Goal: Task Accomplishment & Management: Complete application form

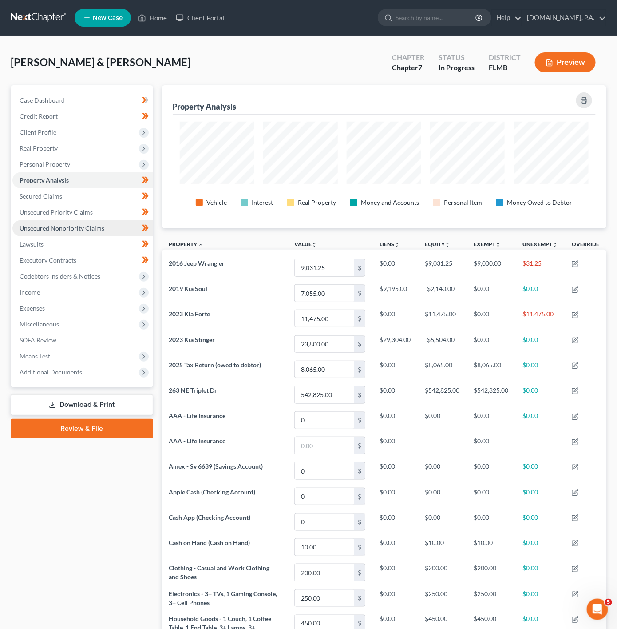
click at [74, 229] on span "Unsecured Nonpriority Claims" at bounding box center [62, 228] width 85 height 8
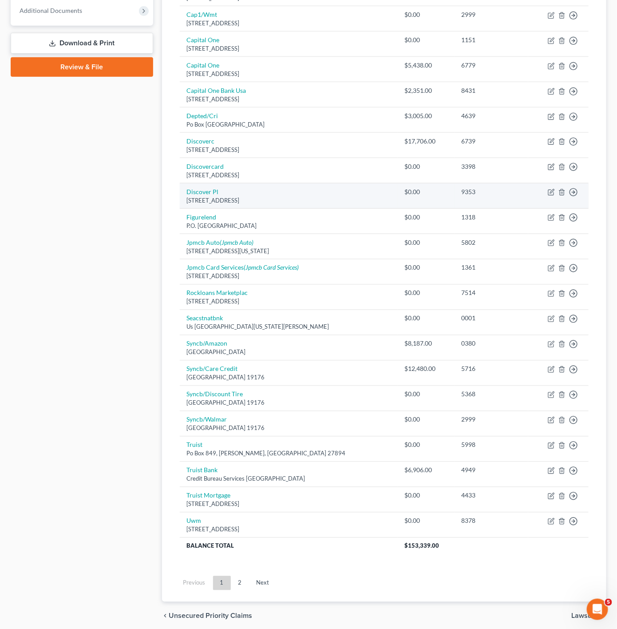
scroll to position [404, 0]
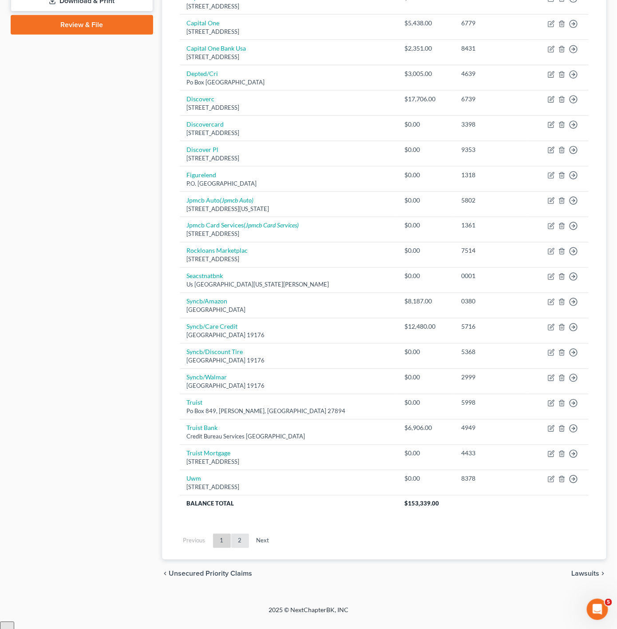
click at [241, 548] on link "2" at bounding box center [240, 541] width 18 height 14
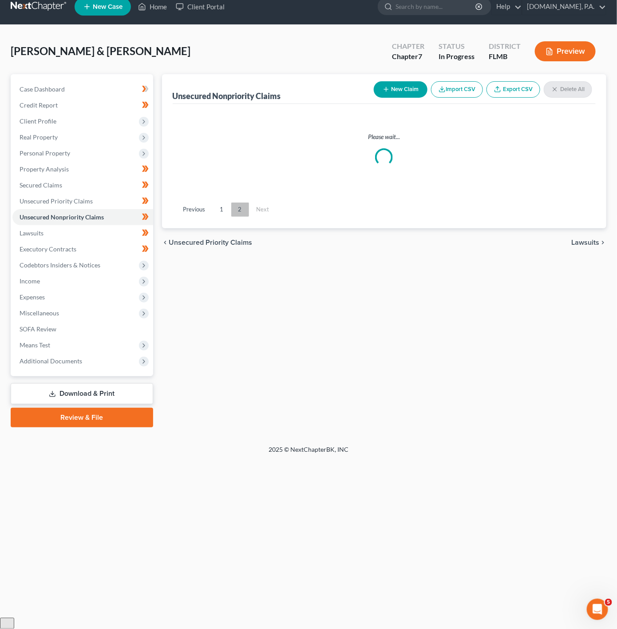
scroll to position [0, 0]
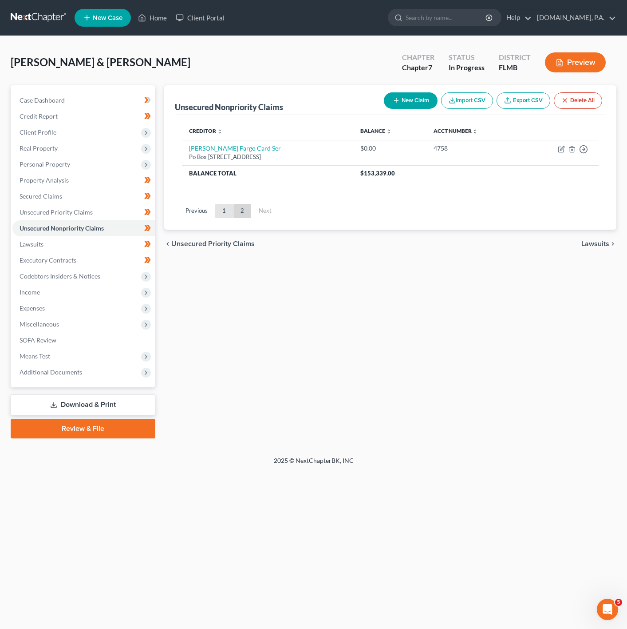
click at [225, 206] on link "1" at bounding box center [224, 211] width 18 height 14
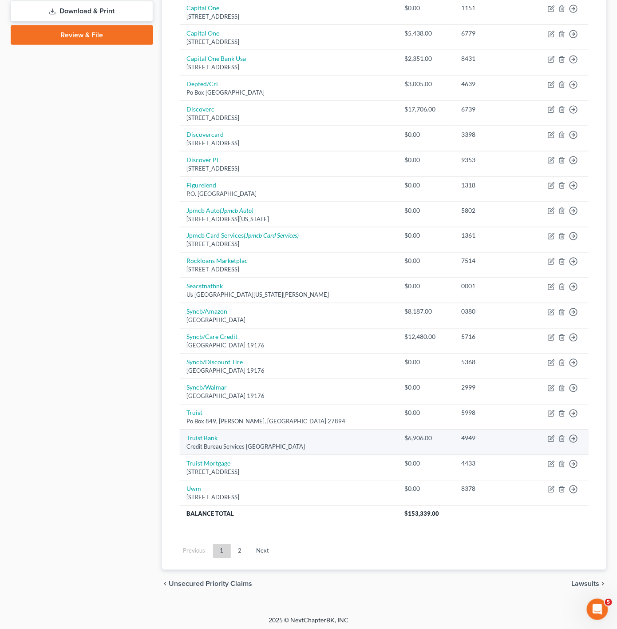
scroll to position [404, 0]
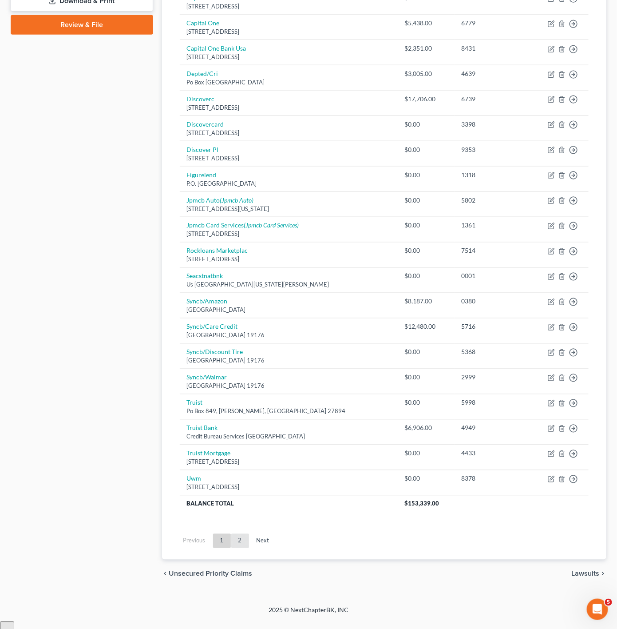
click at [237, 548] on link "2" at bounding box center [240, 541] width 18 height 14
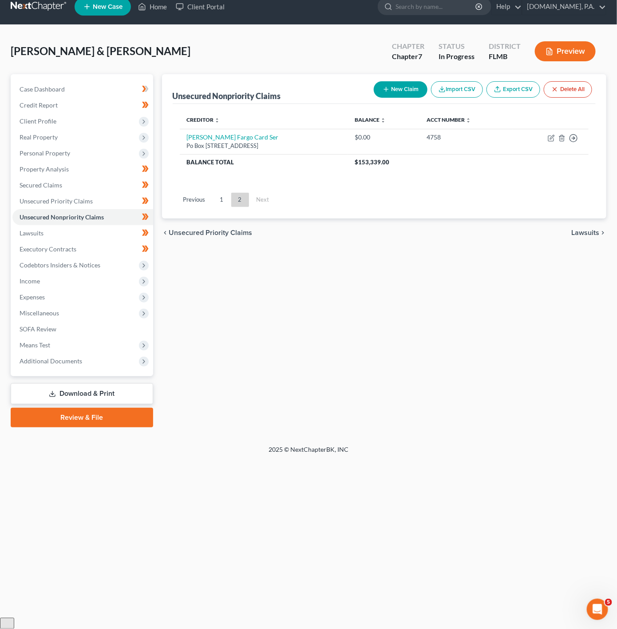
scroll to position [0, 0]
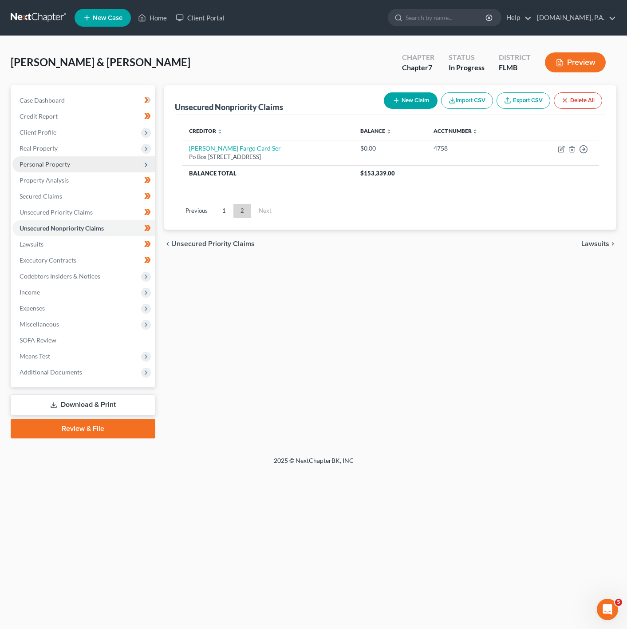
click at [121, 158] on span "Personal Property" at bounding box center [83, 164] width 143 height 16
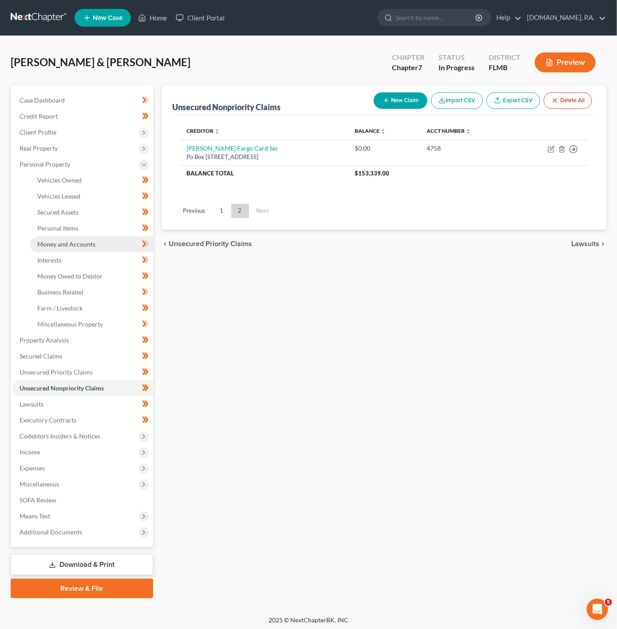
click at [83, 245] on span "Money and Accounts" at bounding box center [66, 244] width 58 height 8
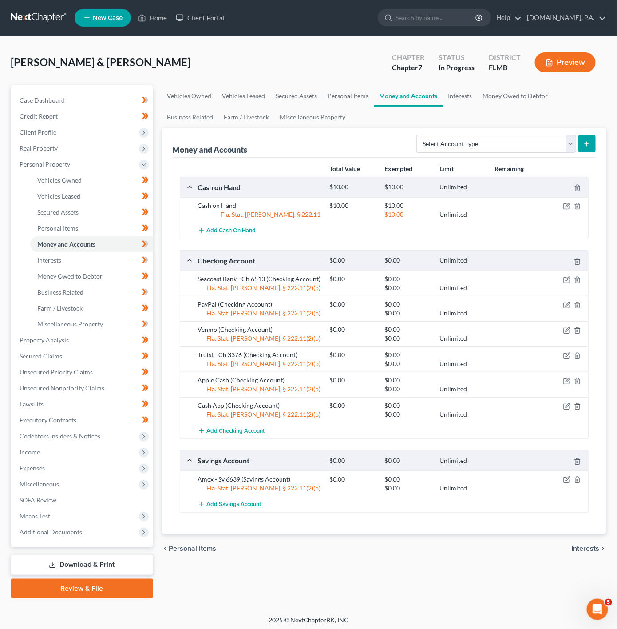
scroll to position [3, 0]
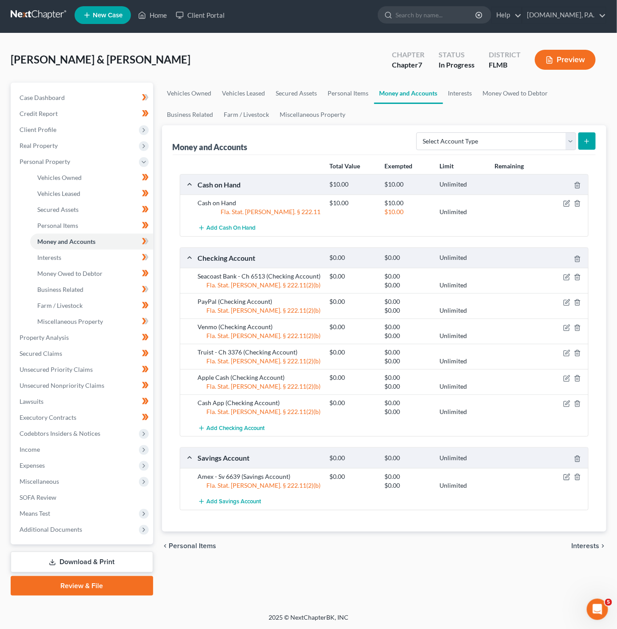
click at [149, 26] on ul "New Case Home Client Portal - No Result - See all results Or Press Enter... Hel…" at bounding box center [341, 15] width 532 height 23
click at [150, 19] on link "Home" at bounding box center [153, 15] width 38 height 16
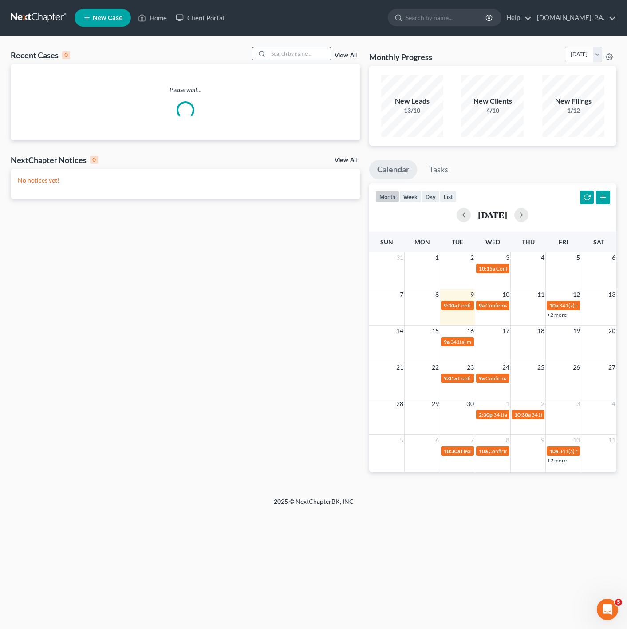
click at [301, 53] on input "search" at bounding box center [300, 53] width 62 height 13
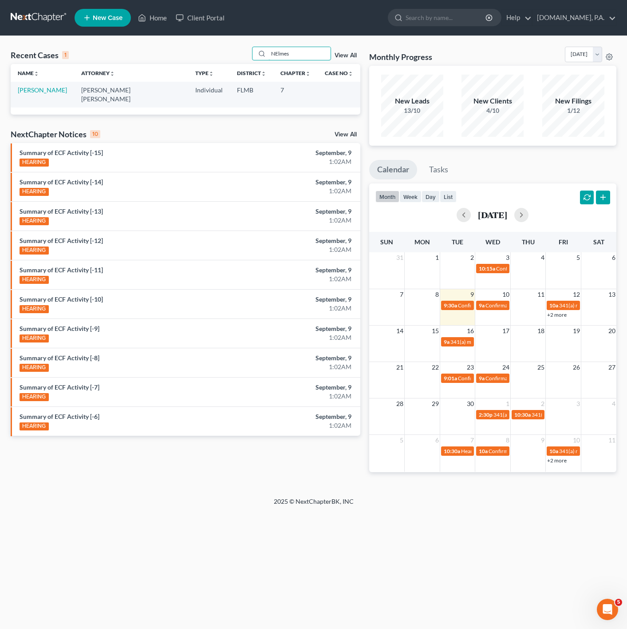
type input "NElmes"
click at [43, 90] on link "Nelmes, Tom" at bounding box center [42, 90] width 49 height 8
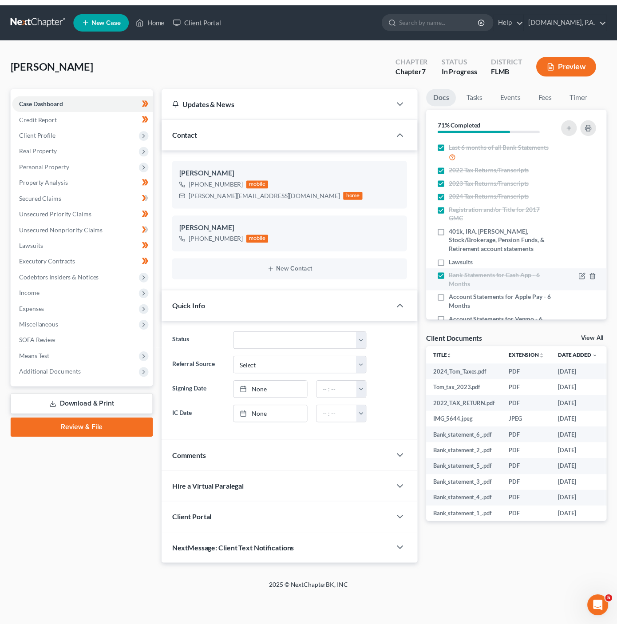
scroll to position [121, 0]
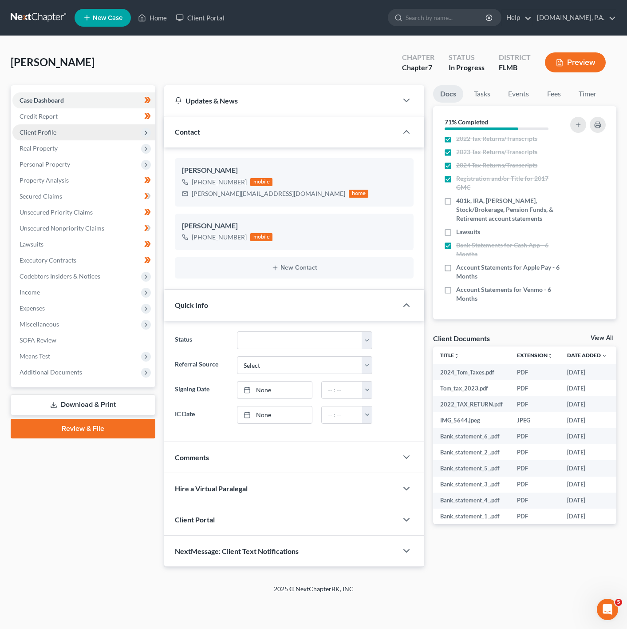
click at [128, 131] on span "Client Profile" at bounding box center [83, 132] width 143 height 16
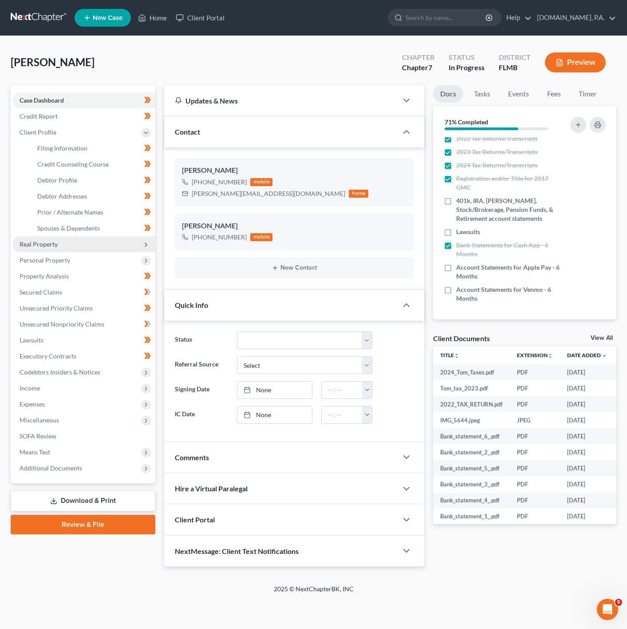
click at [120, 239] on span "Real Property" at bounding box center [83, 244] width 143 height 16
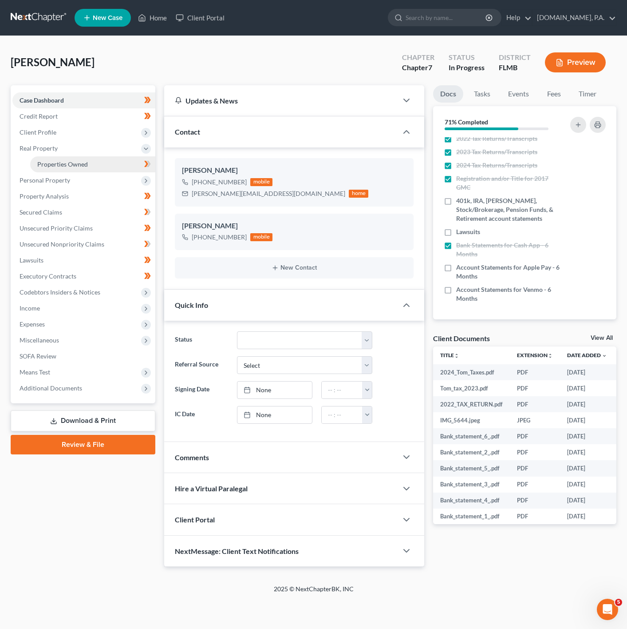
click at [132, 156] on link "Properties Owned" at bounding box center [92, 164] width 125 height 16
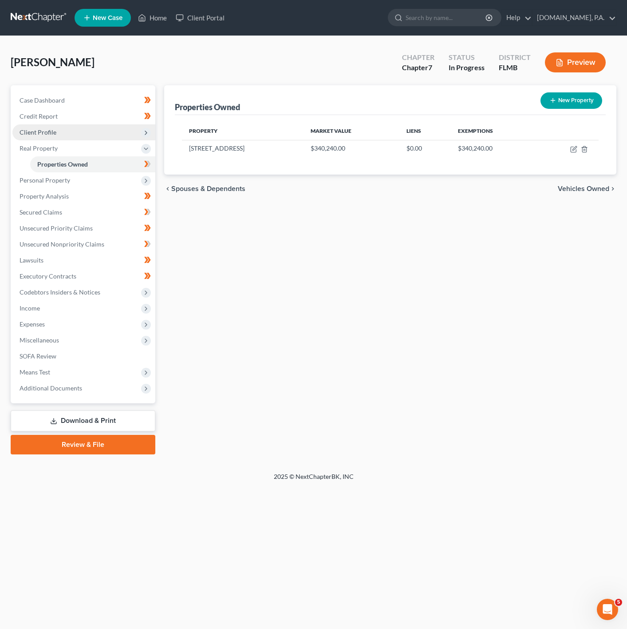
click at [124, 133] on span "Client Profile" at bounding box center [83, 132] width 143 height 16
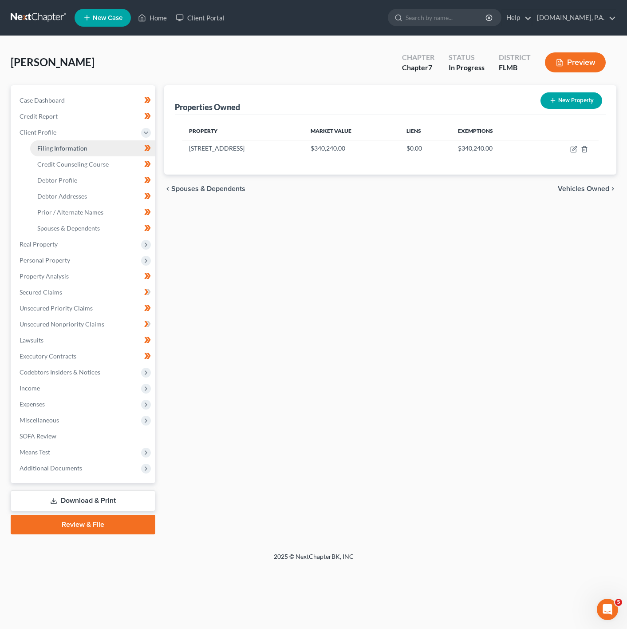
click at [118, 154] on link "Filing Information" at bounding box center [92, 148] width 125 height 16
select select "1"
select select "0"
select select "9"
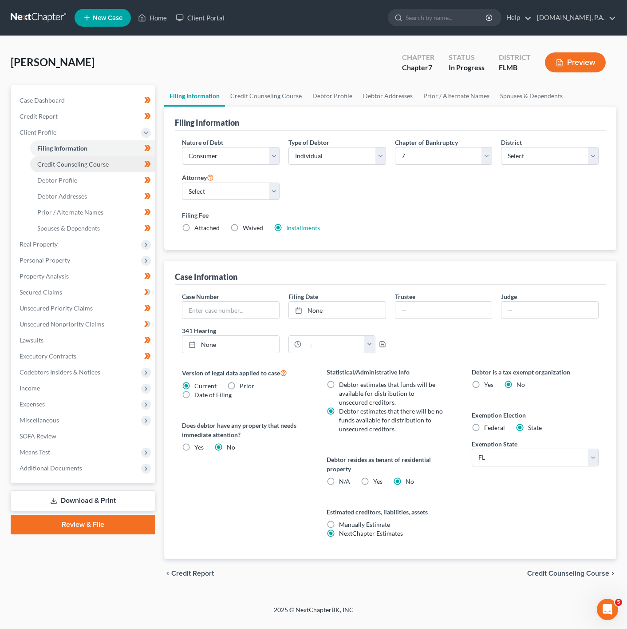
click at [114, 157] on link "Credit Counseling Course" at bounding box center [92, 164] width 125 height 16
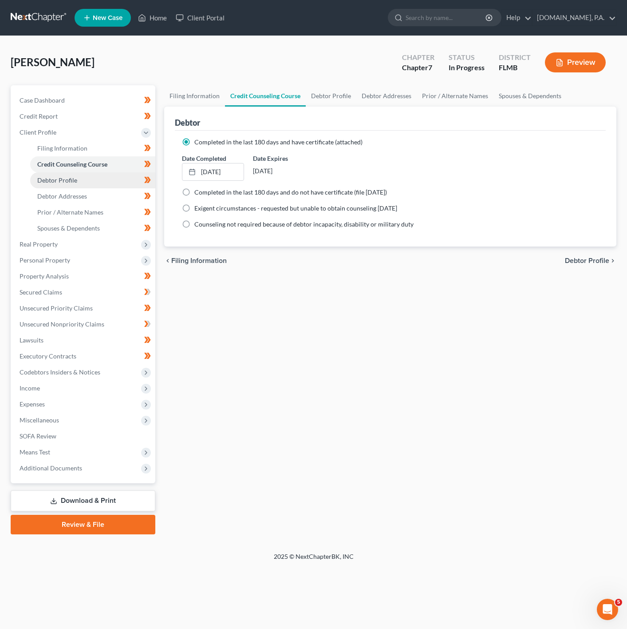
click at [119, 179] on link "Debtor Profile" at bounding box center [92, 180] width 125 height 16
select select "1"
select select "6"
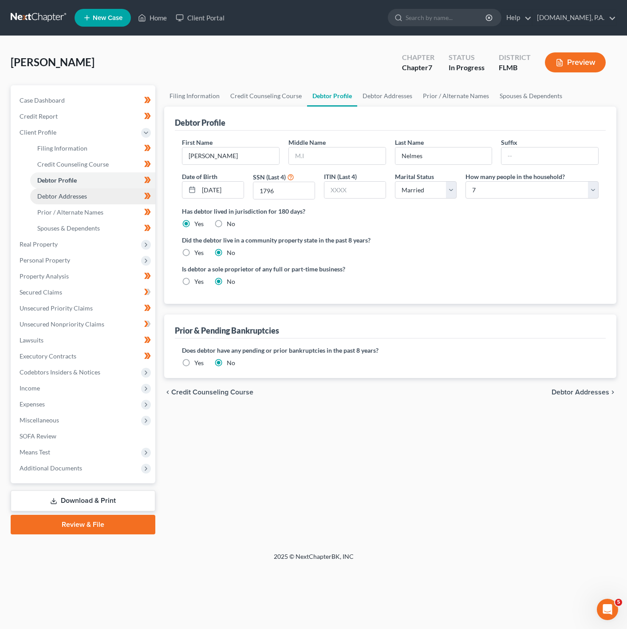
click at [108, 190] on link "Debtor Addresses" at bounding box center [92, 196] width 125 height 16
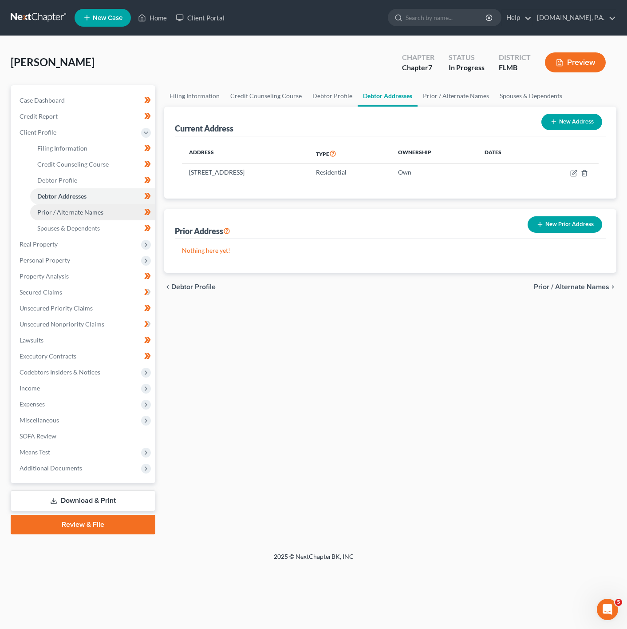
click at [88, 211] on span "Prior / Alternate Names" at bounding box center [70, 212] width 66 height 8
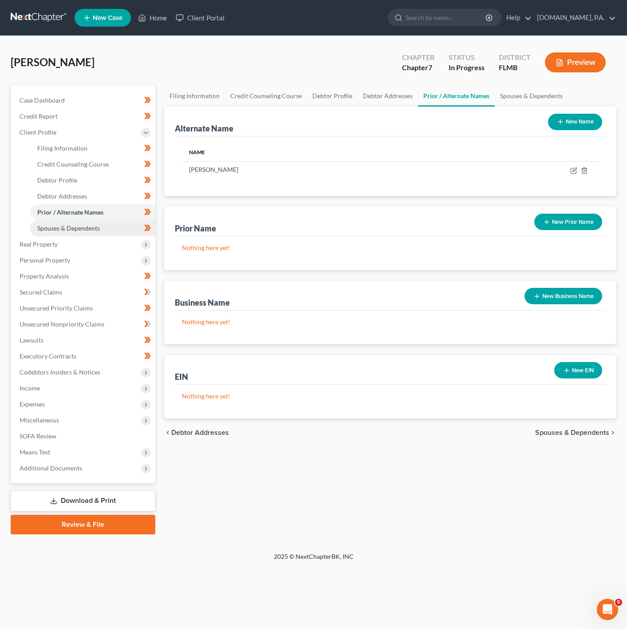
click at [96, 228] on span "Spouses & Dependents" at bounding box center [68, 228] width 63 height 8
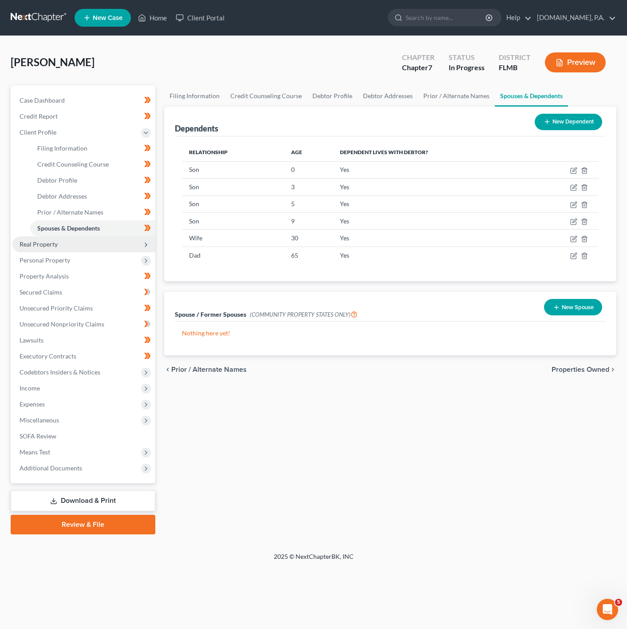
click at [136, 246] on span "Real Property" at bounding box center [83, 244] width 143 height 16
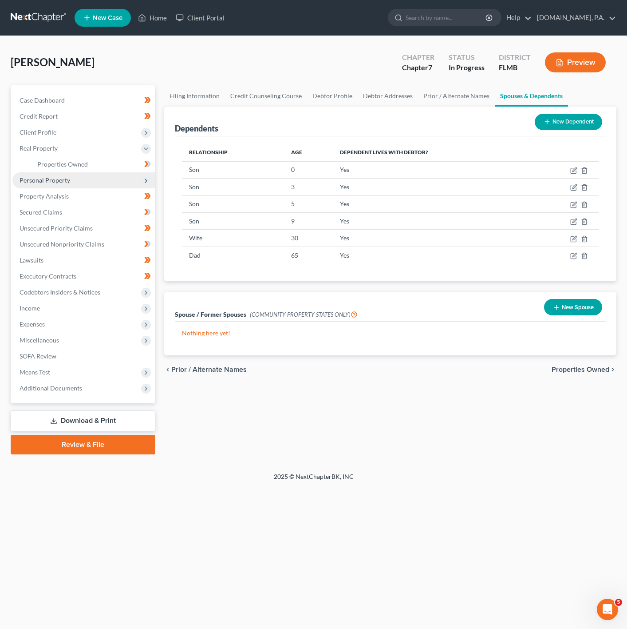
click at [125, 172] on span "Personal Property" at bounding box center [83, 180] width 143 height 16
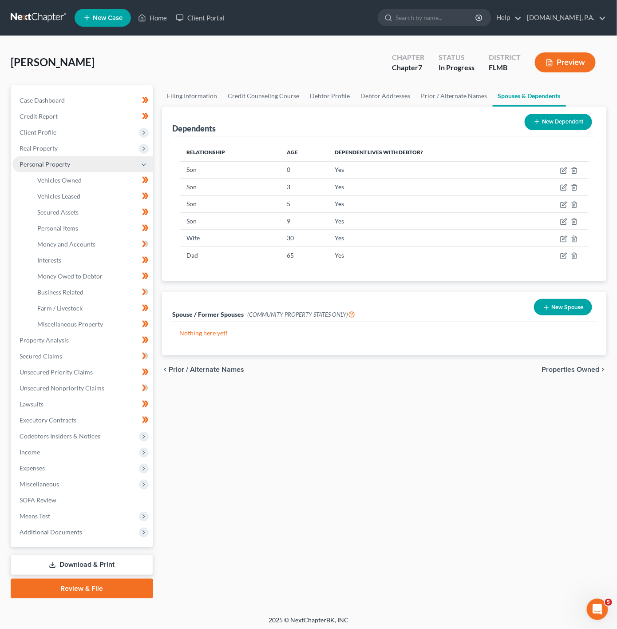
click at [116, 163] on span "Personal Property" at bounding box center [82, 164] width 141 height 16
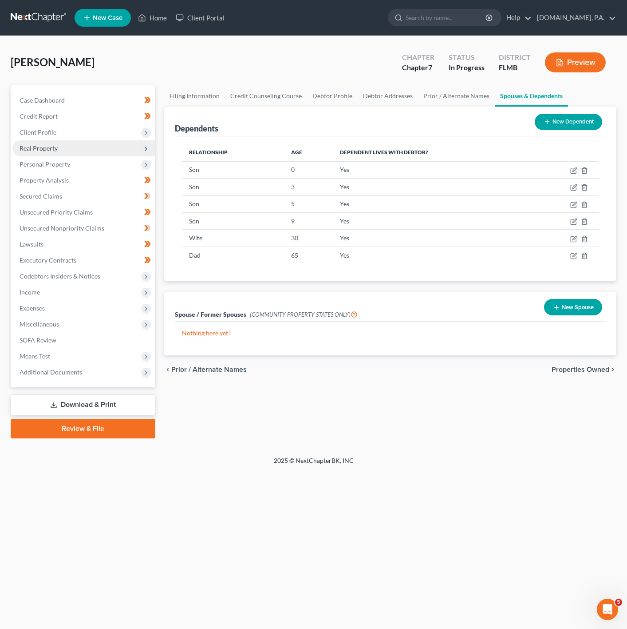
click at [92, 146] on span "Real Property" at bounding box center [83, 148] width 143 height 16
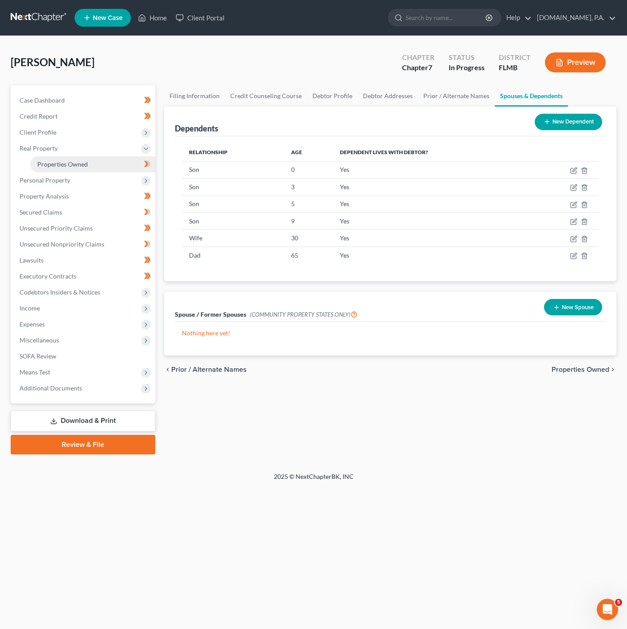
click at [92, 167] on link "Properties Owned" at bounding box center [92, 164] width 125 height 16
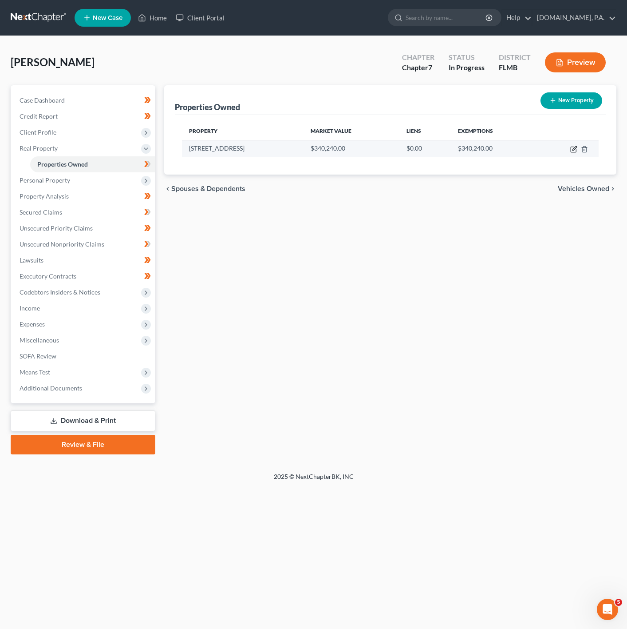
click at [573, 148] on icon "button" at bounding box center [573, 149] width 7 height 7
select select "9"
select select "3"
select select "5"
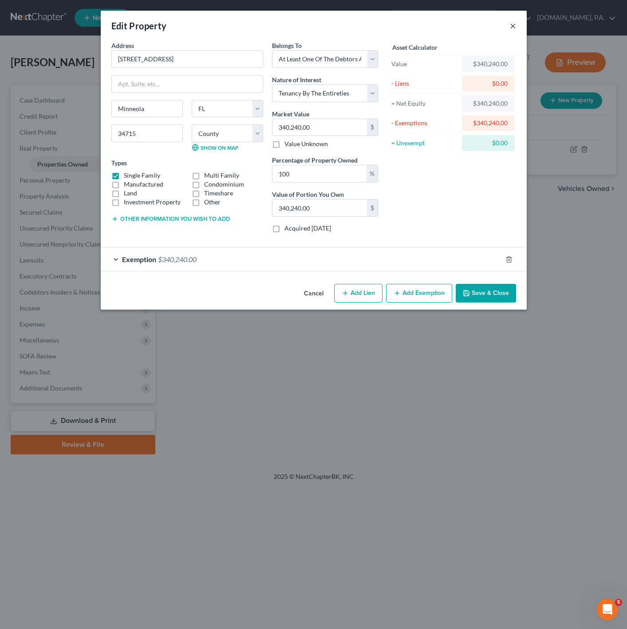
click at [512, 26] on button "×" at bounding box center [513, 25] width 6 height 11
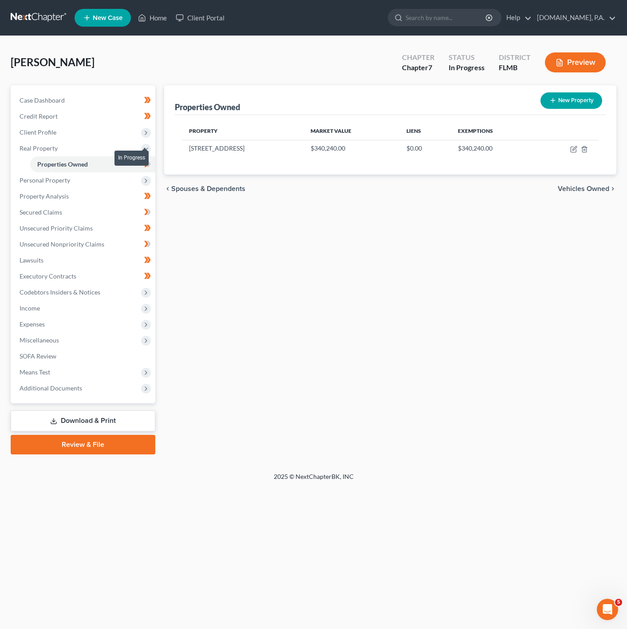
click at [153, 161] on span at bounding box center [148, 164] width 16 height 13
click at [572, 149] on icon "button" at bounding box center [573, 149] width 7 height 7
select select "9"
select select "33"
select select "3"
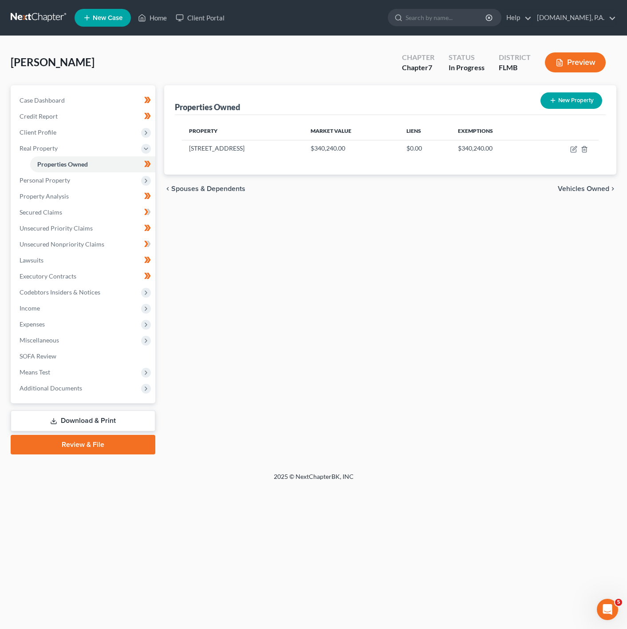
select select "5"
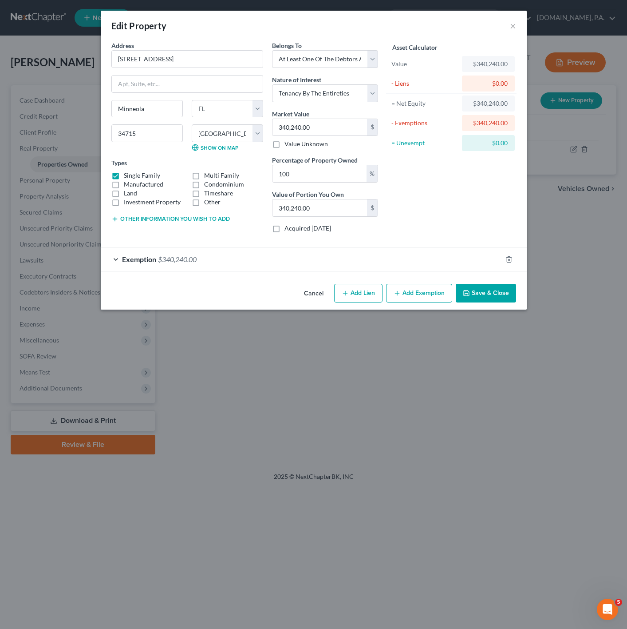
click at [309, 266] on div "Exemption $340,240.00" at bounding box center [301, 259] width 401 height 24
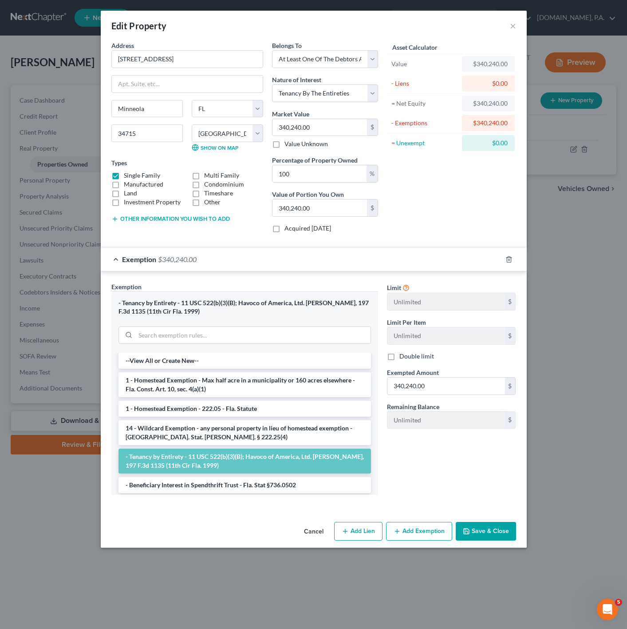
click at [309, 266] on div "Exemption $340,240.00" at bounding box center [301, 259] width 401 height 24
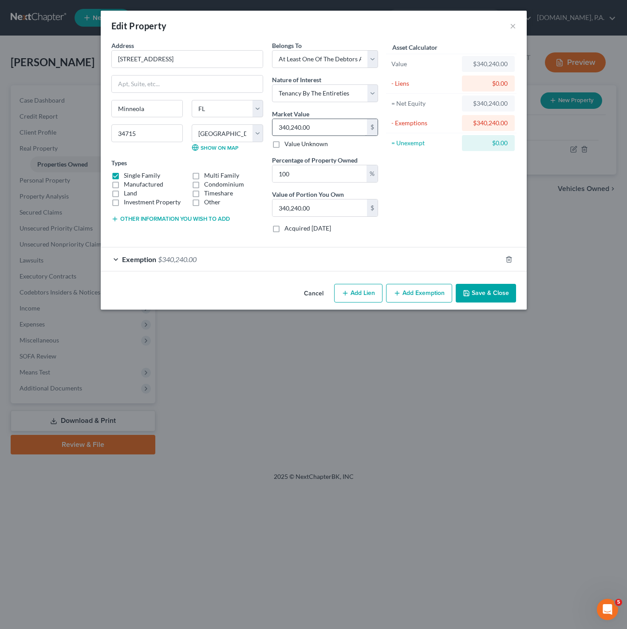
drag, startPoint x: 313, startPoint y: 139, endPoint x: 317, endPoint y: 135, distance: 5.3
click at [313, 139] on div "Market Value 340,240.00 $ Value Unknown" at bounding box center [325, 129] width 106 height 40
click at [320, 132] on input "340,240.00" at bounding box center [320, 127] width 95 height 17
paste input "494,666"
type input "494,666"
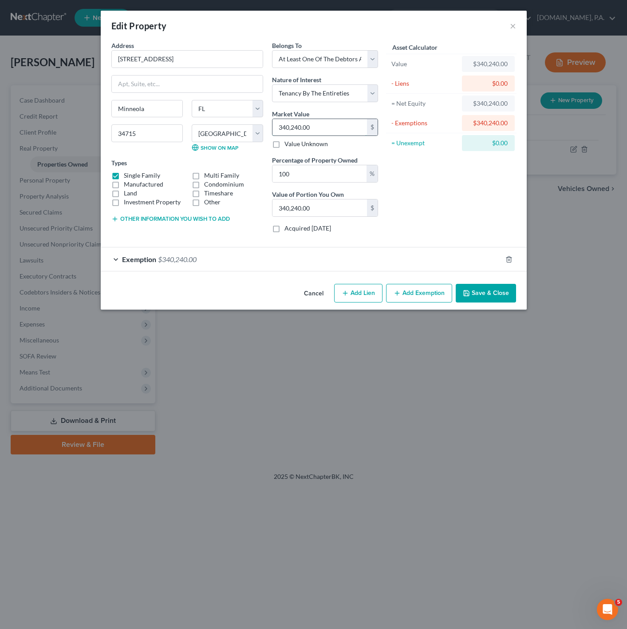
type input "494,666.00"
type input "494,666"
click at [412, 293] on button "Add Exemption" at bounding box center [419, 293] width 66 height 19
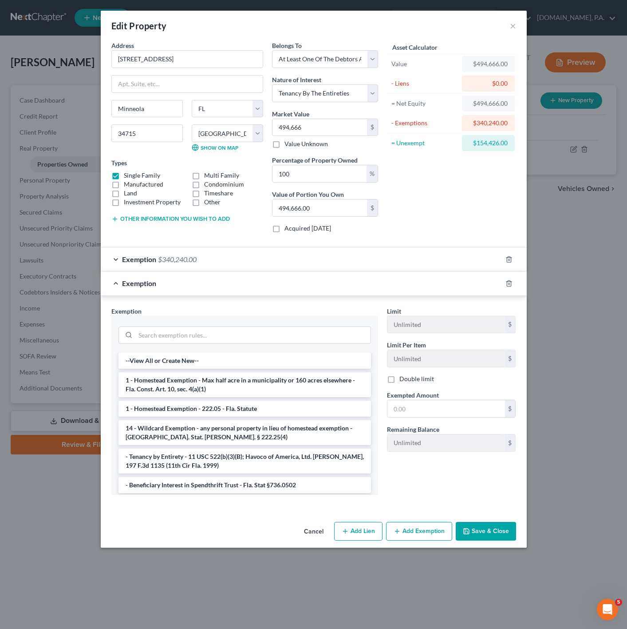
drag, startPoint x: 238, startPoint y: 414, endPoint x: 274, endPoint y: 409, distance: 36.3
click at [239, 413] on li "1 - Homestead Exemption - 222.05 - Fla. Statute" at bounding box center [245, 408] width 253 height 16
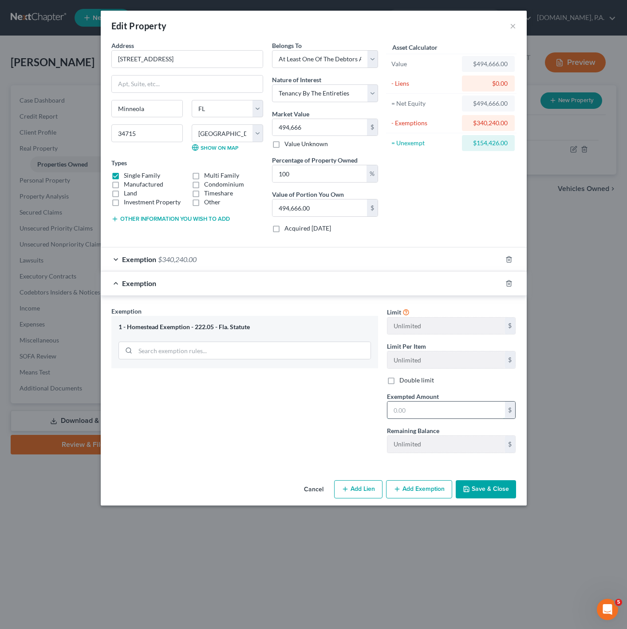
click at [412, 416] on input "text" at bounding box center [447, 409] width 118 height 17
type input "154,426"
click at [499, 494] on button "Save & Close" at bounding box center [486, 489] width 60 height 19
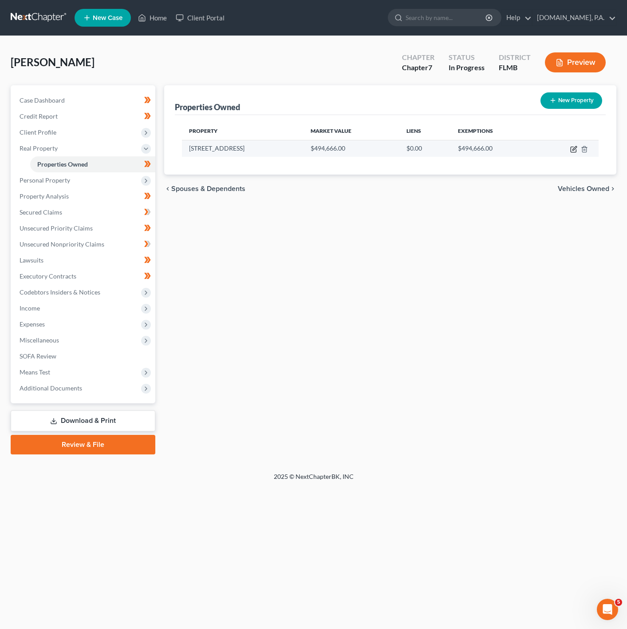
click at [577, 150] on icon "button" at bounding box center [573, 149] width 7 height 7
select select "9"
select select "33"
select select "3"
select select "5"
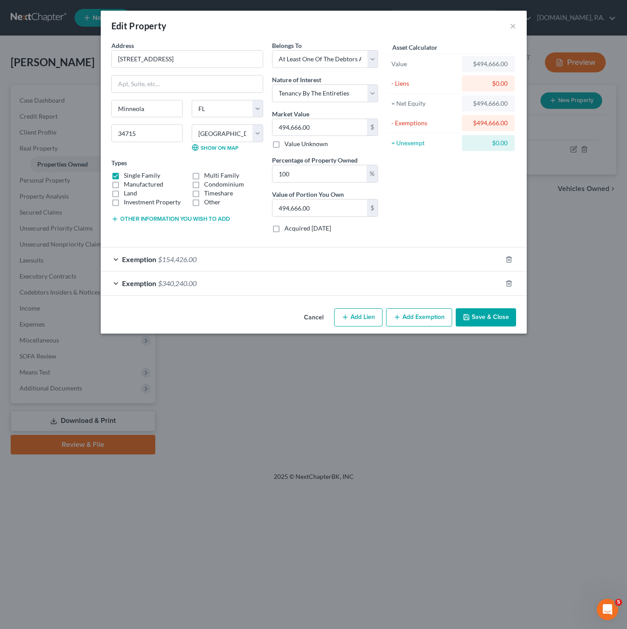
click at [241, 281] on div "Exemption $340,240.00" at bounding box center [301, 283] width 401 height 24
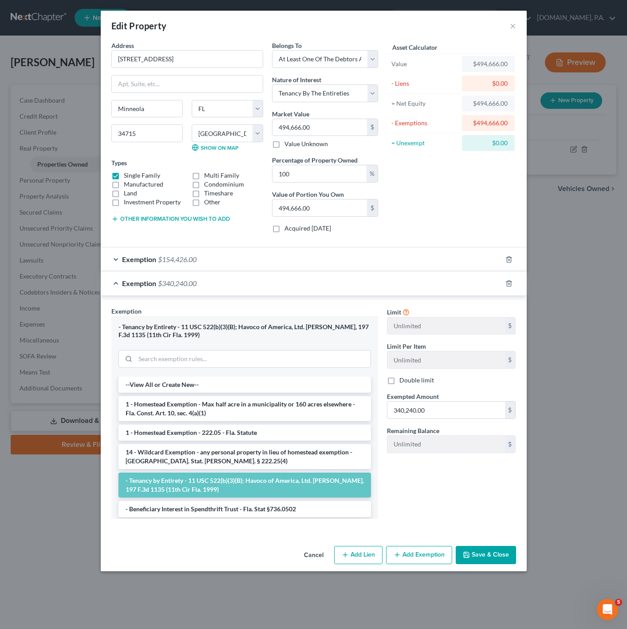
click at [506, 278] on div at bounding box center [514, 283] width 25 height 14
click at [507, 287] on icon "button" at bounding box center [509, 283] width 7 height 7
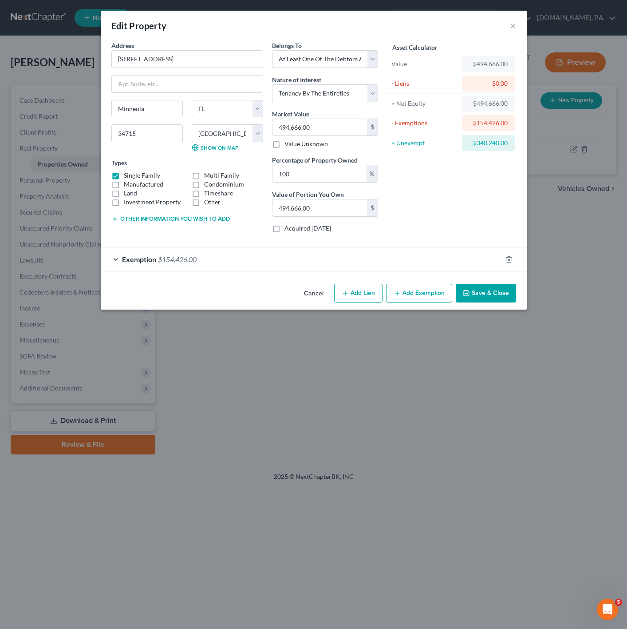
click at [455, 261] on div "Exemption $154,426.00" at bounding box center [301, 259] width 401 height 24
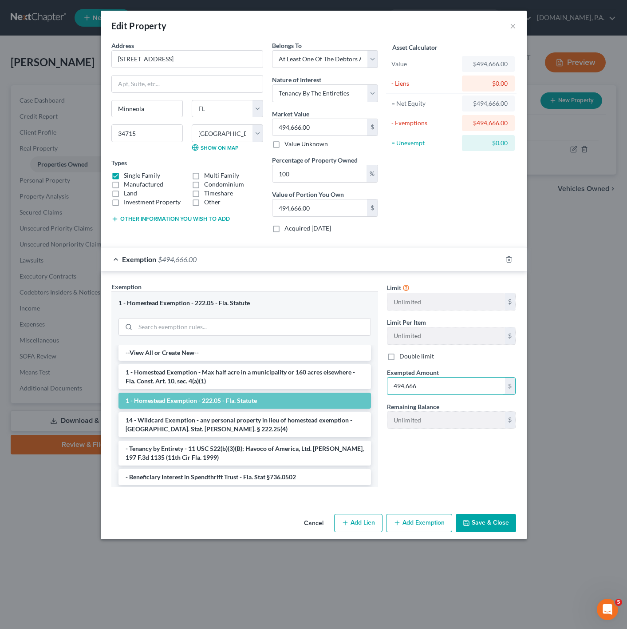
type input "494,666"
click at [509, 532] on button "Save & Close" at bounding box center [486, 523] width 60 height 19
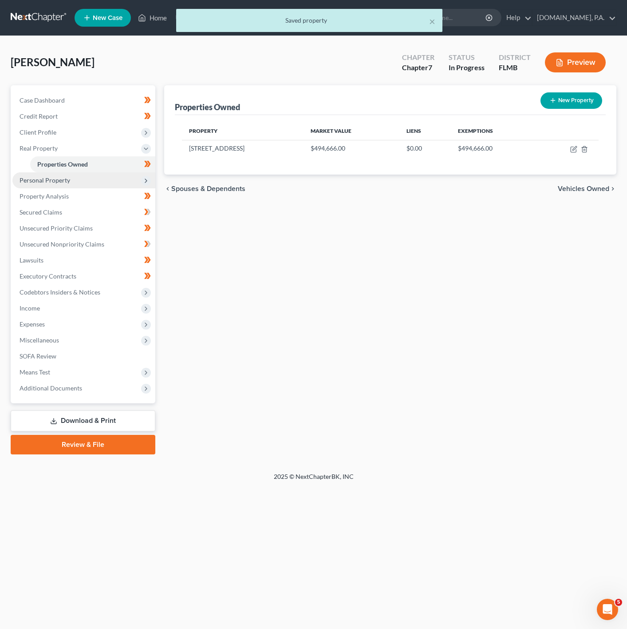
click at [115, 172] on span "Personal Property" at bounding box center [83, 180] width 143 height 16
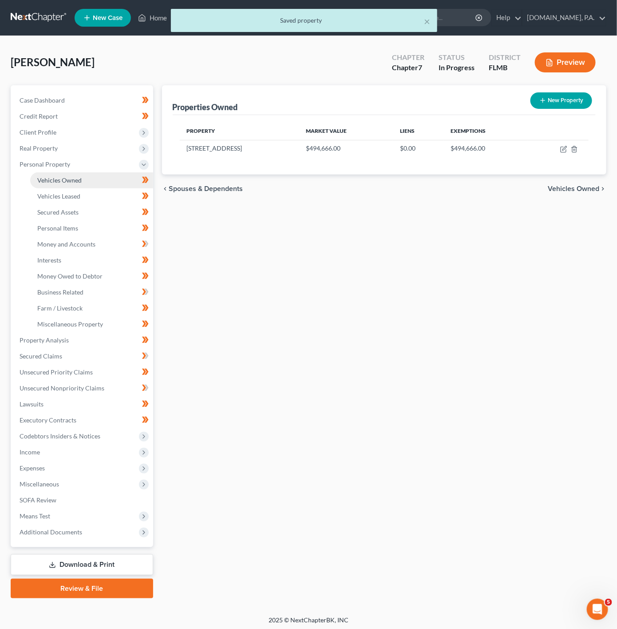
click at [125, 174] on link "Vehicles Owned" at bounding box center [91, 180] width 123 height 16
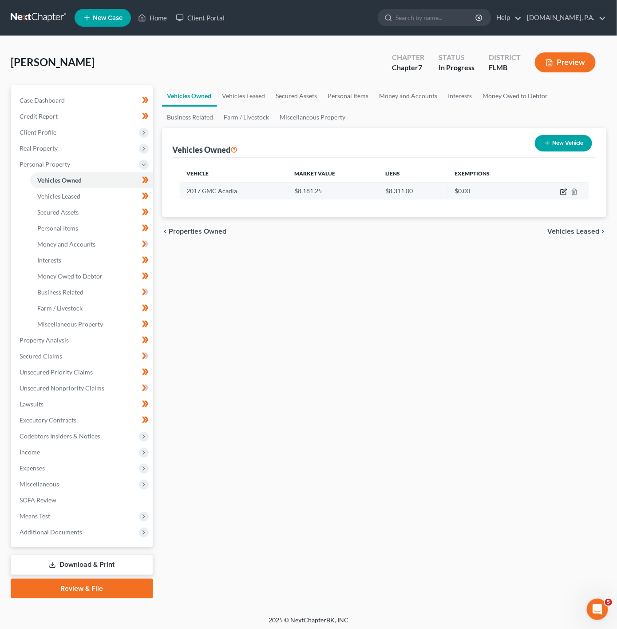
click at [562, 193] on icon "button" at bounding box center [564, 191] width 4 height 4
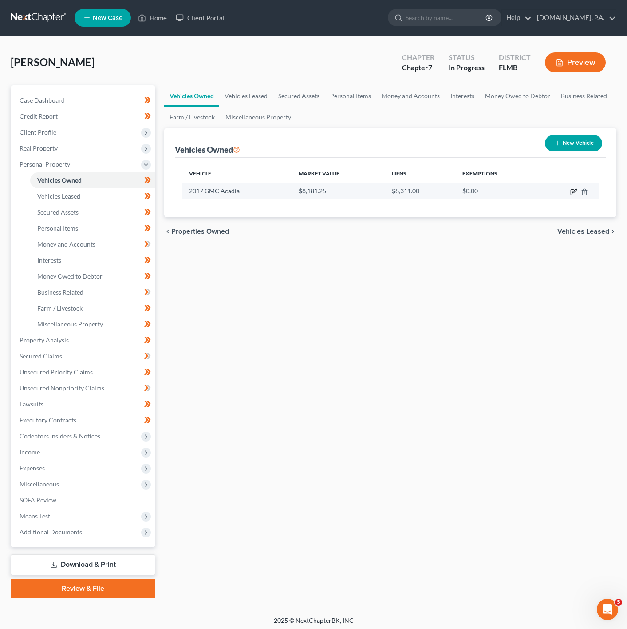
select select "0"
select select "9"
select select "4"
select select "0"
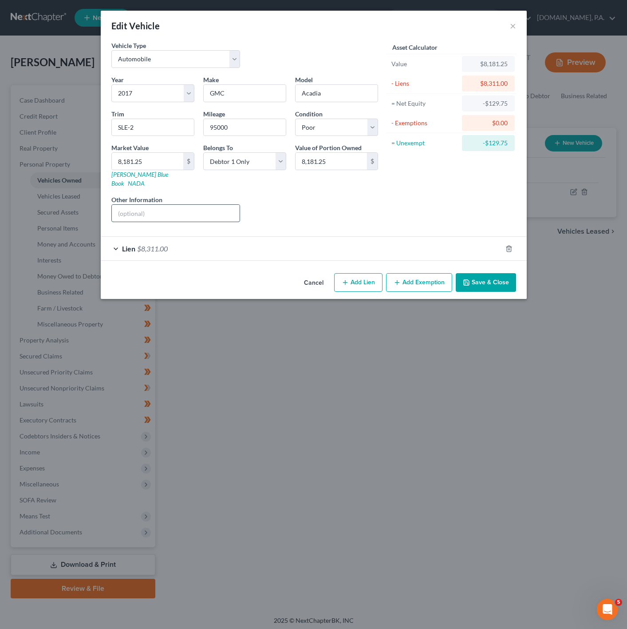
click at [180, 212] on input "text" at bounding box center [176, 213] width 128 height 17
paste input "VIN: 1GKKNLLA3HZ310428"
type input "VIN: 1GKKNLLA3HZ310428"
click at [351, 211] on div "Liens Select" at bounding box center [314, 208] width 138 height 27
click at [328, 125] on select "Select Excellent Very Good Good Fair Poor" at bounding box center [336, 128] width 83 height 18
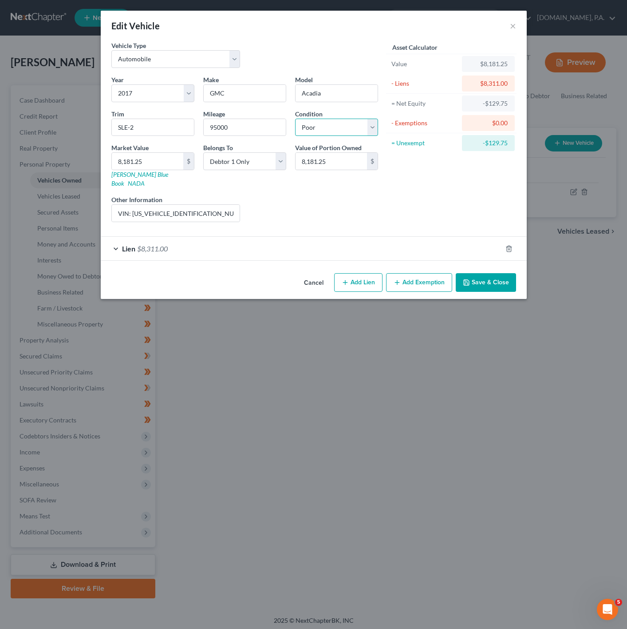
select select "3"
click at [295, 119] on select "Select Excellent Very Good Good Fair Poor" at bounding box center [336, 128] width 83 height 18
click at [320, 195] on div "Liens Select" at bounding box center [314, 208] width 138 height 27
click at [241, 237] on div "Lien $8,311.00" at bounding box center [301, 249] width 401 height 24
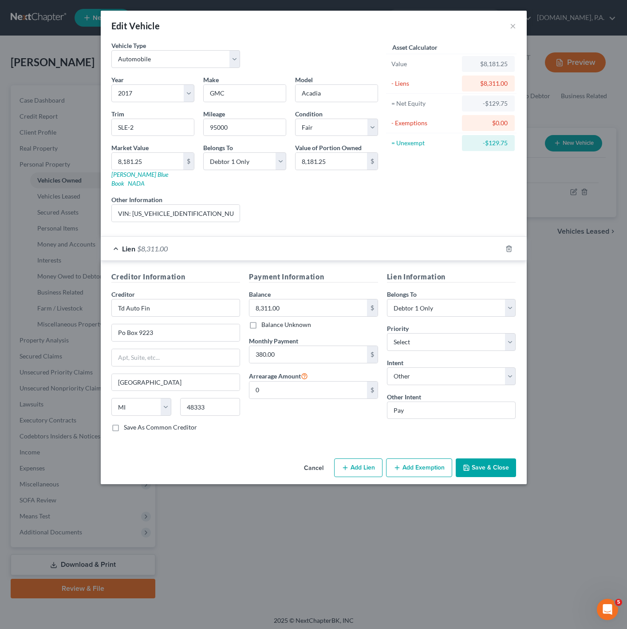
click at [241, 237] on div "Lien $8,311.00" at bounding box center [301, 249] width 401 height 24
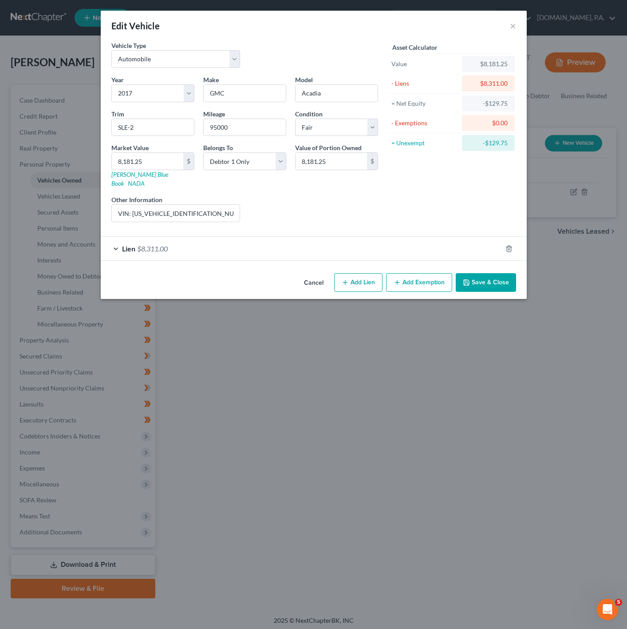
click at [164, 244] on span "$8,311.00" at bounding box center [152, 248] width 31 height 8
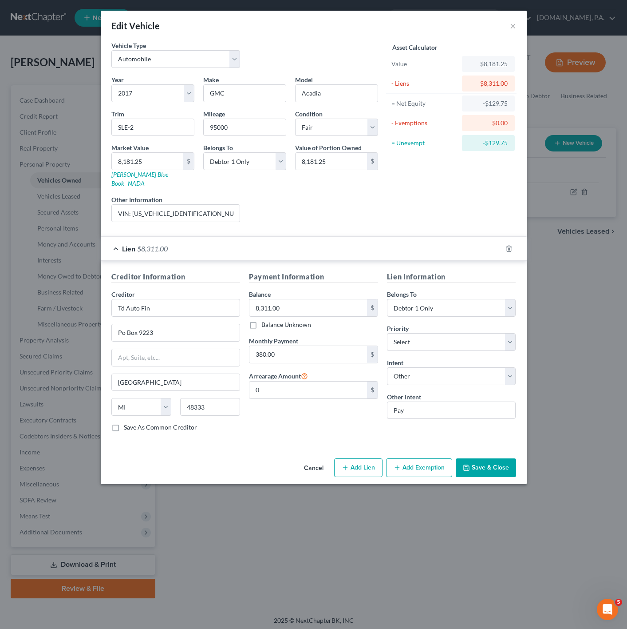
click at [279, 238] on div "Lien $8,311.00" at bounding box center [301, 249] width 401 height 24
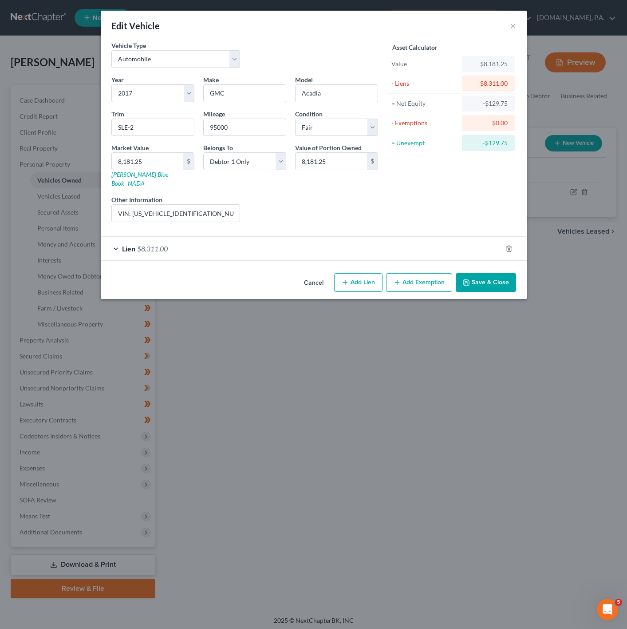
click at [476, 281] on button "Save & Close" at bounding box center [486, 282] width 60 height 19
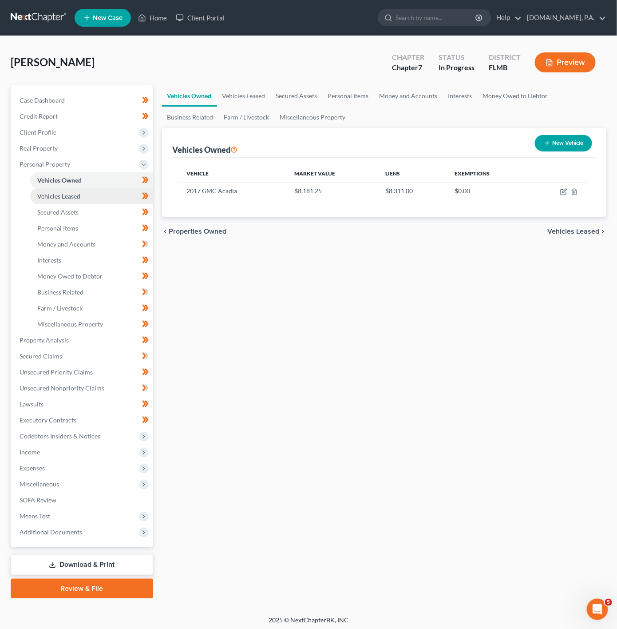
click at [91, 191] on link "Vehicles Leased" at bounding box center [91, 196] width 123 height 16
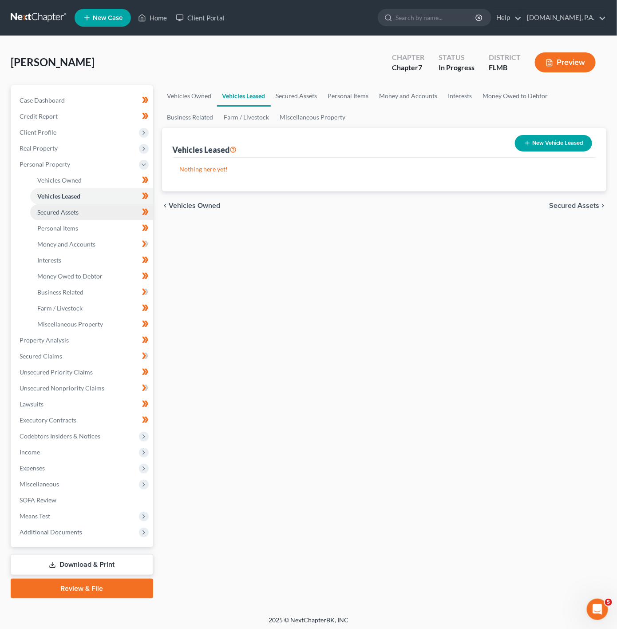
click at [79, 211] on link "Secured Assets" at bounding box center [91, 212] width 123 height 16
click at [100, 223] on link "Personal Items" at bounding box center [91, 228] width 123 height 16
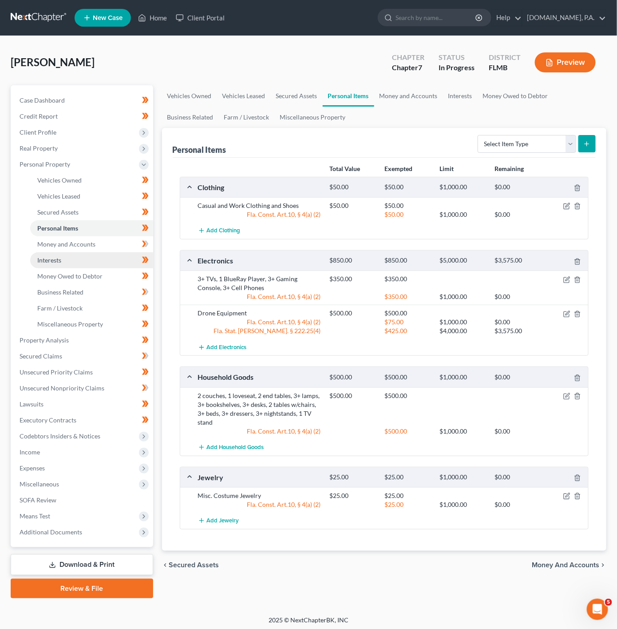
scroll to position [3, 0]
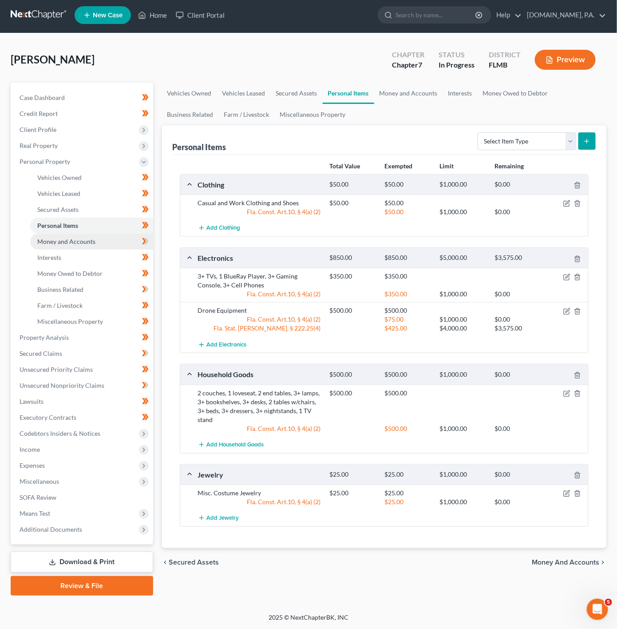
click at [89, 242] on span "Money and Accounts" at bounding box center [66, 241] width 58 height 8
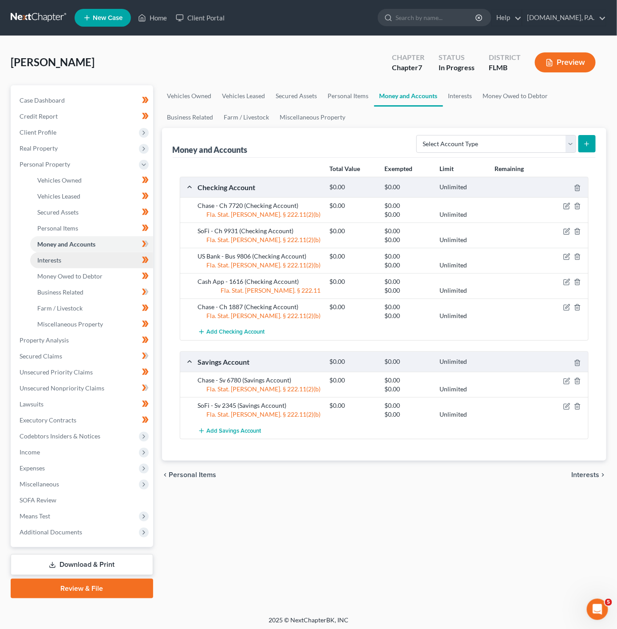
click at [108, 257] on link "Interests" at bounding box center [91, 260] width 123 height 16
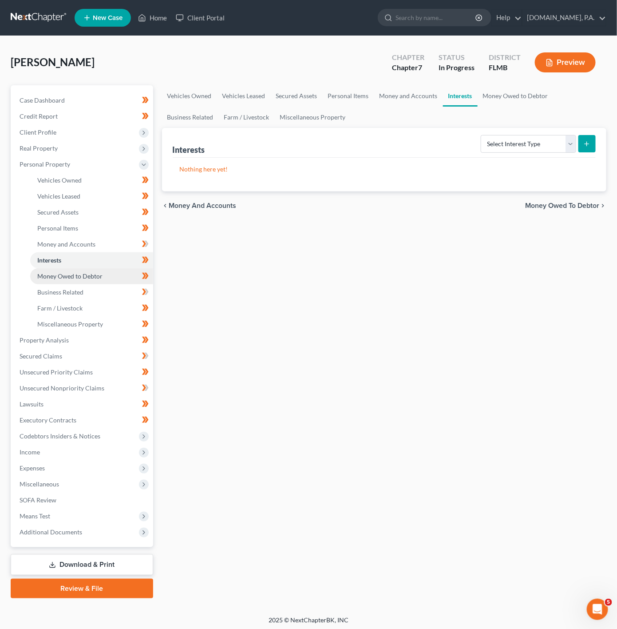
click at [113, 272] on link "Money Owed to Debtor" at bounding box center [91, 276] width 123 height 16
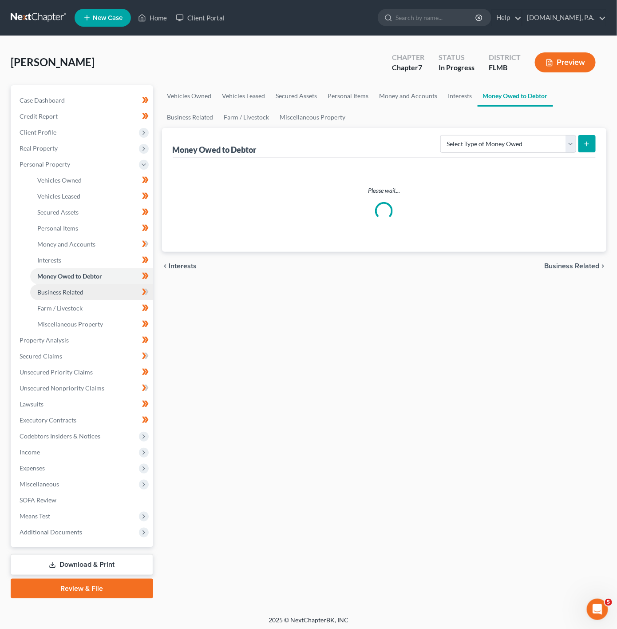
click at [100, 287] on link "Business Related" at bounding box center [91, 292] width 123 height 16
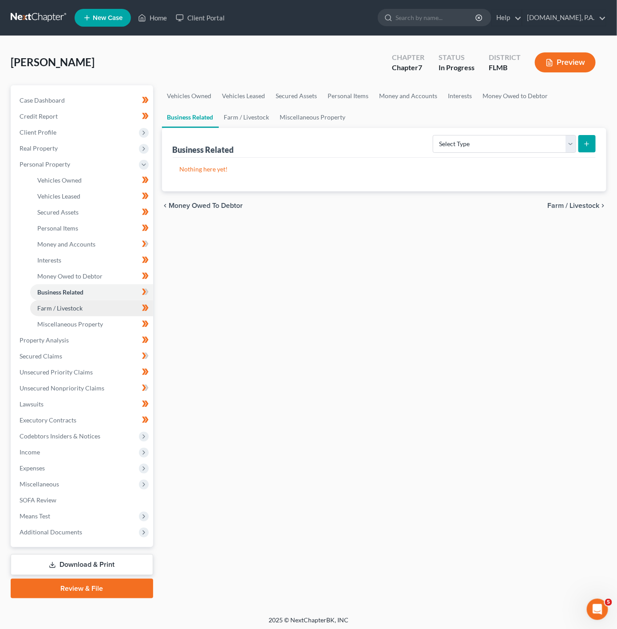
click at [99, 307] on link "Farm / Livestock" at bounding box center [91, 308] width 123 height 16
click at [119, 291] on link "Business Related" at bounding box center [91, 292] width 123 height 16
click at [91, 344] on link "Property Analysis" at bounding box center [82, 340] width 141 height 16
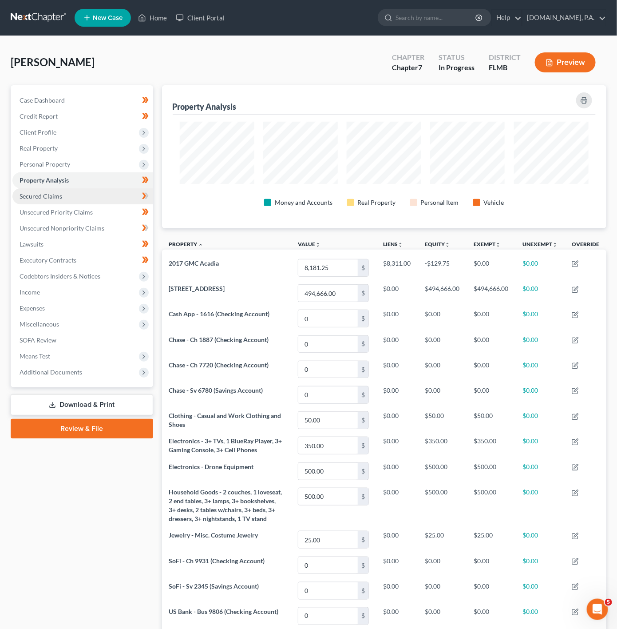
scroll to position [143, 445]
click at [112, 189] on link "Secured Claims" at bounding box center [82, 196] width 141 height 16
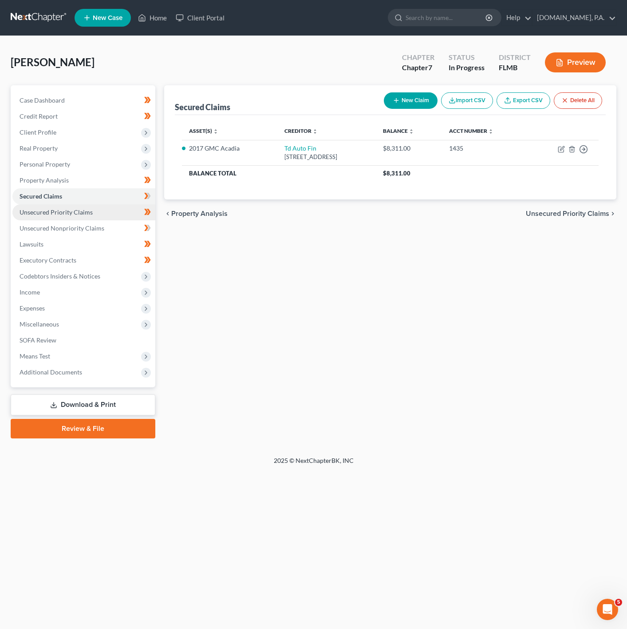
click at [99, 204] on link "Unsecured Priority Claims" at bounding box center [83, 212] width 143 height 16
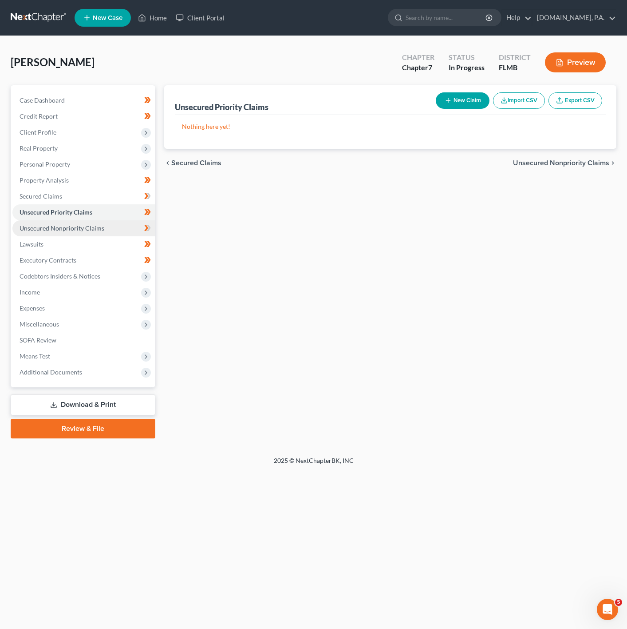
click at [107, 234] on link "Unsecured Nonpriority Claims" at bounding box center [83, 228] width 143 height 16
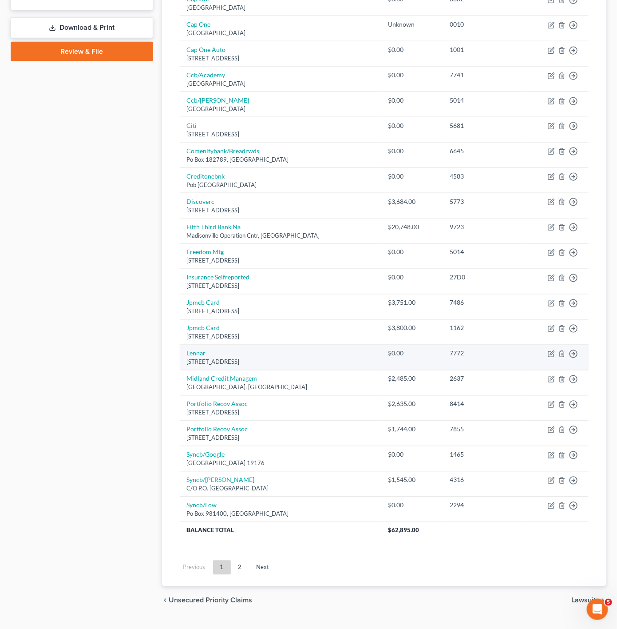
scroll to position [404, 0]
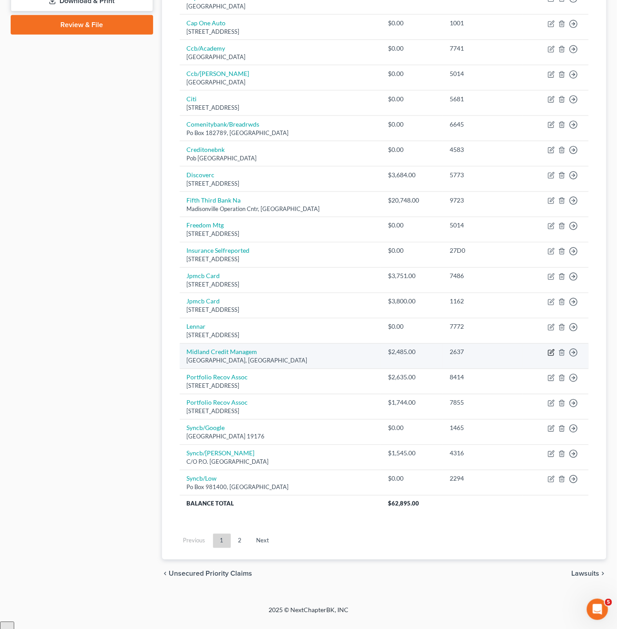
click at [552, 356] on icon "button" at bounding box center [551, 352] width 7 height 7
select select "4"
select select "0"
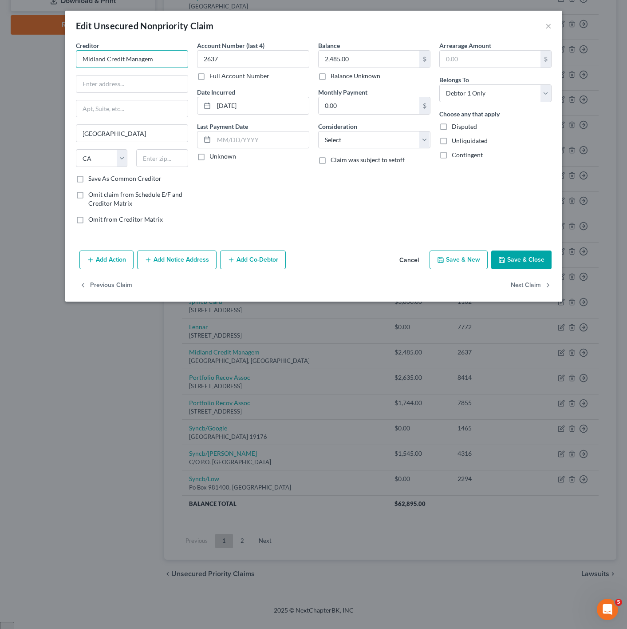
drag, startPoint x: 168, startPoint y: 56, endPoint x: 11, endPoint y: 47, distance: 157.0
click at [11, 47] on div "Edit Unsecured Nonpriority Claim × Creditor * Midland Credit Managem San Diego …" at bounding box center [313, 314] width 627 height 629
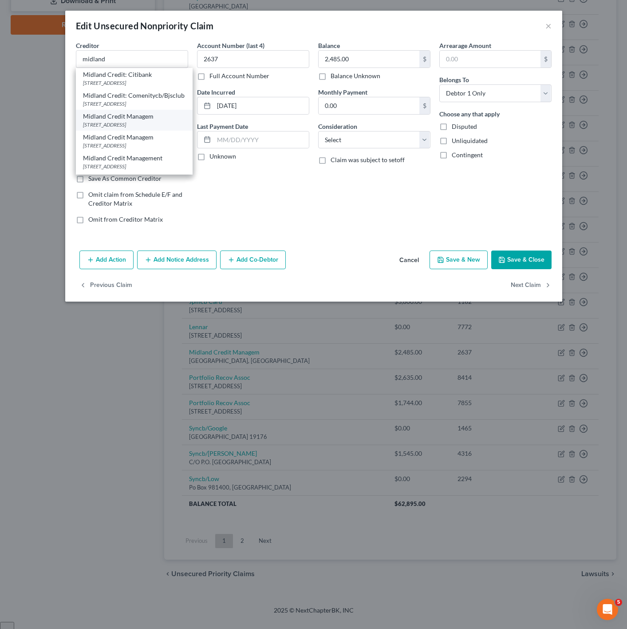
click at [160, 128] on div "350 Camino De La Reina Suite 100, San Diego, CA 92108" at bounding box center [134, 125] width 103 height 8
type input "Midland Credit Managem"
type input "350 Camino De La Reina"
type input "Suite 100"
type input "92108"
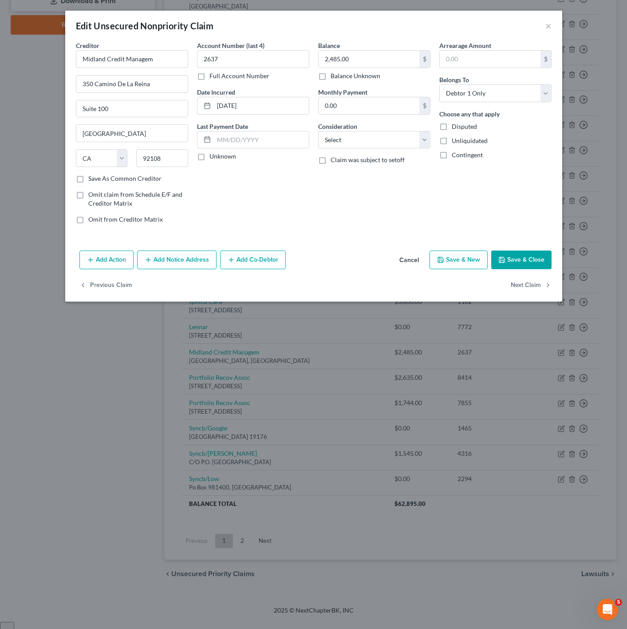
click at [499, 257] on button "Save & Close" at bounding box center [521, 259] width 60 height 19
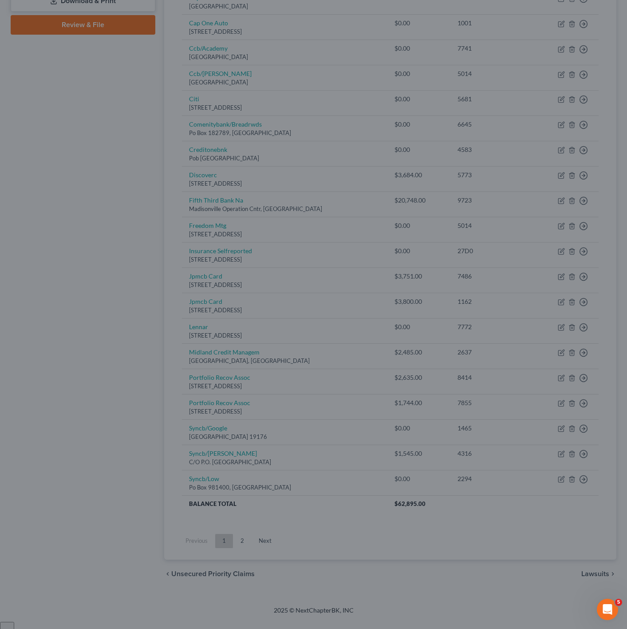
type input "0"
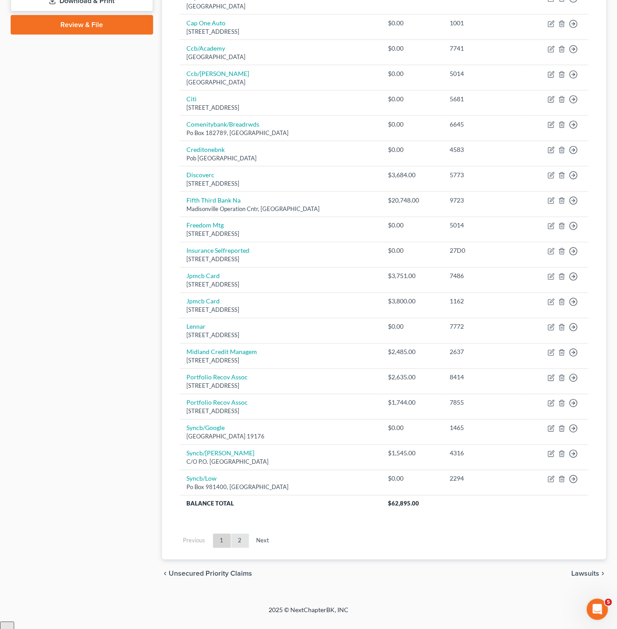
click at [241, 546] on link "2" at bounding box center [240, 541] width 18 height 14
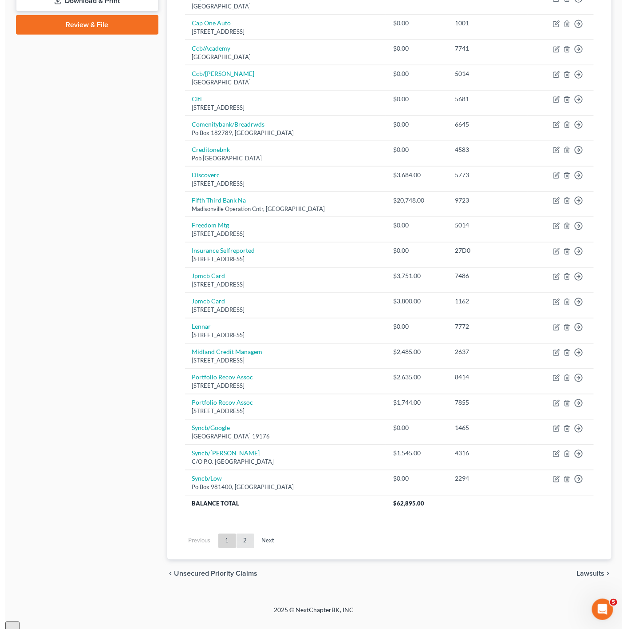
scroll to position [0, 0]
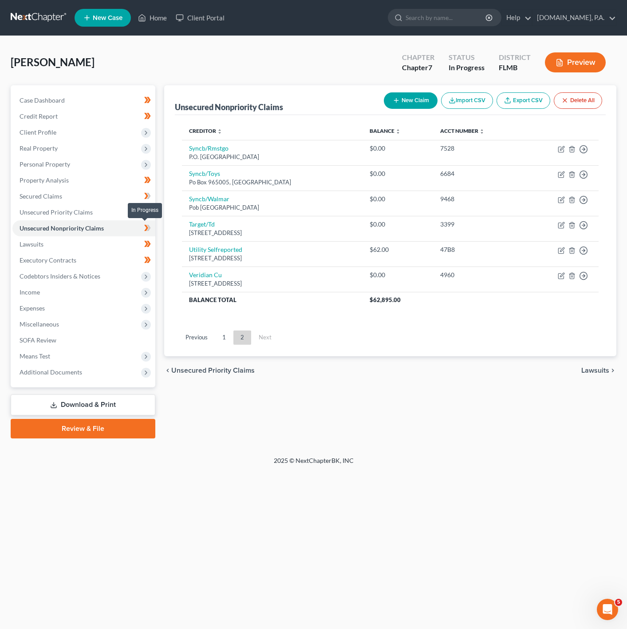
click at [154, 226] on span at bounding box center [148, 228] width 16 height 13
click at [83, 241] on link "Lawsuits" at bounding box center [83, 244] width 143 height 16
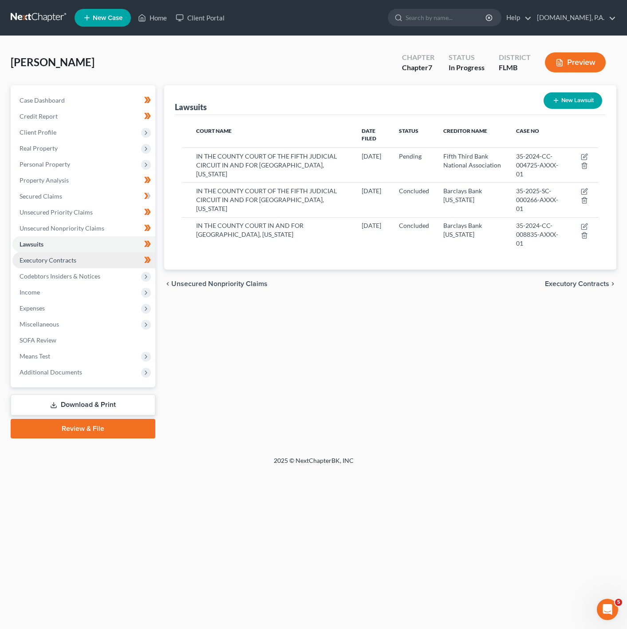
click at [83, 252] on link "Executory Contracts" at bounding box center [83, 260] width 143 height 16
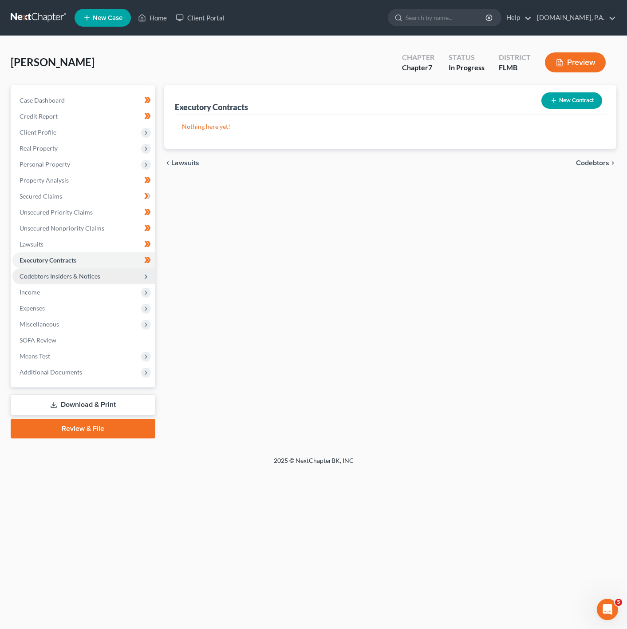
click at [75, 272] on span "Codebtors Insiders & Notices" at bounding box center [60, 276] width 81 height 8
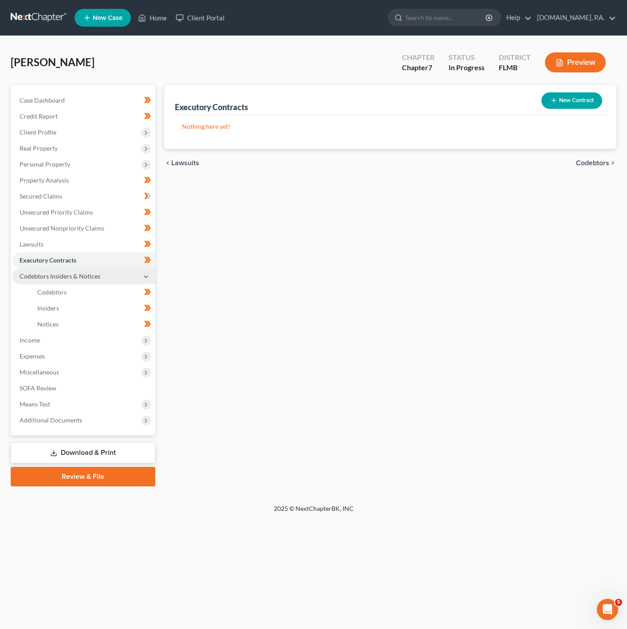
click at [85, 283] on span "Codebtors Insiders & Notices" at bounding box center [83, 276] width 143 height 16
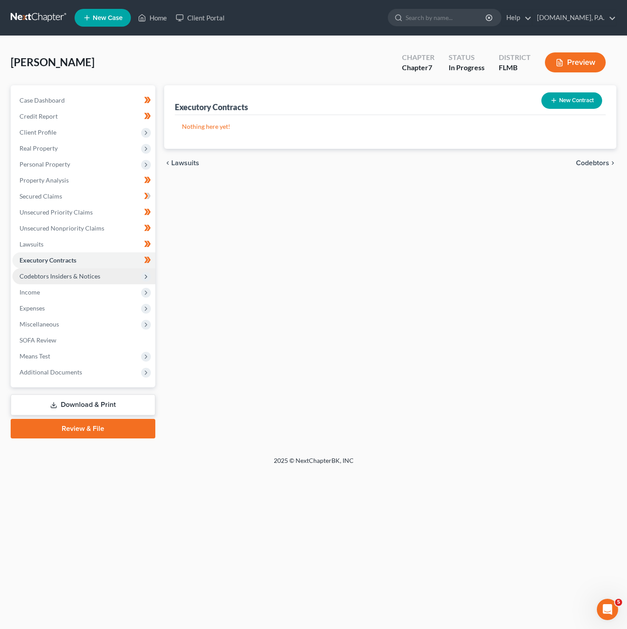
click at [93, 280] on span "Codebtors Insiders & Notices" at bounding box center [83, 276] width 143 height 16
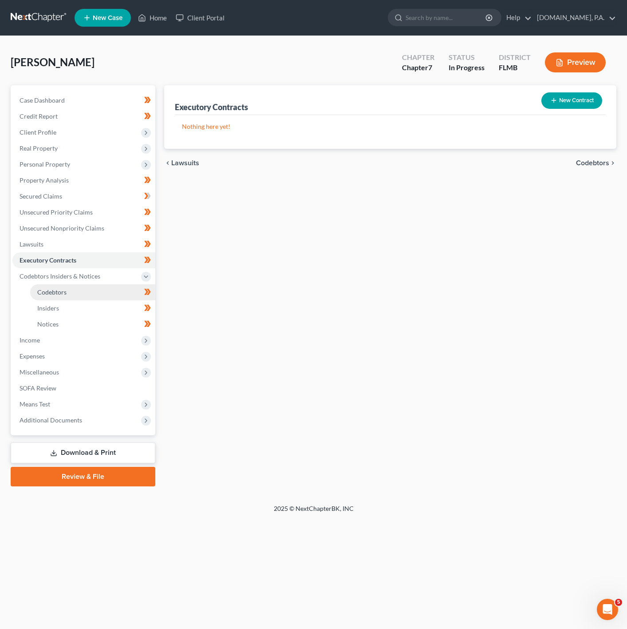
click at [85, 292] on link "Codebtors" at bounding box center [92, 292] width 125 height 16
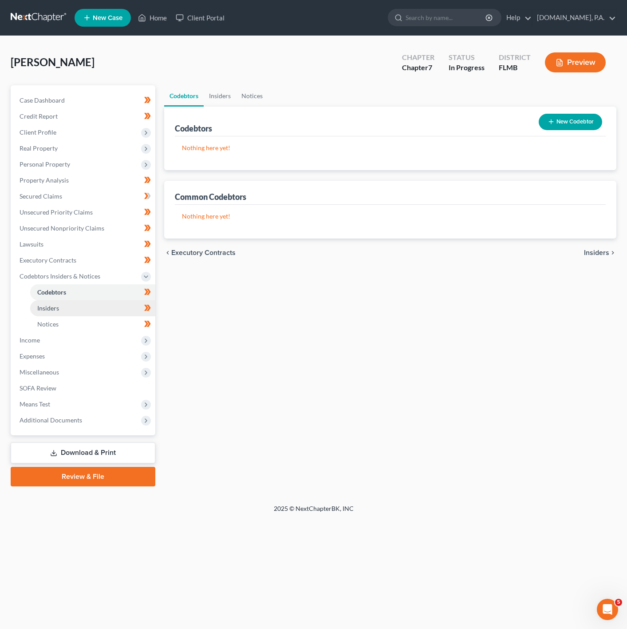
click at [84, 301] on link "Insiders" at bounding box center [92, 308] width 125 height 16
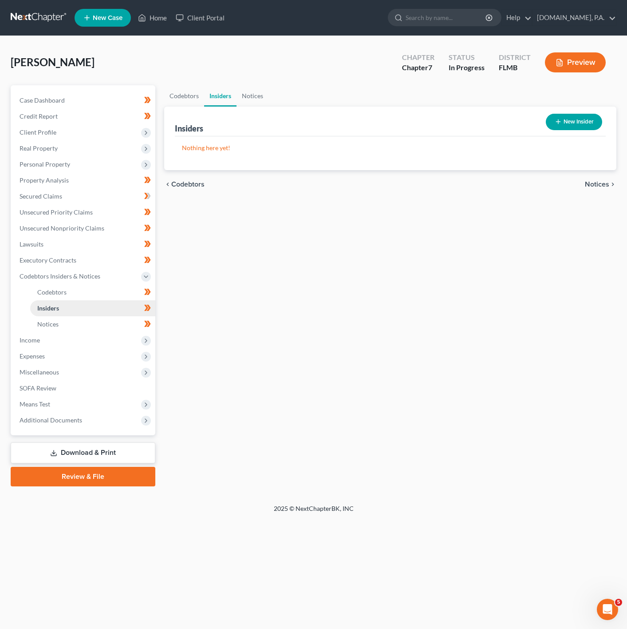
click at [83, 314] on link "Insiders" at bounding box center [92, 308] width 125 height 16
click at [81, 320] on link "Notices" at bounding box center [92, 324] width 125 height 16
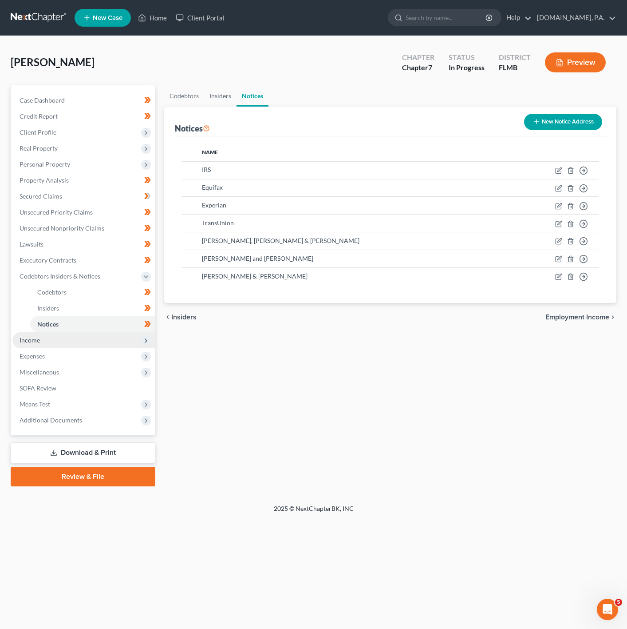
click at [95, 343] on span "Income" at bounding box center [83, 340] width 143 height 16
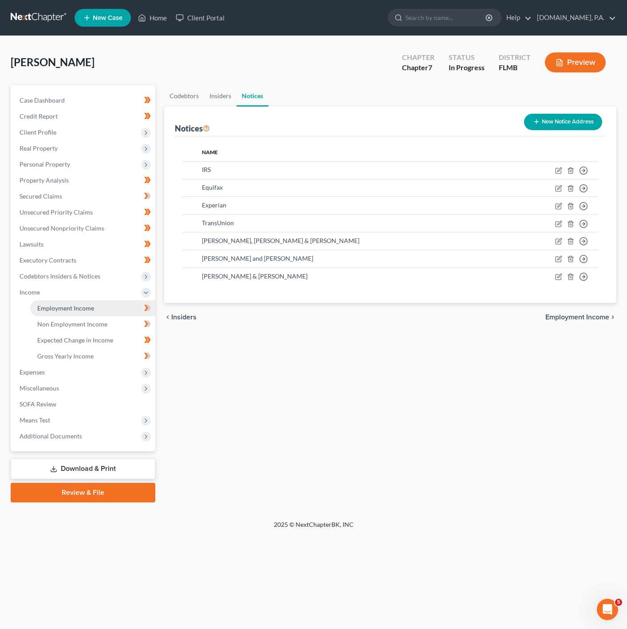
click at [109, 308] on link "Employment Income" at bounding box center [92, 308] width 125 height 16
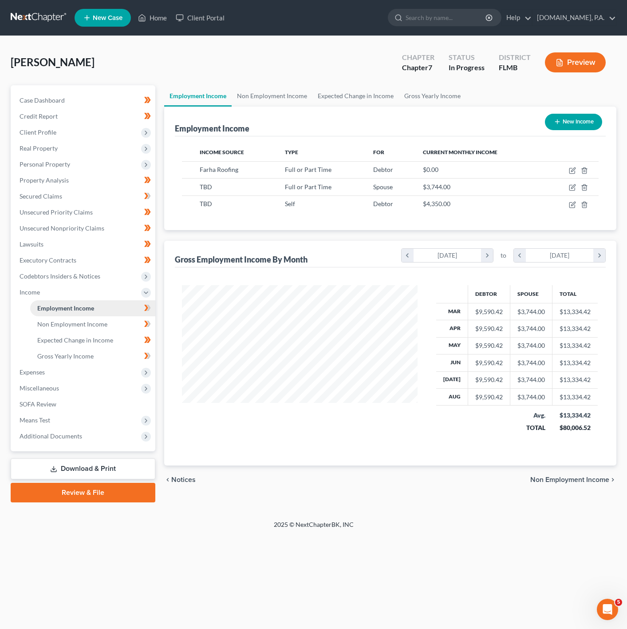
scroll to position [160, 253]
click at [574, 186] on icon "button" at bounding box center [573, 187] width 4 height 4
select select "0"
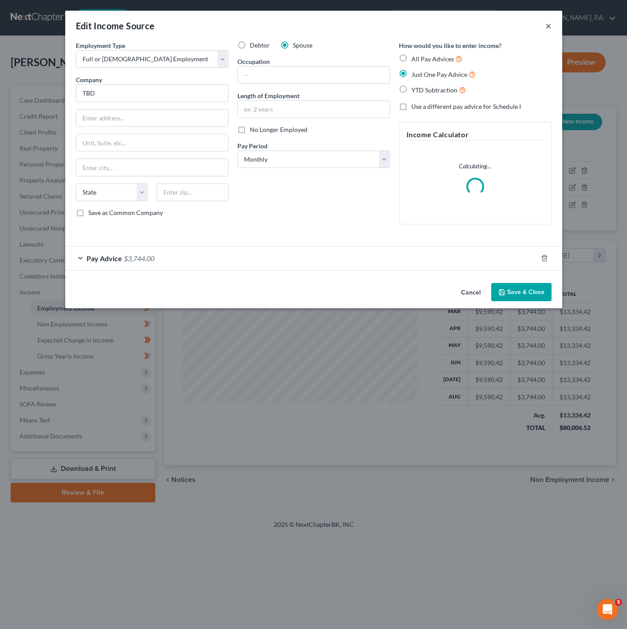
click at [546, 27] on button "×" at bounding box center [549, 25] width 6 height 11
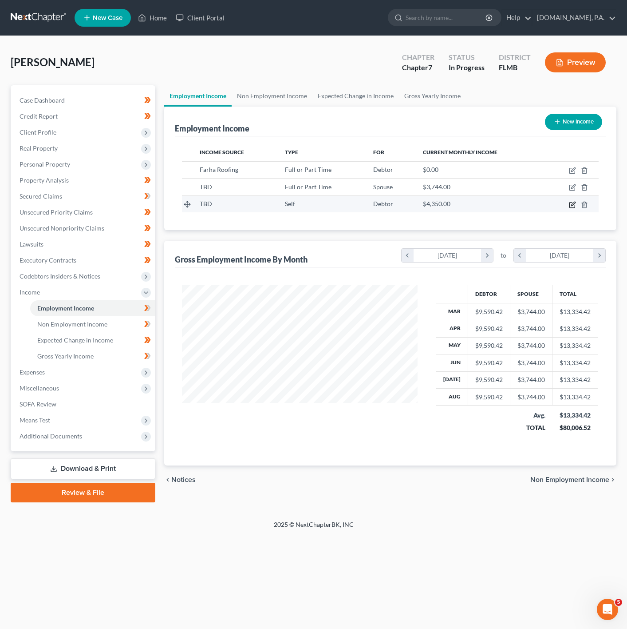
click at [570, 203] on icon "button" at bounding box center [572, 204] width 5 height 5
select select "1"
select select "0"
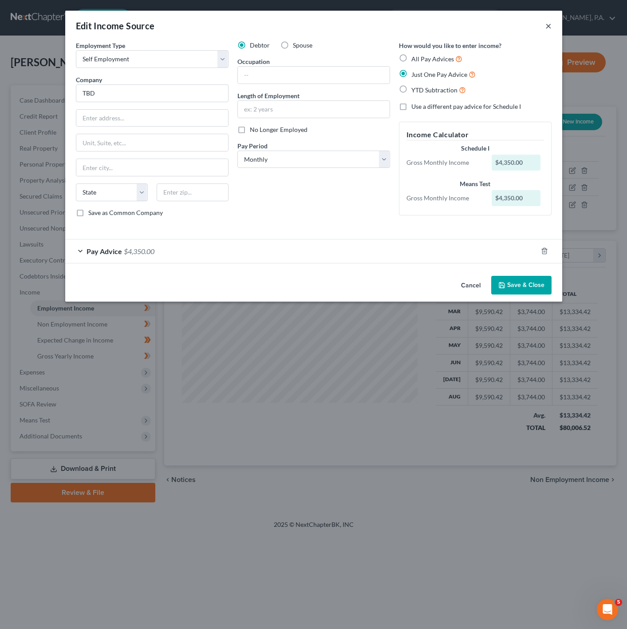
click at [546, 26] on button "×" at bounding box center [549, 25] width 6 height 11
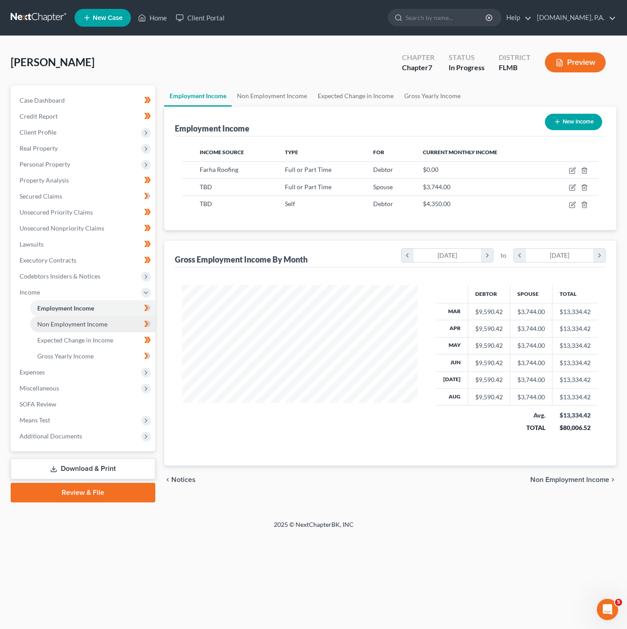
click at [92, 324] on span "Non Employment Income" at bounding box center [72, 324] width 70 height 8
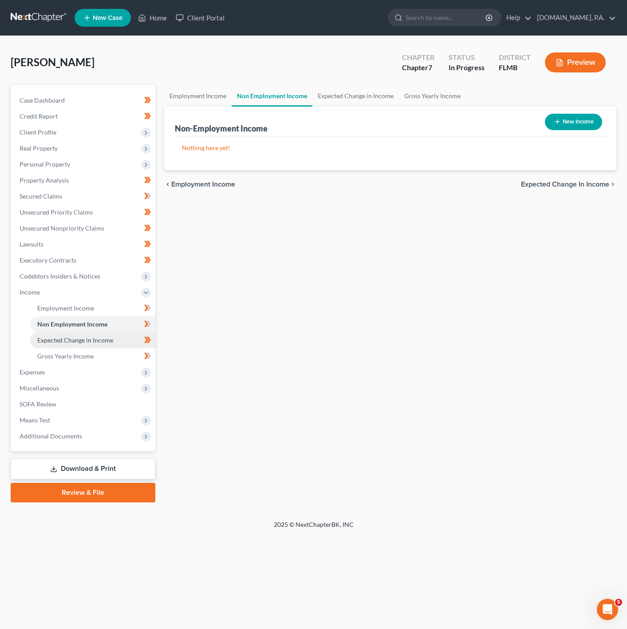
click at [109, 347] on link "Expected Change in Income" at bounding box center [92, 340] width 125 height 16
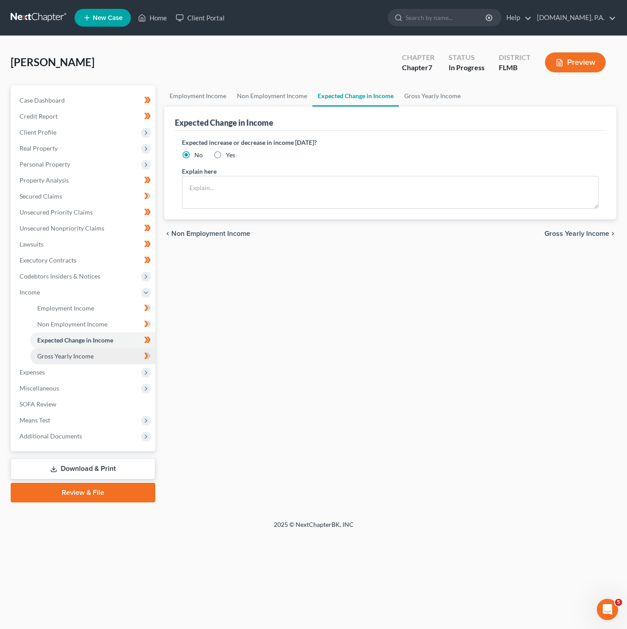
click at [109, 357] on link "Gross Yearly Income" at bounding box center [92, 356] width 125 height 16
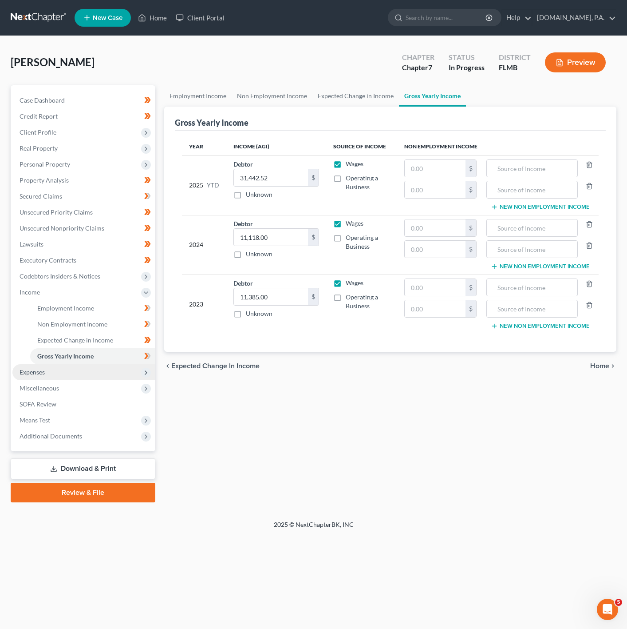
click at [101, 373] on span "Expenses" at bounding box center [83, 372] width 143 height 16
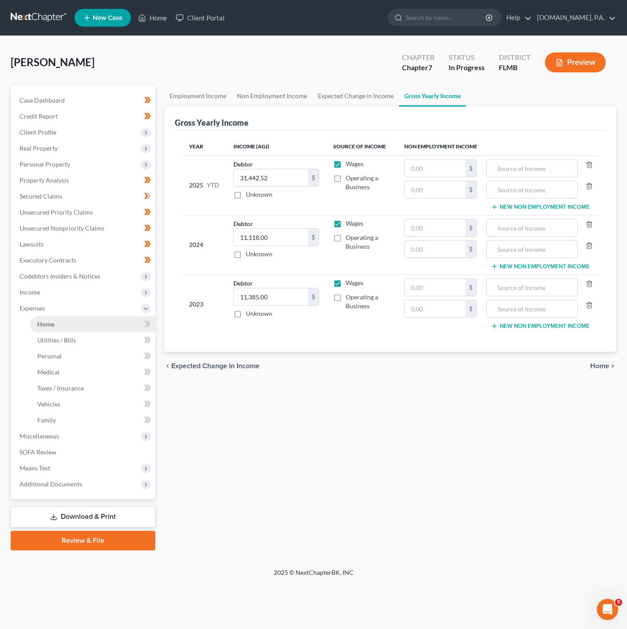
click at [123, 331] on link "Home" at bounding box center [92, 324] width 125 height 16
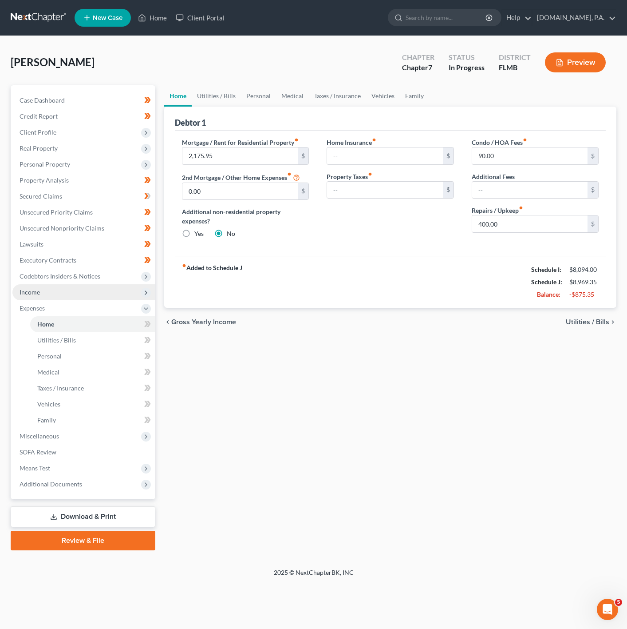
click at [96, 289] on span "Income" at bounding box center [83, 292] width 143 height 16
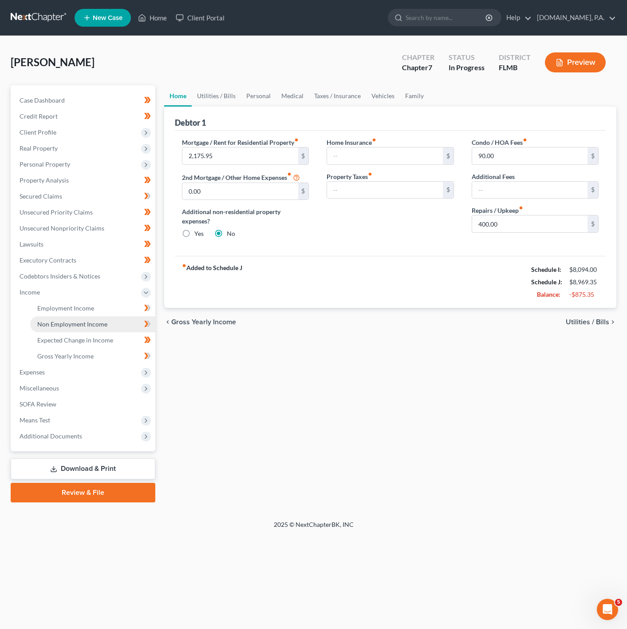
click at [111, 317] on link "Non Employment Income" at bounding box center [92, 324] width 125 height 16
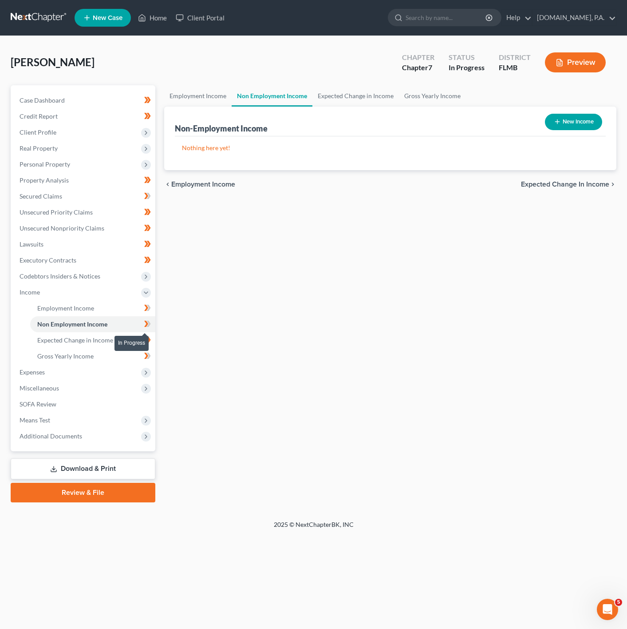
click at [150, 323] on icon at bounding box center [149, 324] width 4 height 6
click at [123, 300] on link "Employment Income" at bounding box center [92, 308] width 125 height 16
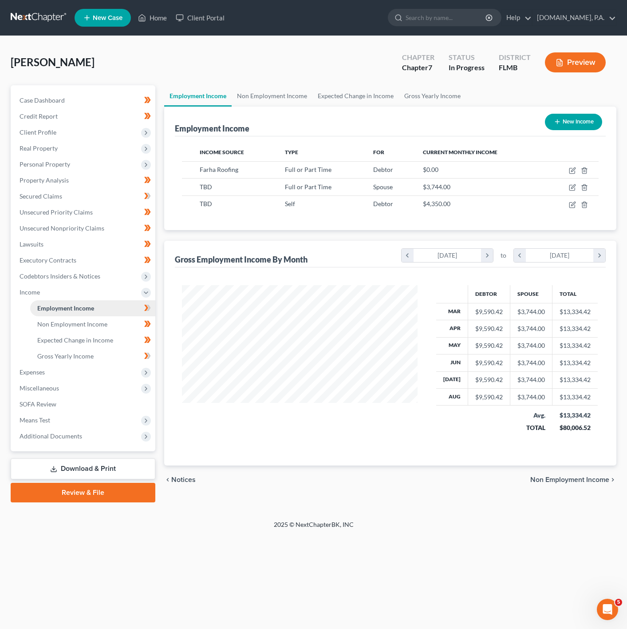
scroll to position [160, 253]
click at [104, 383] on span "Miscellaneous" at bounding box center [83, 388] width 143 height 16
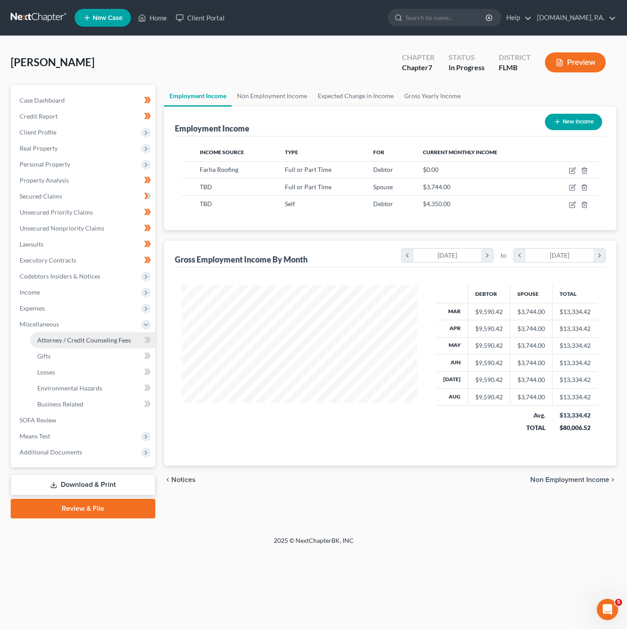
click at [124, 341] on span "Attorney / Credit Counseling Fees" at bounding box center [84, 340] width 94 height 8
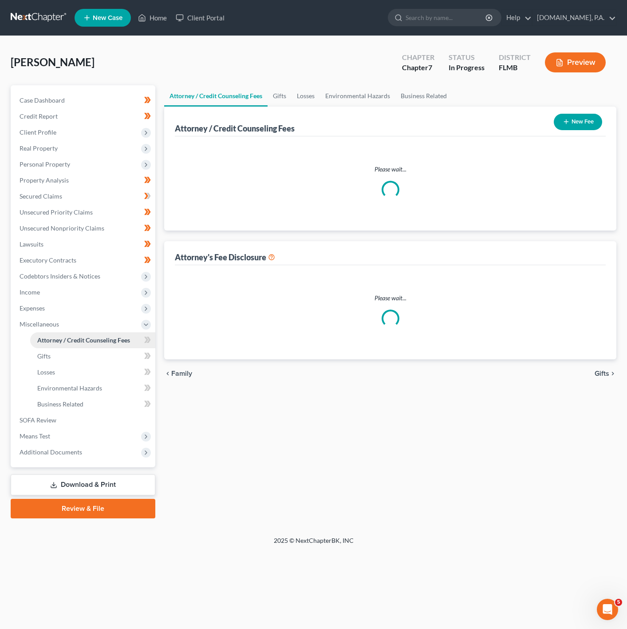
select select "3"
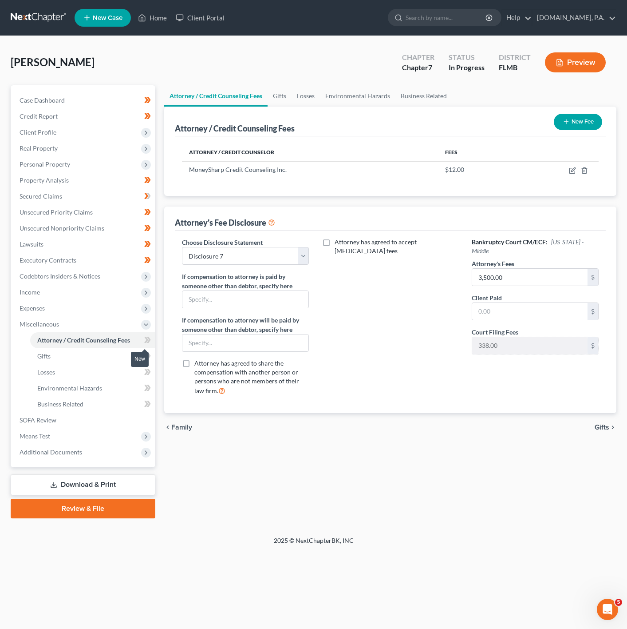
click at [146, 344] on icon at bounding box center [147, 339] width 7 height 11
click at [133, 358] on link "Gifts" at bounding box center [92, 356] width 125 height 16
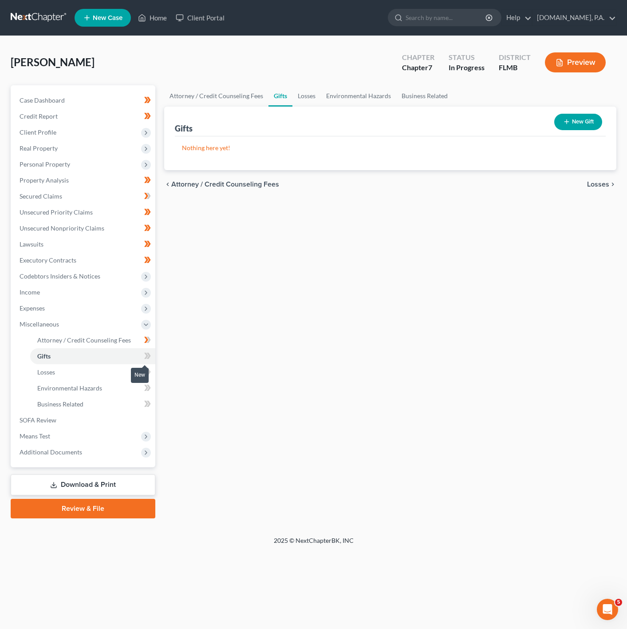
click at [143, 360] on span at bounding box center [148, 356] width 16 height 13
click at [144, 360] on icon at bounding box center [147, 355] width 7 height 11
click at [134, 369] on link "Losses" at bounding box center [92, 372] width 125 height 16
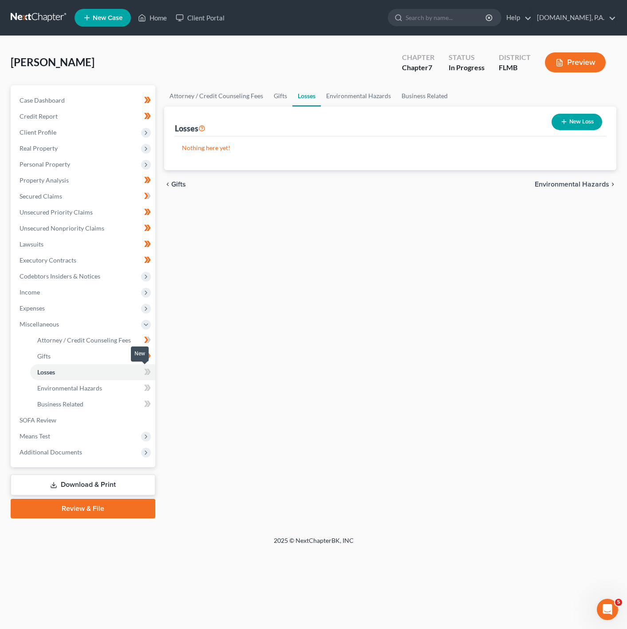
click at [150, 374] on icon at bounding box center [147, 371] width 7 height 11
click at [150, 369] on icon at bounding box center [147, 371] width 7 height 11
click at [128, 385] on link "Environmental Hazards" at bounding box center [92, 388] width 125 height 16
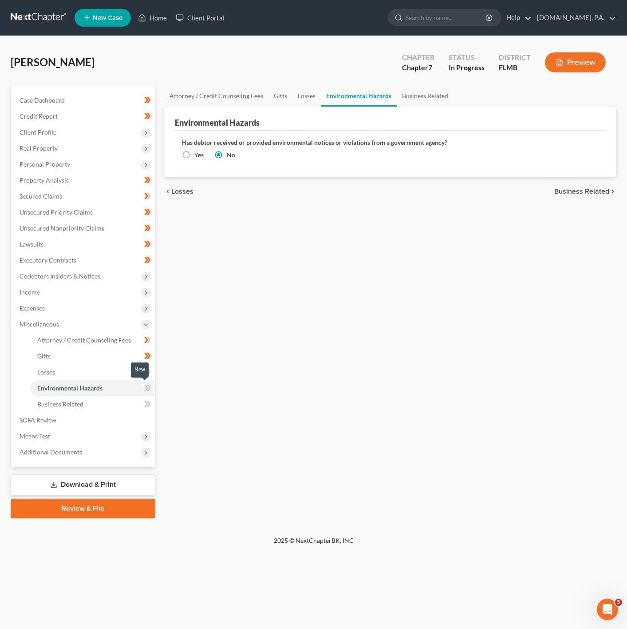
click at [146, 386] on icon at bounding box center [146, 387] width 4 height 6
click at [112, 404] on link "Business Related" at bounding box center [92, 404] width 125 height 16
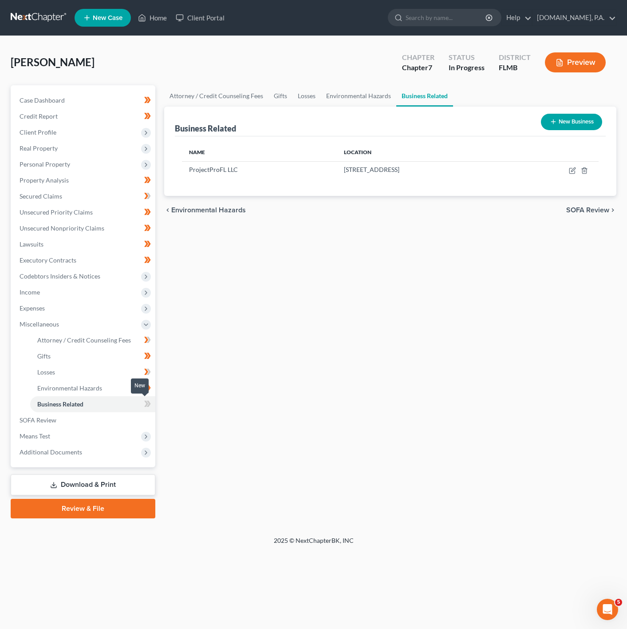
click at [142, 403] on span at bounding box center [148, 404] width 16 height 13
click at [573, 173] on icon "button" at bounding box center [572, 170] width 7 height 7
select select "member"
select select "9"
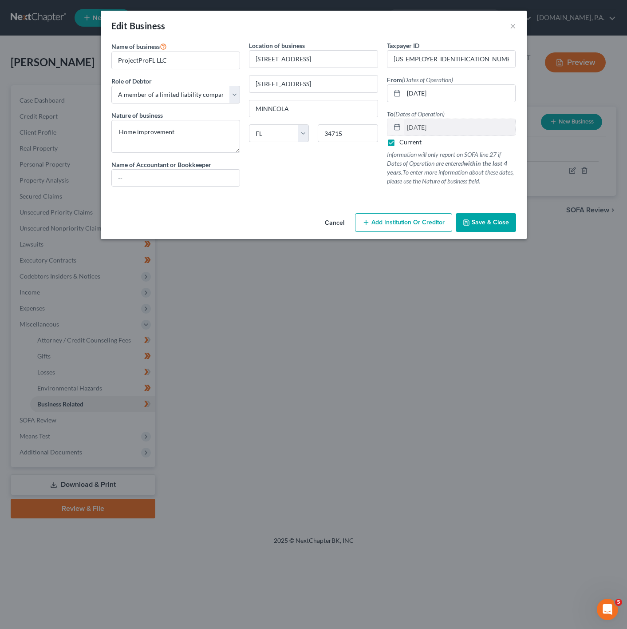
click at [331, 226] on button "Cancel" at bounding box center [335, 223] width 34 height 18
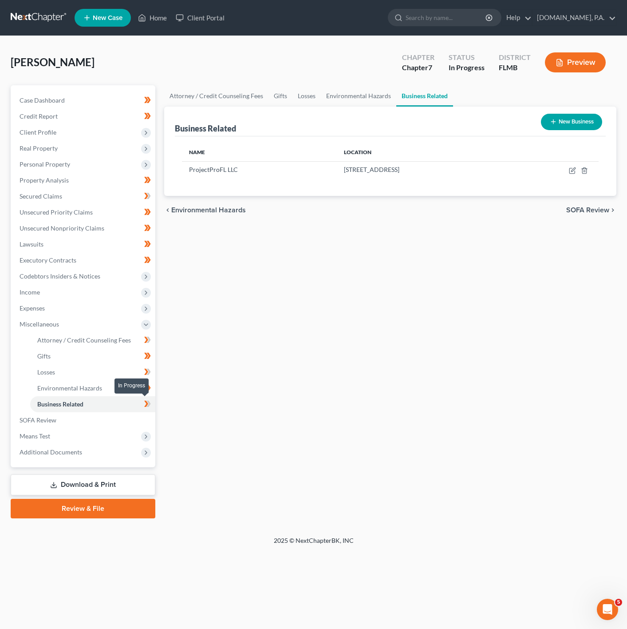
click at [154, 404] on span at bounding box center [148, 404] width 16 height 13
click at [139, 377] on link "Losses" at bounding box center [92, 372] width 125 height 16
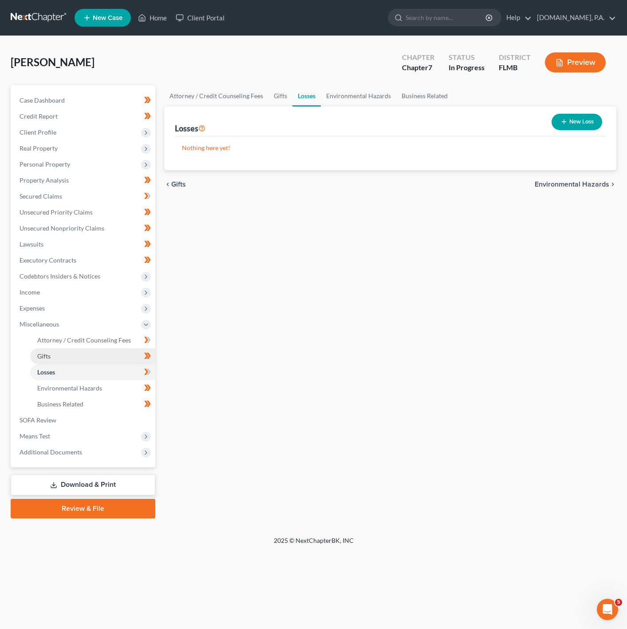
click at [121, 359] on link "Gifts" at bounding box center [92, 356] width 125 height 16
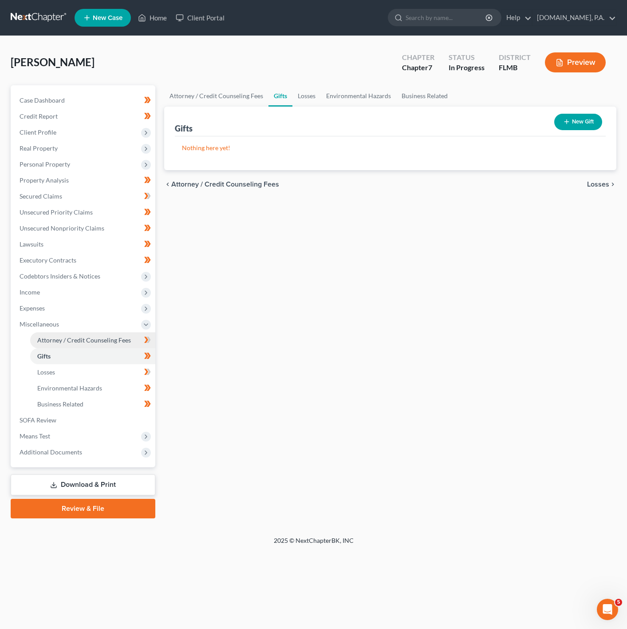
click at [127, 341] on span "Attorney / Credit Counseling Fees" at bounding box center [84, 340] width 94 height 8
select select "3"
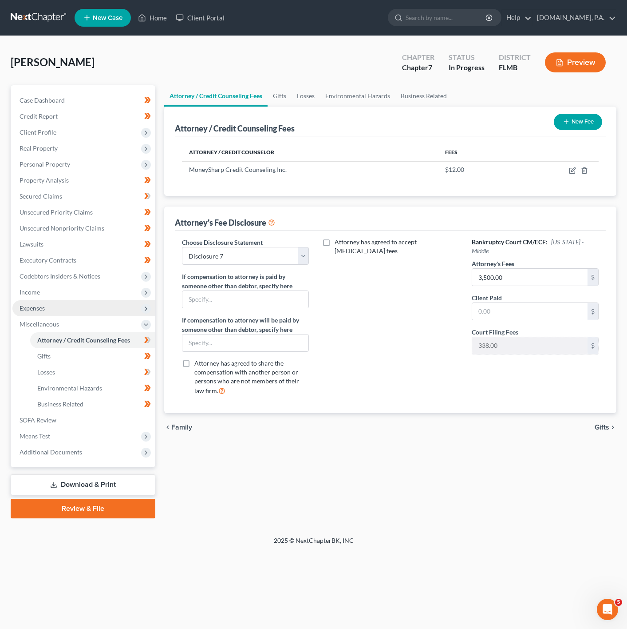
click at [106, 305] on span "Expenses" at bounding box center [83, 308] width 143 height 16
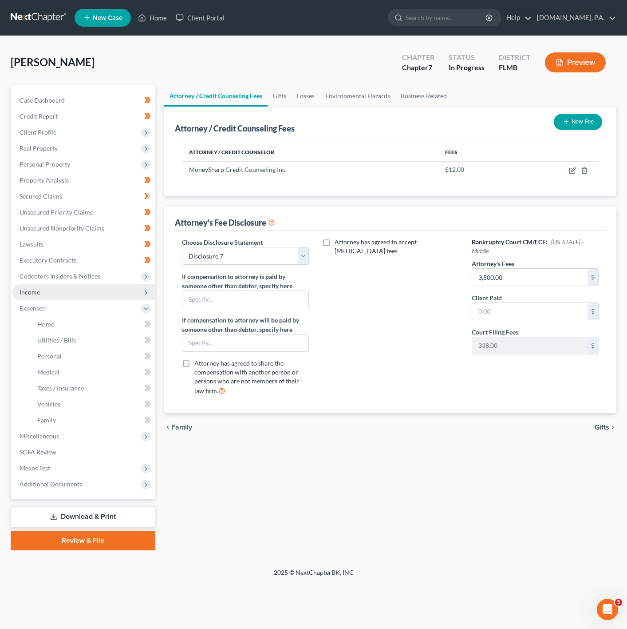
click at [112, 288] on span "Income" at bounding box center [83, 292] width 143 height 16
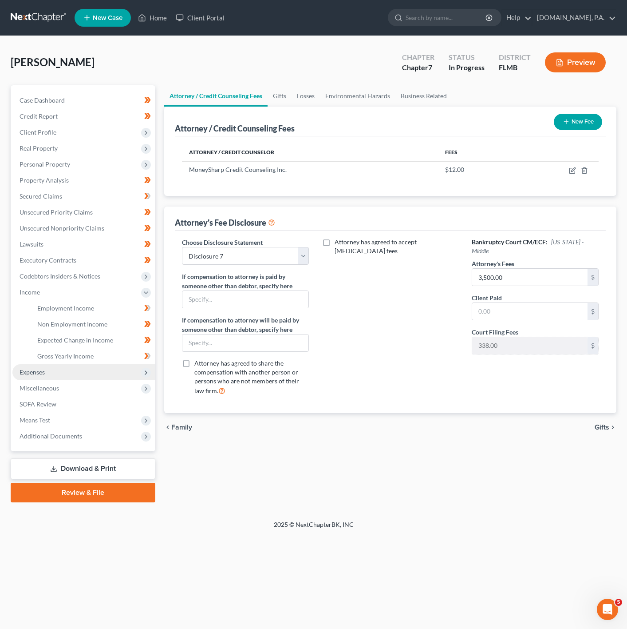
click at [83, 366] on span "Expenses" at bounding box center [83, 372] width 143 height 16
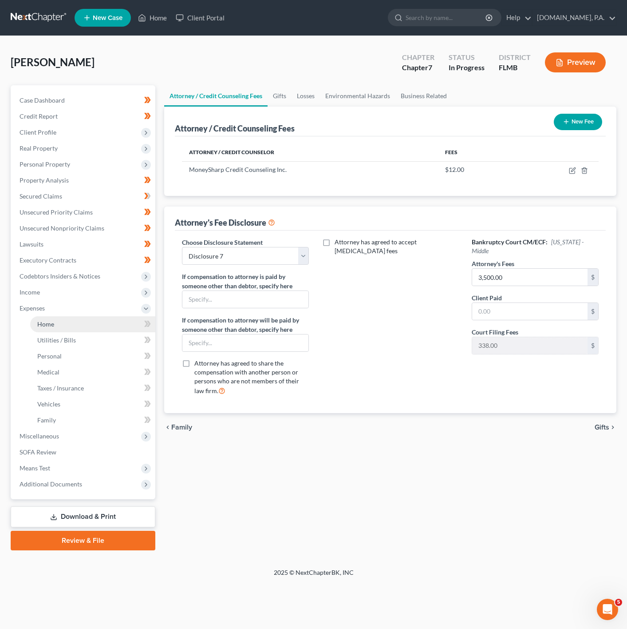
click at [108, 330] on link "Home" at bounding box center [92, 324] width 125 height 16
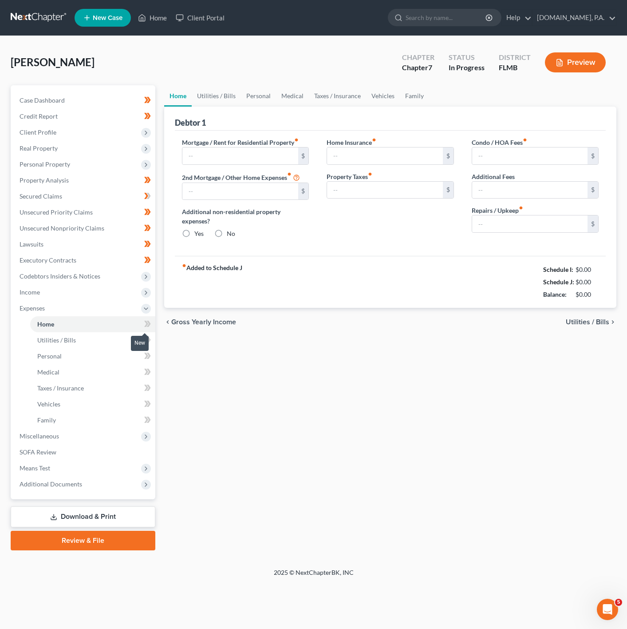
type input "2,175.95"
type input "0.00"
radio input "true"
type input "90.00"
type input "400.00"
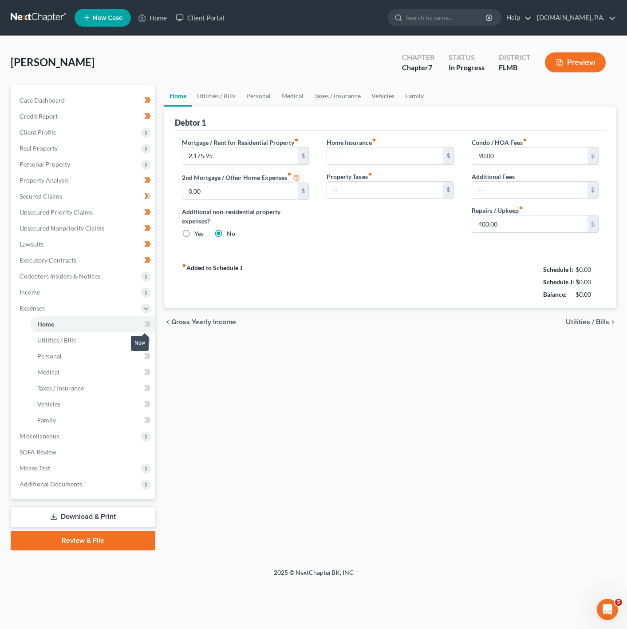
click at [147, 324] on icon at bounding box center [146, 324] width 4 height 6
click at [144, 341] on icon at bounding box center [147, 339] width 7 height 11
click at [144, 359] on icon at bounding box center [147, 355] width 7 height 11
click at [144, 372] on icon at bounding box center [147, 371] width 7 height 11
click at [144, 382] on icon at bounding box center [147, 387] width 7 height 11
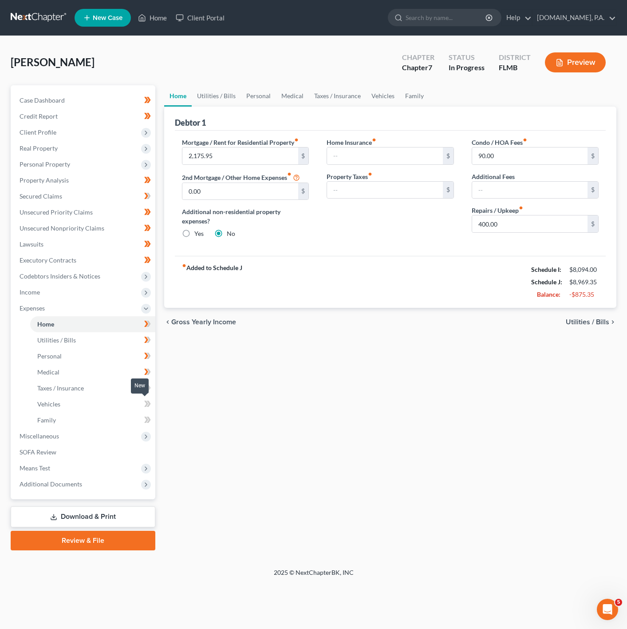
click at [144, 400] on icon at bounding box center [146, 403] width 4 height 6
click at [144, 421] on icon at bounding box center [147, 419] width 7 height 11
click at [139, 289] on span "Income" at bounding box center [83, 292] width 143 height 16
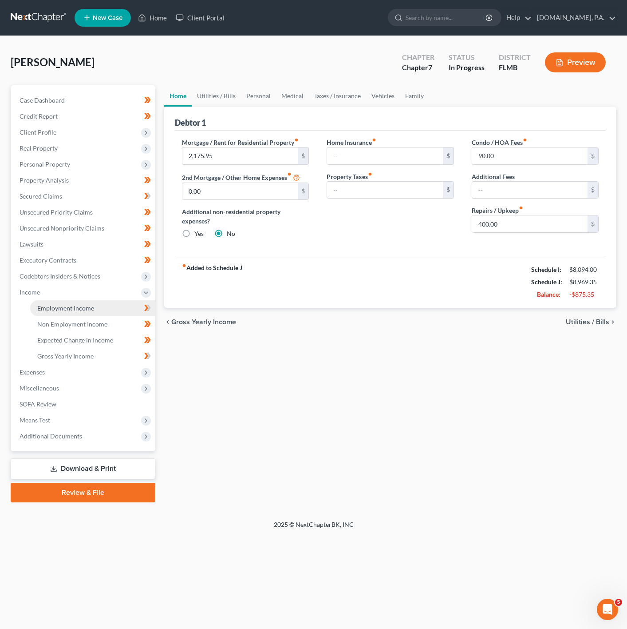
click at [117, 308] on link "Employment Income" at bounding box center [92, 308] width 125 height 16
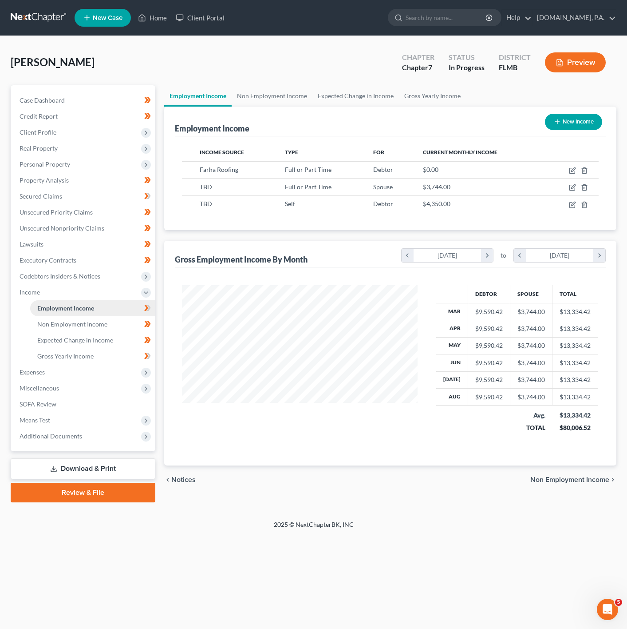
scroll to position [160, 253]
click at [122, 277] on span "Codebtors Insiders & Notices" at bounding box center [83, 276] width 143 height 16
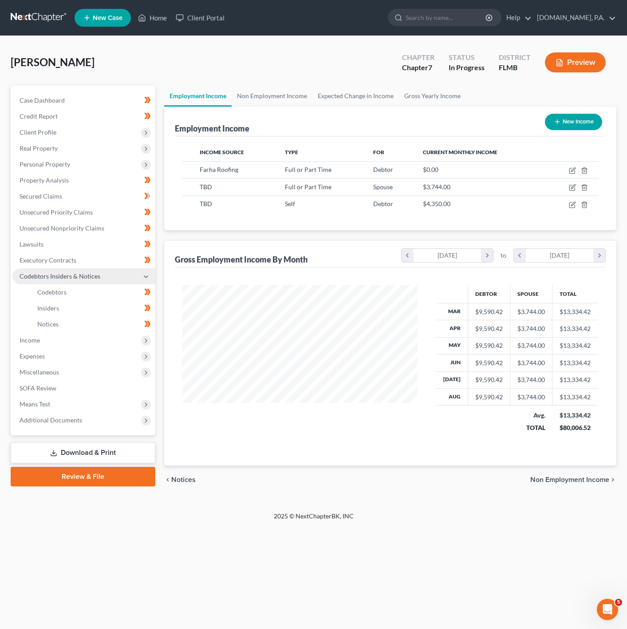
click at [122, 277] on span "Codebtors Insiders & Notices" at bounding box center [83, 276] width 143 height 16
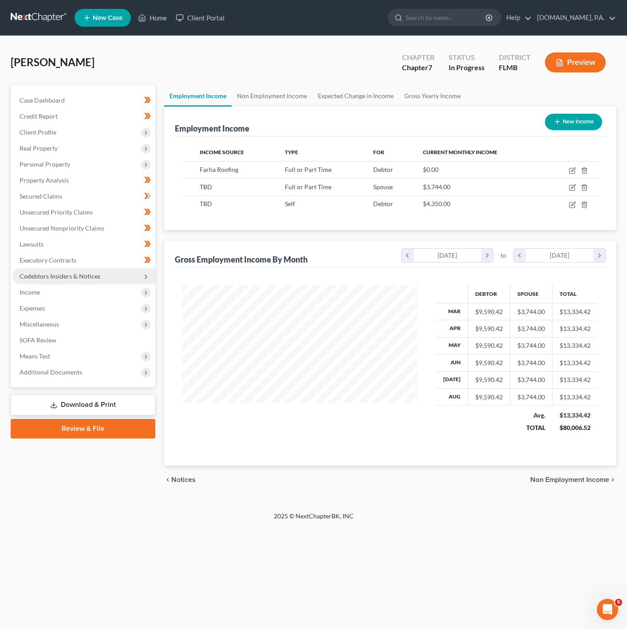
click at [122, 276] on span "Codebtors Insiders & Notices" at bounding box center [83, 276] width 143 height 16
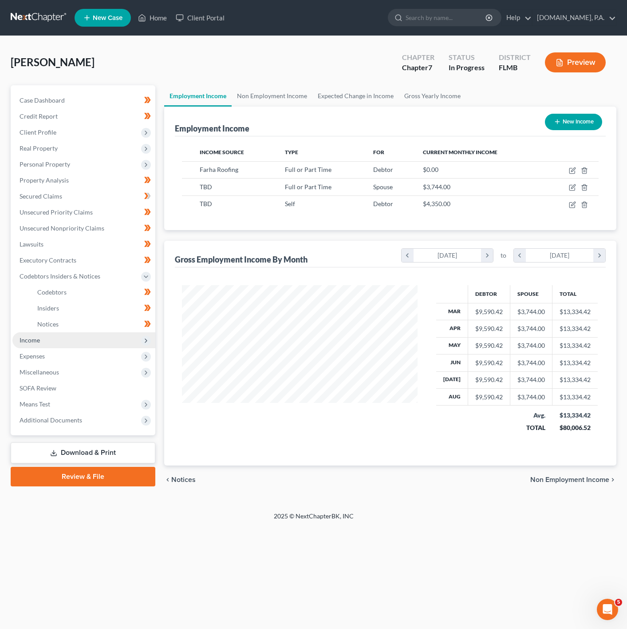
click at [108, 343] on span "Income" at bounding box center [83, 340] width 143 height 16
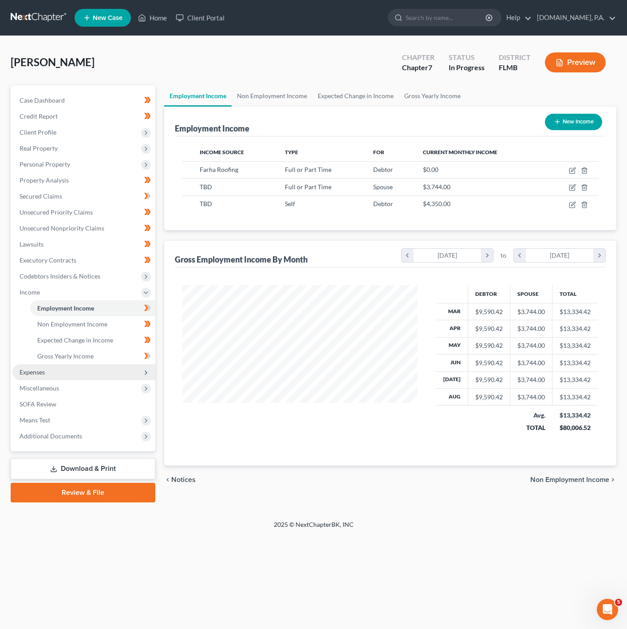
click at [86, 369] on span "Expenses" at bounding box center [83, 372] width 143 height 16
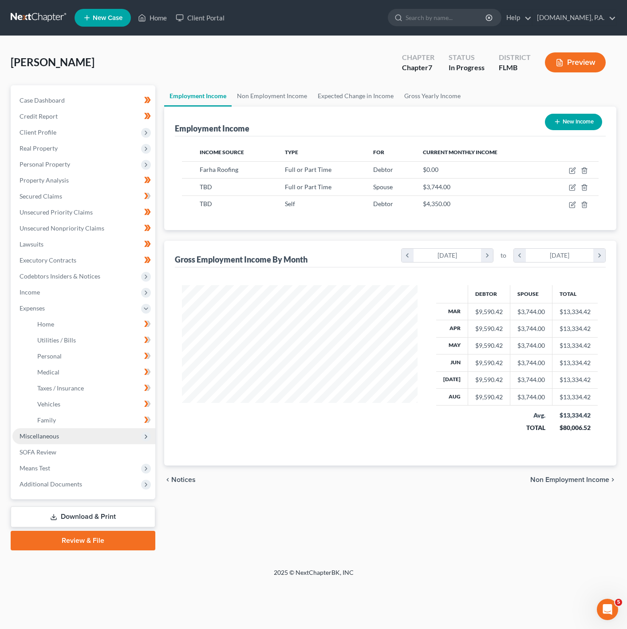
click at [96, 435] on span "Miscellaneous" at bounding box center [83, 436] width 143 height 16
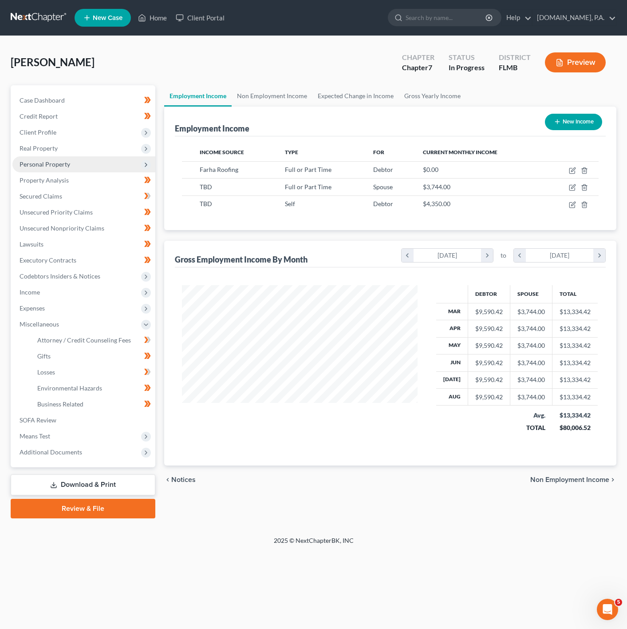
click at [139, 162] on span "Personal Property" at bounding box center [83, 164] width 143 height 16
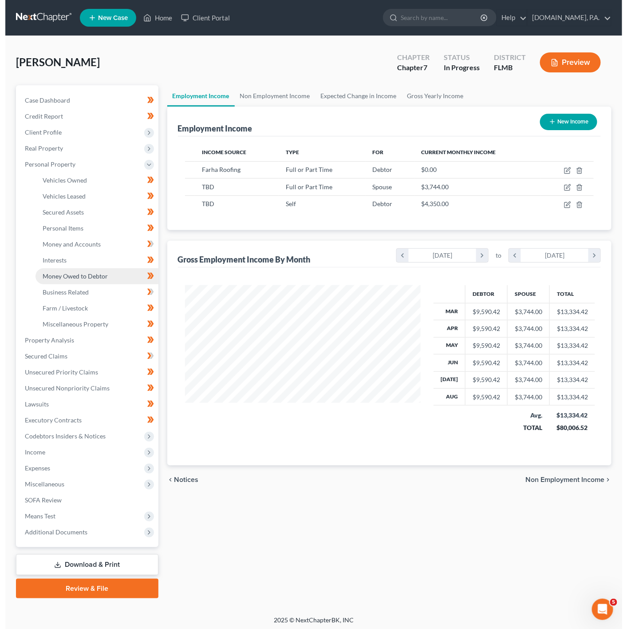
scroll to position [443764, 443675]
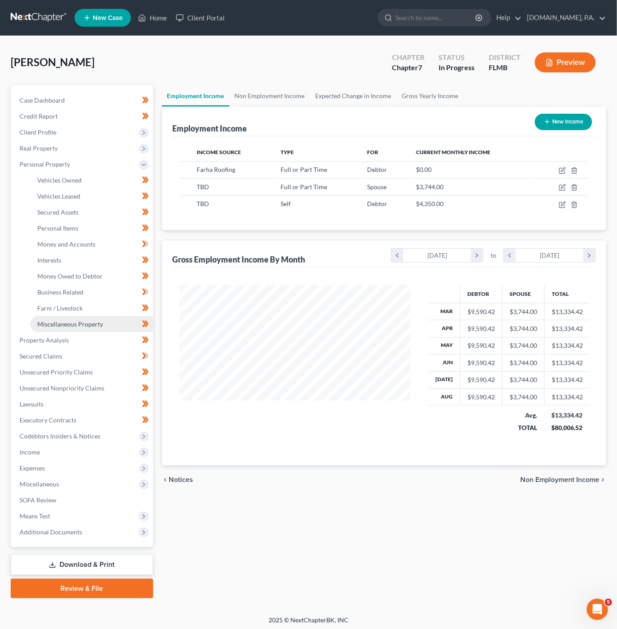
click at [81, 320] on span "Miscellaneous Property" at bounding box center [70, 324] width 66 height 8
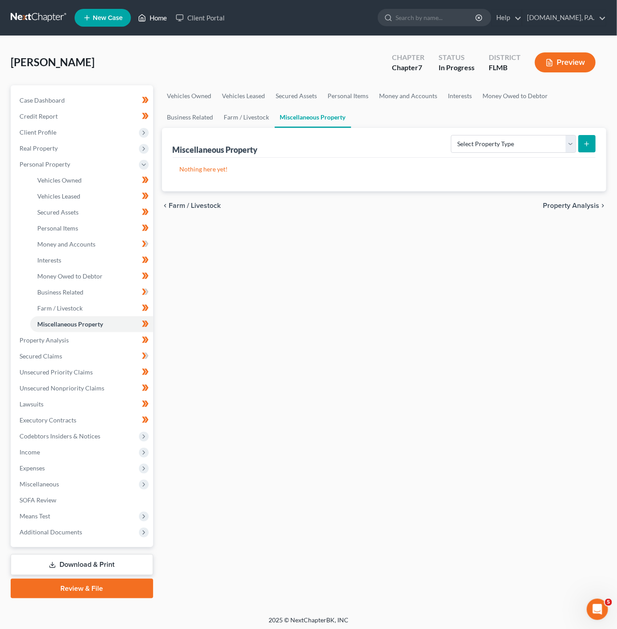
click at [165, 12] on link "Home" at bounding box center [153, 18] width 38 height 16
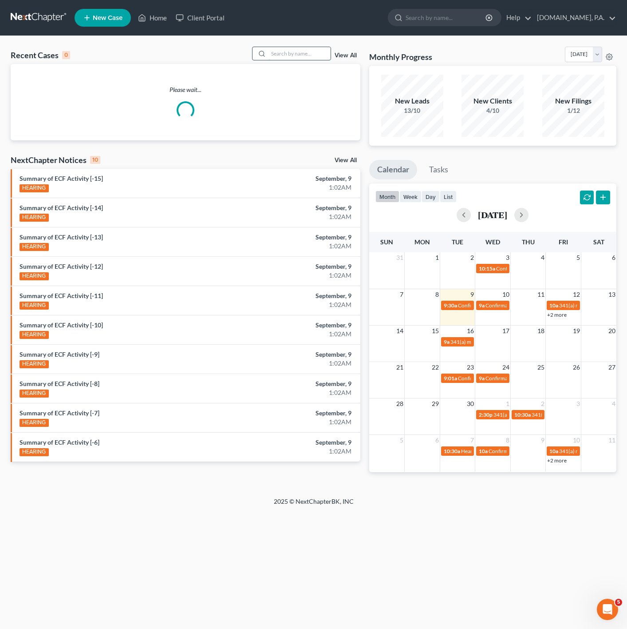
click at [301, 58] on input "search" at bounding box center [300, 53] width 62 height 13
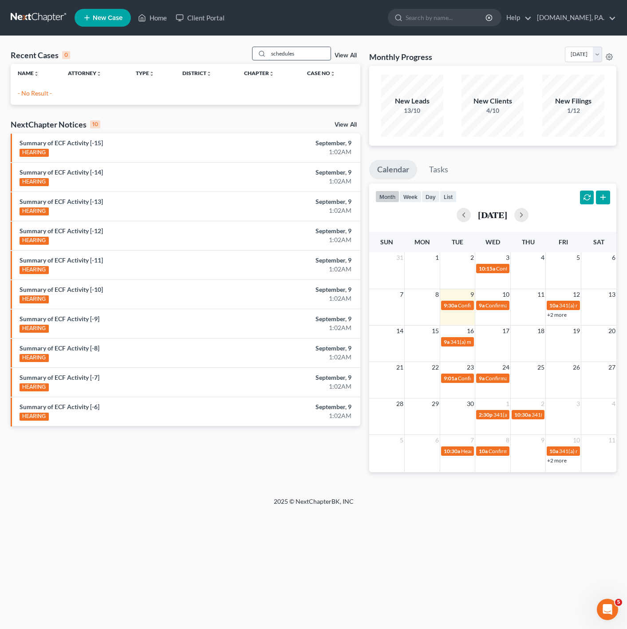
drag, startPoint x: 314, startPoint y: 56, endPoint x: 273, endPoint y: 51, distance: 41.2
click at [273, 51] on input "schedules" at bounding box center [300, 53] width 62 height 13
click at [307, 52] on input "schedules" at bounding box center [300, 53] width 62 height 13
drag, startPoint x: 307, startPoint y: 52, endPoint x: 245, endPoint y: 50, distance: 61.3
click at [245, 50] on div "Recent Cases 0 schedules View All" at bounding box center [186, 55] width 350 height 17
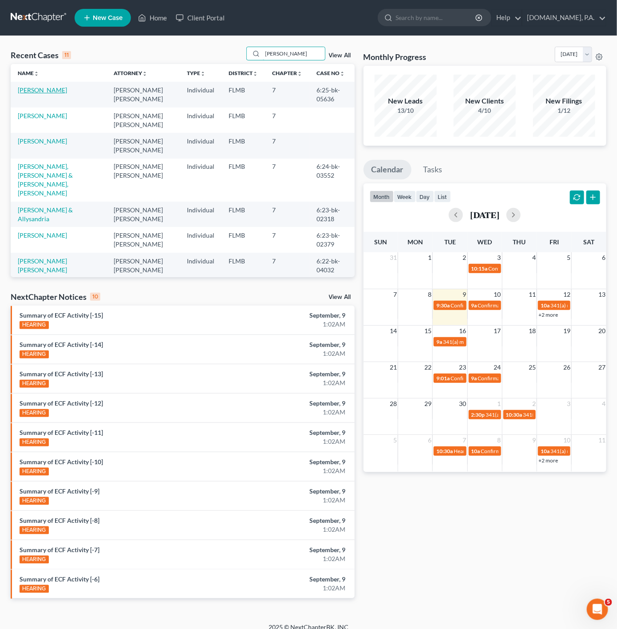
type input "rivera"
click at [60, 90] on link "Rivera, Stephanie" at bounding box center [42, 90] width 49 height 8
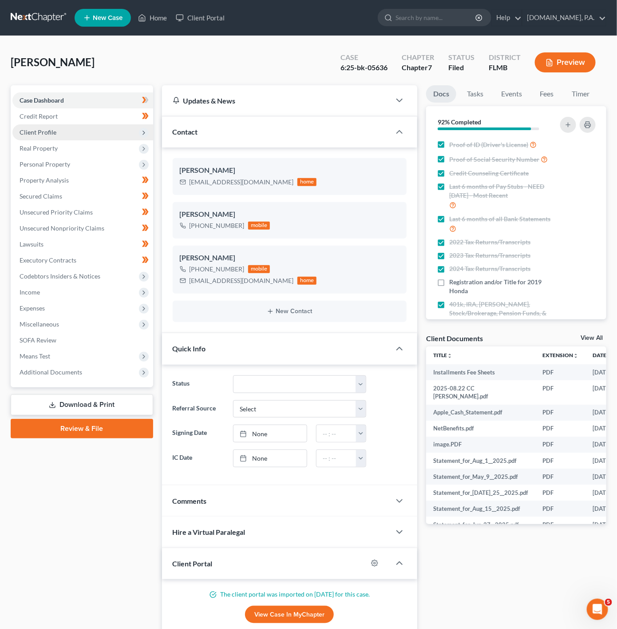
click at [135, 128] on span "Client Profile" at bounding box center [82, 132] width 141 height 16
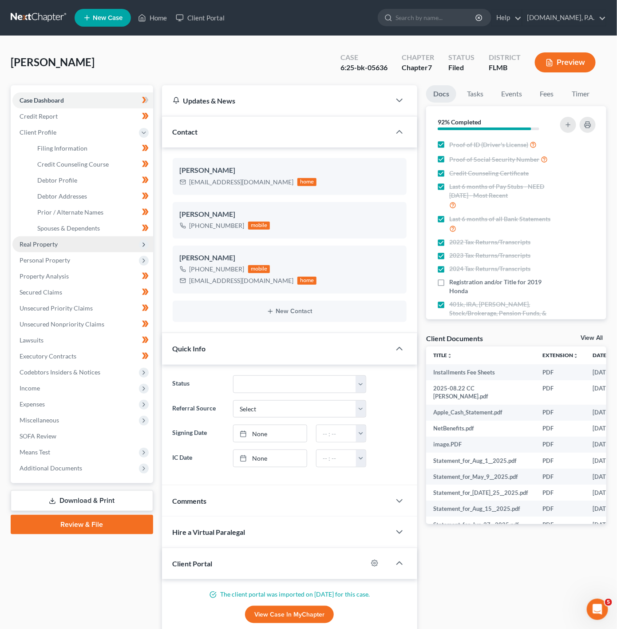
click at [103, 249] on span "Real Property" at bounding box center [82, 244] width 141 height 16
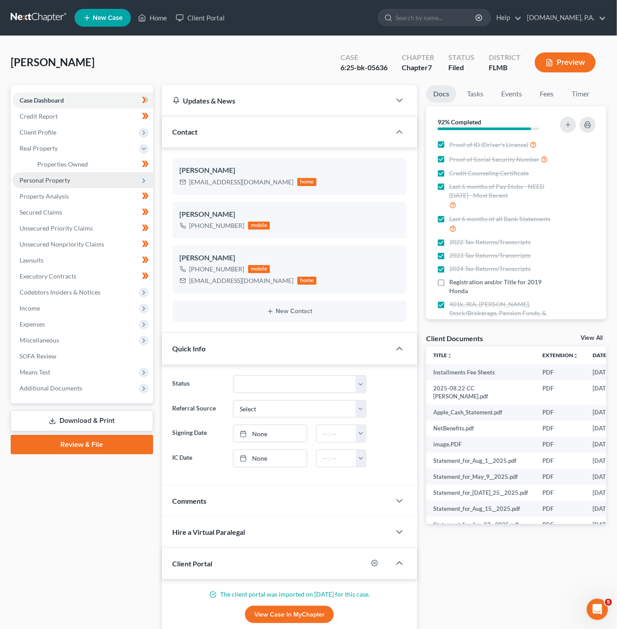
click at [102, 183] on span "Personal Property" at bounding box center [82, 180] width 141 height 16
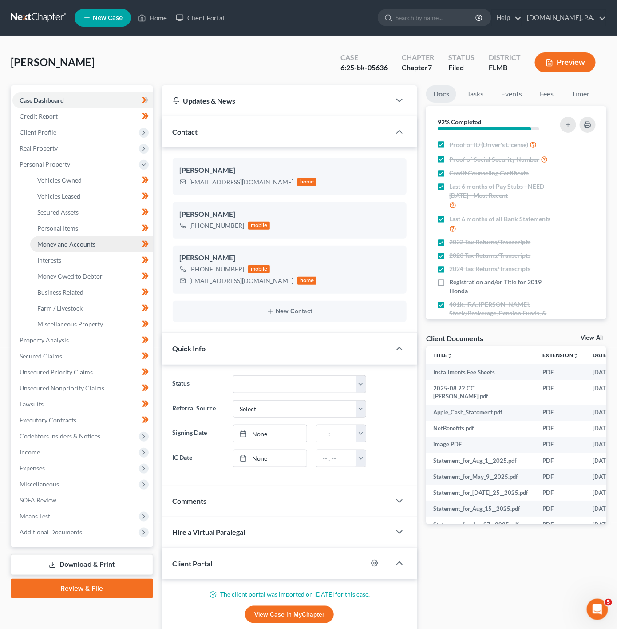
click at [87, 248] on link "Money and Accounts" at bounding box center [91, 244] width 123 height 16
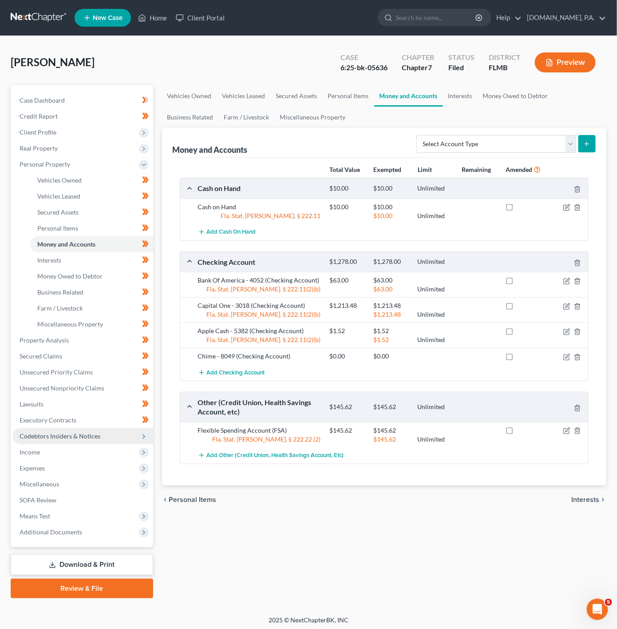
click at [91, 441] on span "Codebtors Insiders & Notices" at bounding box center [82, 436] width 141 height 16
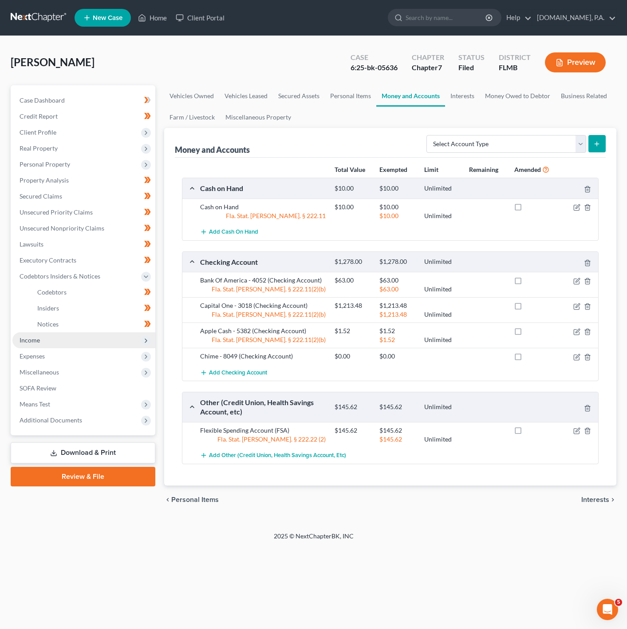
click at [87, 345] on span "Income" at bounding box center [83, 340] width 143 height 16
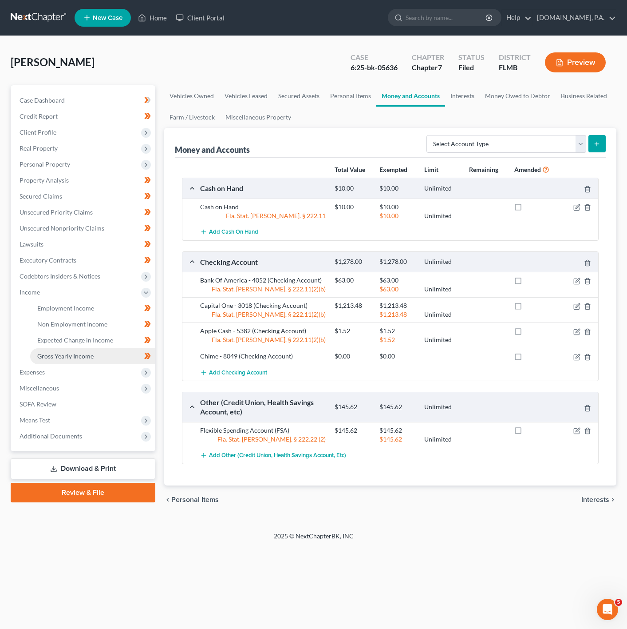
click at [107, 362] on link "Gross Yearly Income" at bounding box center [92, 356] width 125 height 16
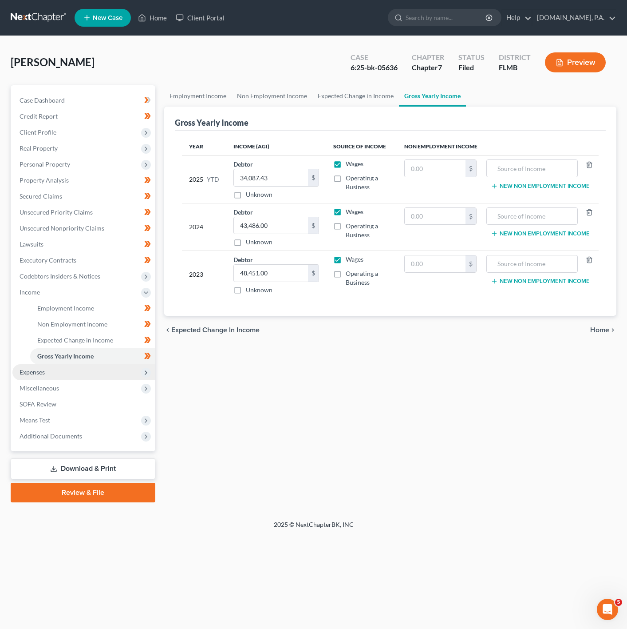
click at [107, 370] on span "Expenses" at bounding box center [83, 372] width 143 height 16
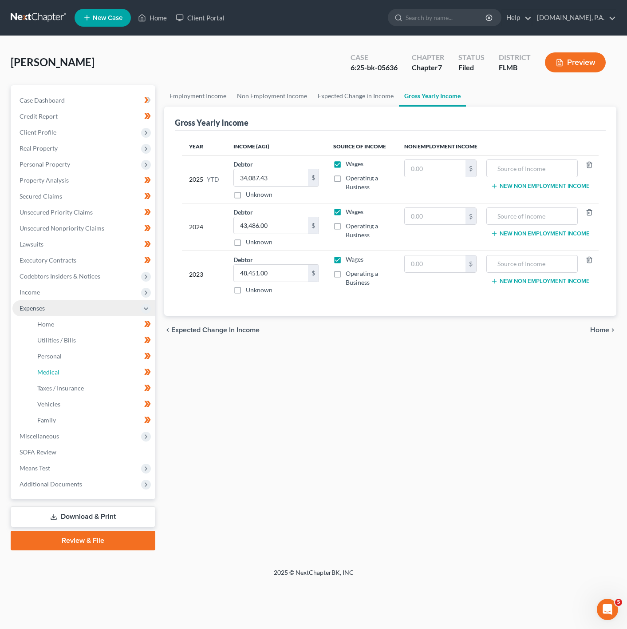
click at [107, 370] on link "Medical" at bounding box center [92, 372] width 125 height 16
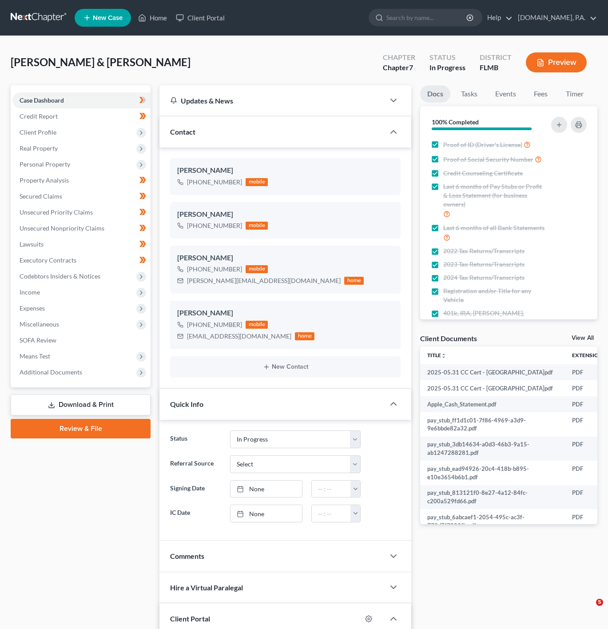
select select "3"
click at [101, 160] on span "Personal Property" at bounding box center [81, 164] width 138 height 16
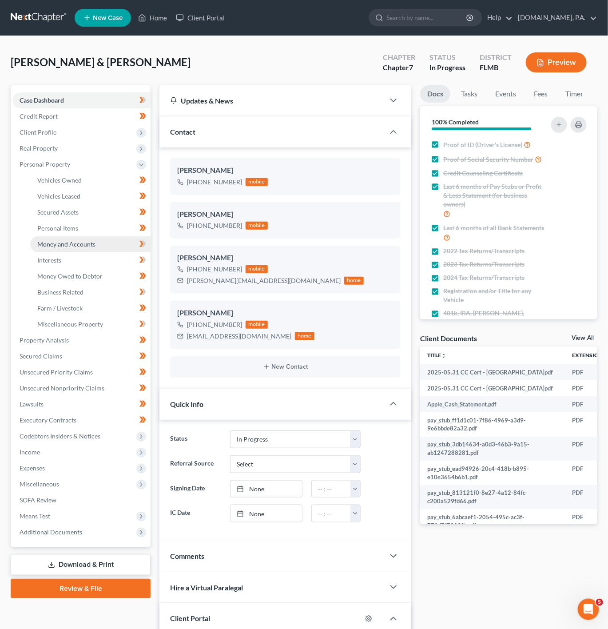
click at [96, 246] on link "Money and Accounts" at bounding box center [90, 244] width 120 height 16
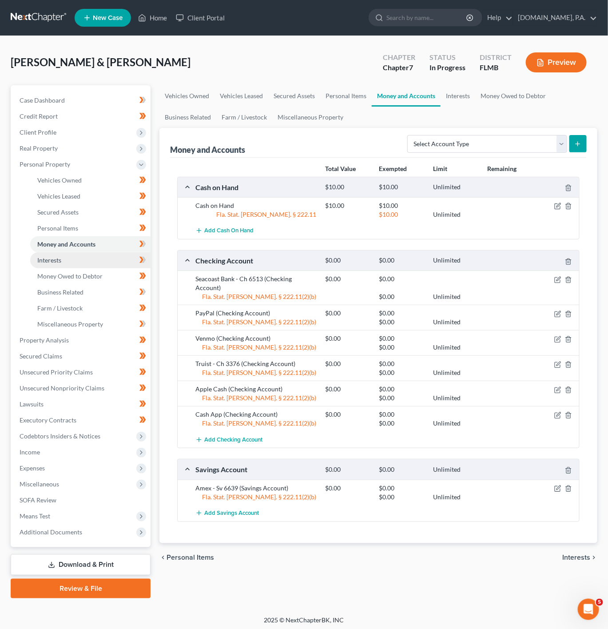
click at [123, 262] on link "Interests" at bounding box center [90, 260] width 120 height 16
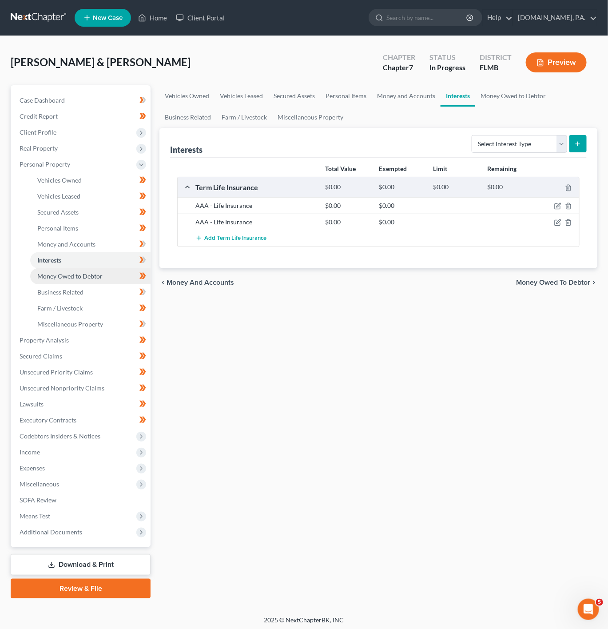
click at [126, 279] on link "Money Owed to Debtor" at bounding box center [90, 276] width 120 height 16
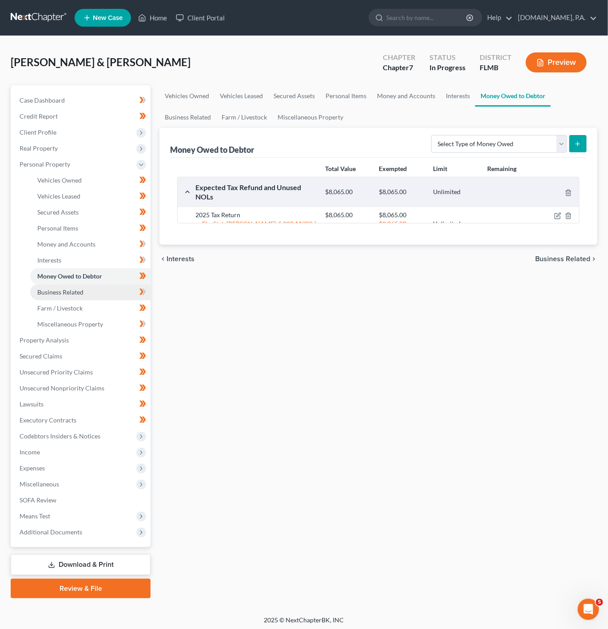
click at [117, 286] on link "Business Related" at bounding box center [90, 292] width 120 height 16
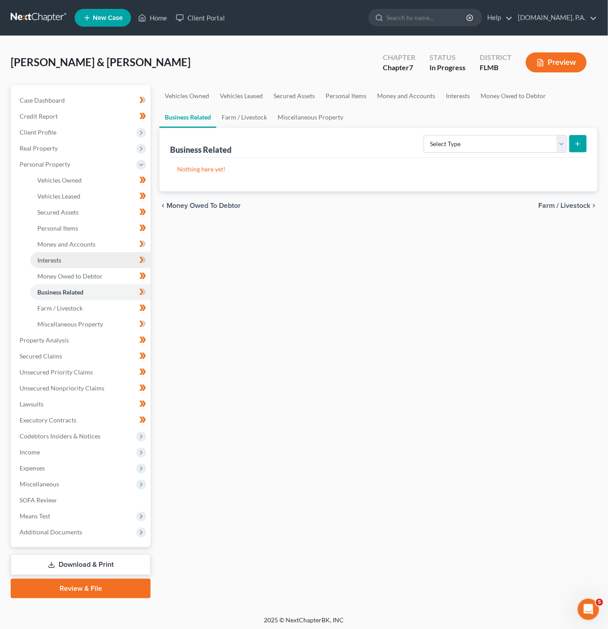
click at [117, 263] on link "Interests" at bounding box center [90, 260] width 120 height 16
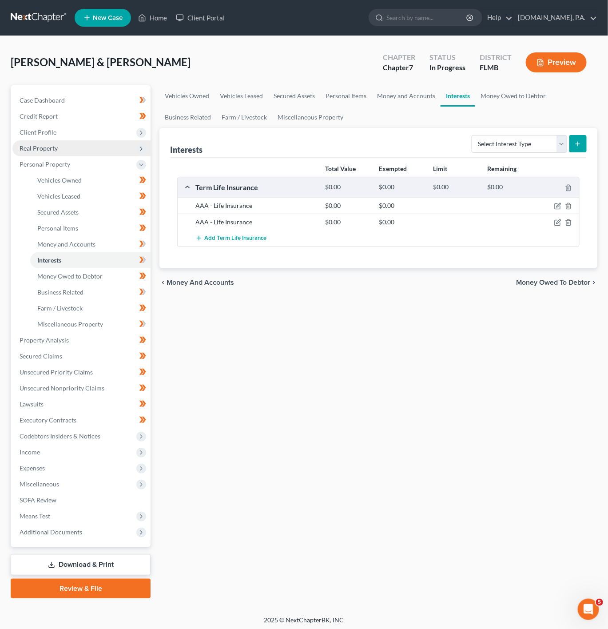
click at [99, 147] on span "Real Property" at bounding box center [81, 148] width 138 height 16
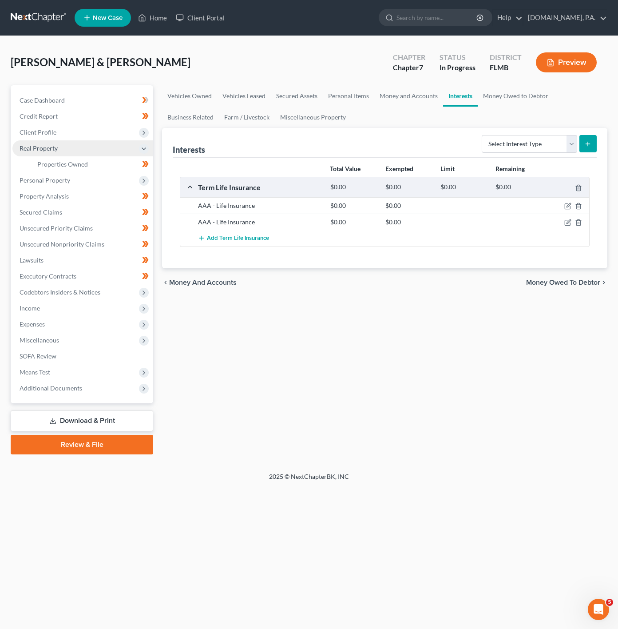
click at [108, 142] on span "Real Property" at bounding box center [82, 148] width 141 height 16
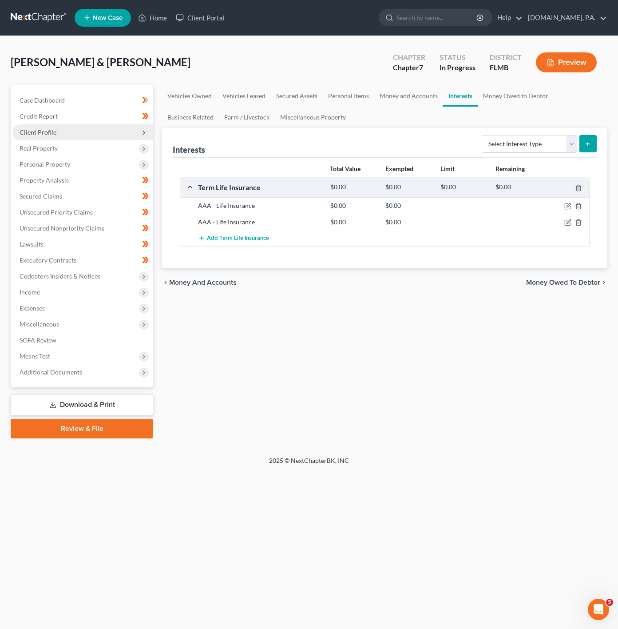
click at [136, 136] on span "Client Profile" at bounding box center [82, 132] width 141 height 16
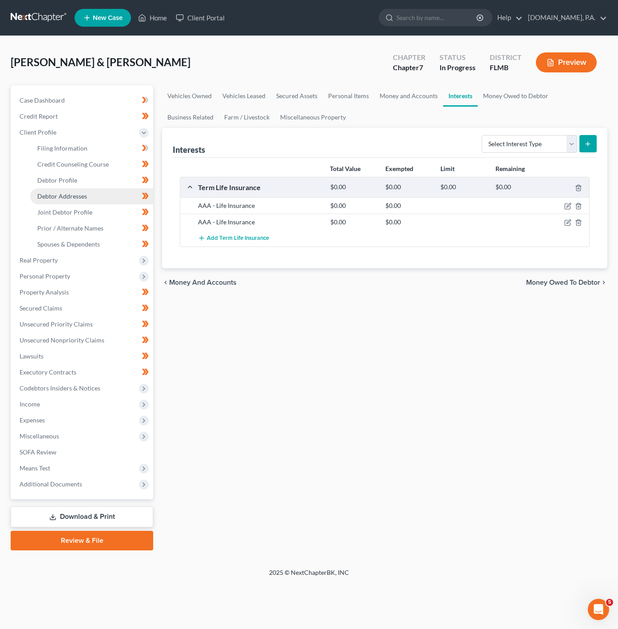
click at [91, 201] on link "Debtor Addresses" at bounding box center [91, 196] width 123 height 16
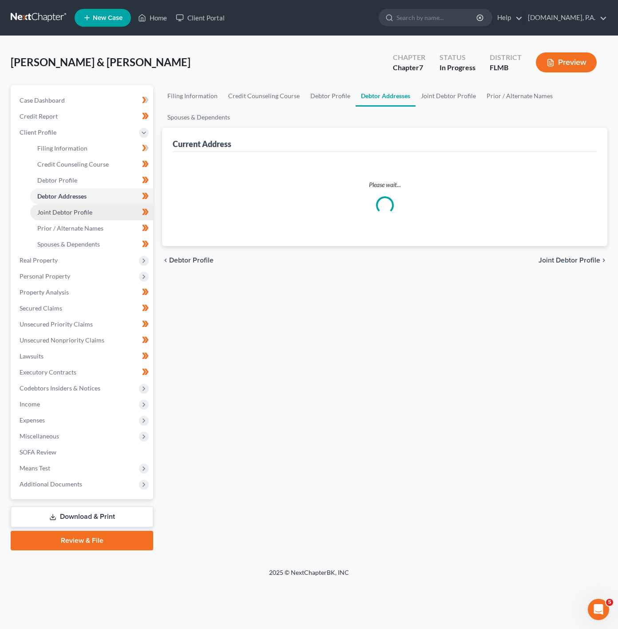
click at [87, 212] on span "Joint Debtor Profile" at bounding box center [64, 212] width 55 height 8
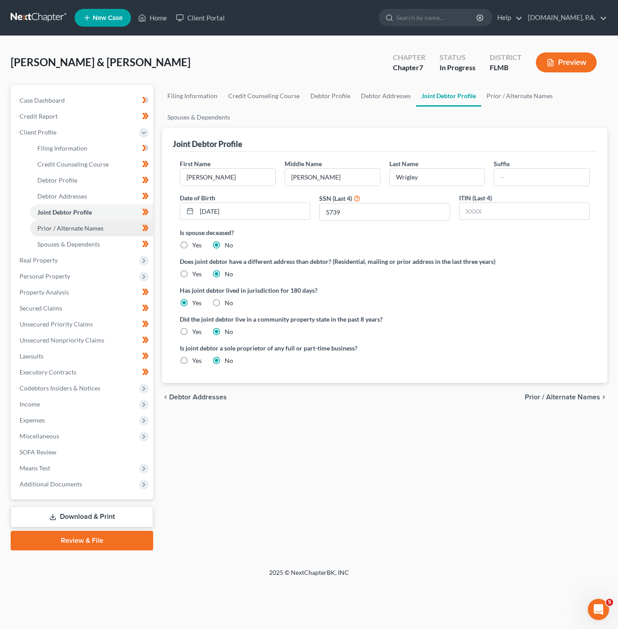
click at [92, 224] on span "Prior / Alternate Names" at bounding box center [70, 228] width 66 height 8
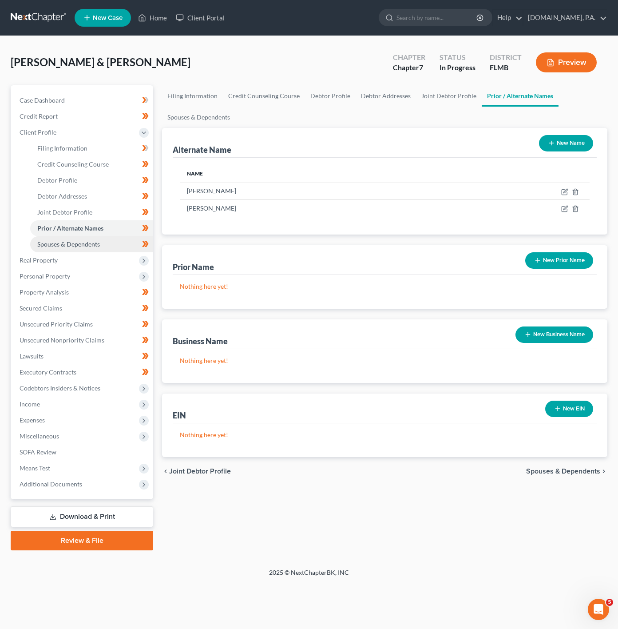
click at [92, 241] on span "Spouses & Dependents" at bounding box center [68, 244] width 63 height 8
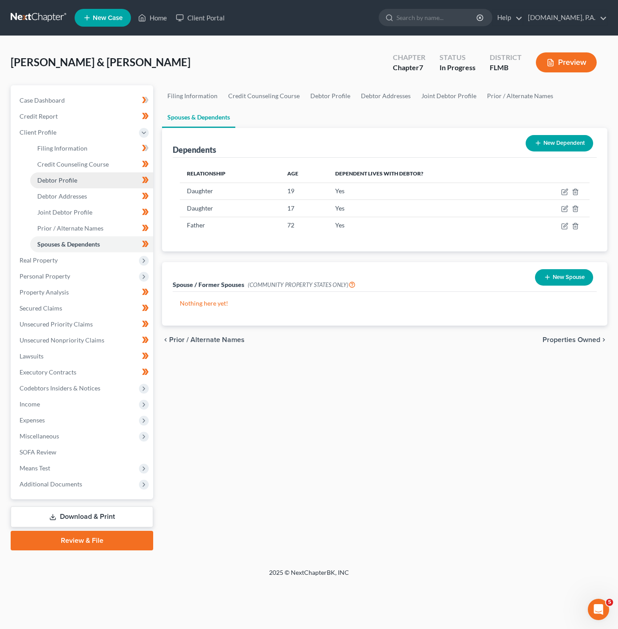
click at [105, 173] on link "Debtor Profile" at bounding box center [91, 180] width 123 height 16
select select "1"
select select "4"
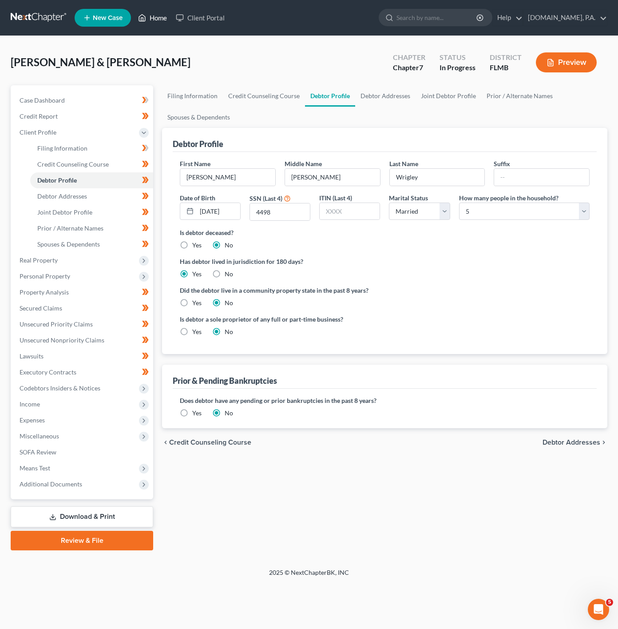
drag, startPoint x: 152, startPoint y: 19, endPoint x: 136, endPoint y: 57, distance: 41.2
click at [152, 19] on link "Home" at bounding box center [153, 18] width 38 height 16
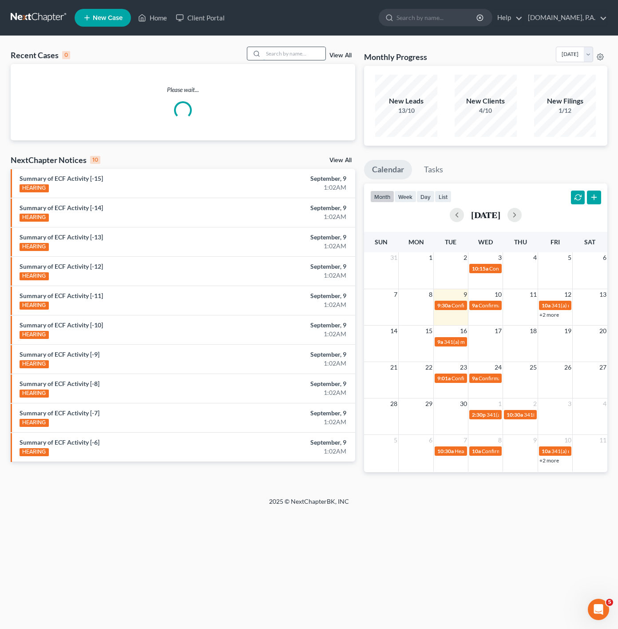
click at [288, 55] on input "search" at bounding box center [294, 53] width 62 height 13
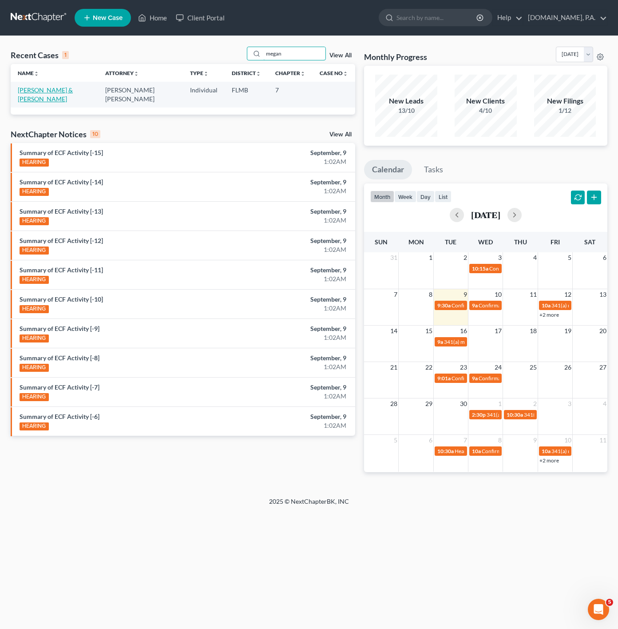
type input "megan"
click at [73, 88] on link "Tooley, Shawn & Megan" at bounding box center [45, 94] width 55 height 16
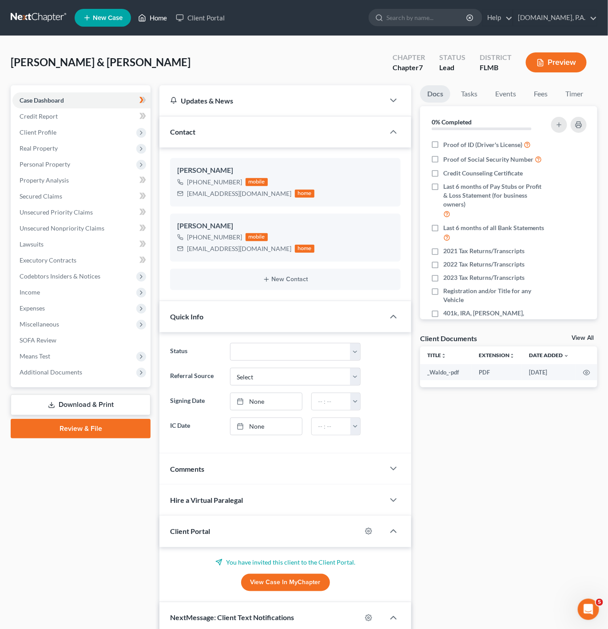
click at [145, 20] on icon at bounding box center [142, 17] width 8 height 11
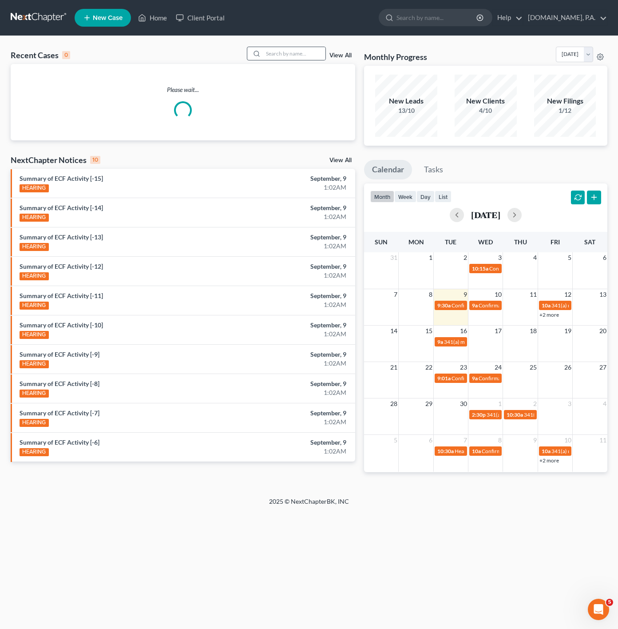
click at [256, 50] on icon at bounding box center [256, 53] width 7 height 7
click at [265, 52] on input "search" at bounding box center [294, 53] width 62 height 13
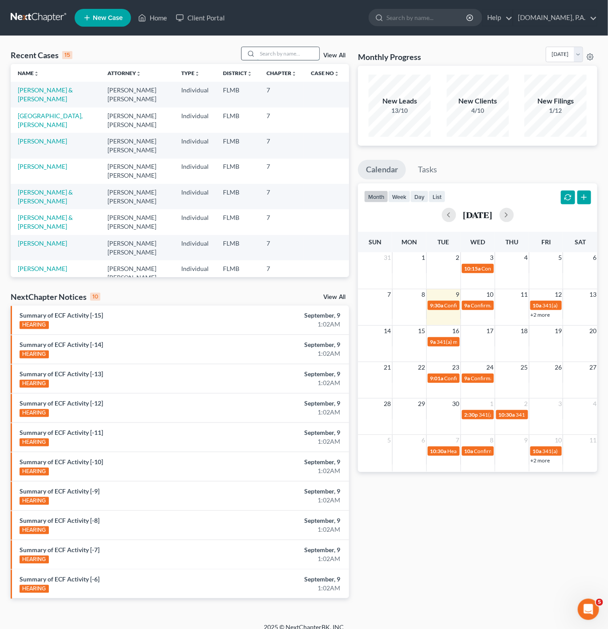
type input "g"
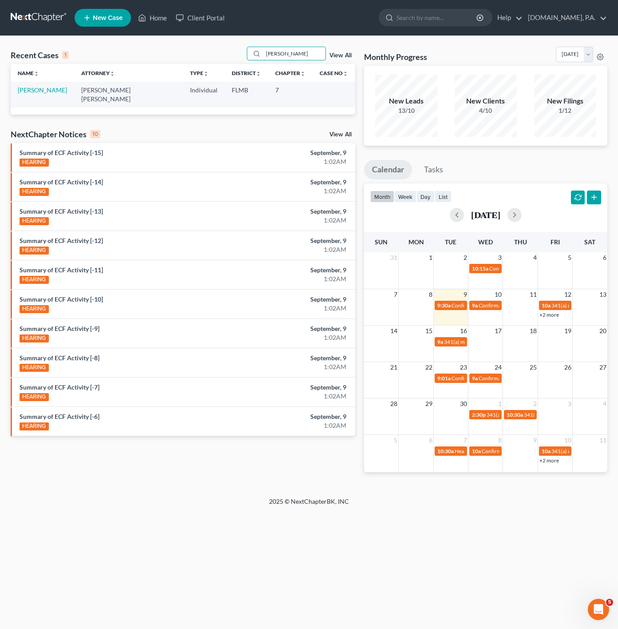
type input "meghan"
click at [56, 83] on td "Presley, Meghan" at bounding box center [42, 94] width 63 height 25
click at [52, 87] on link "Presley, Meghan" at bounding box center [42, 90] width 49 height 8
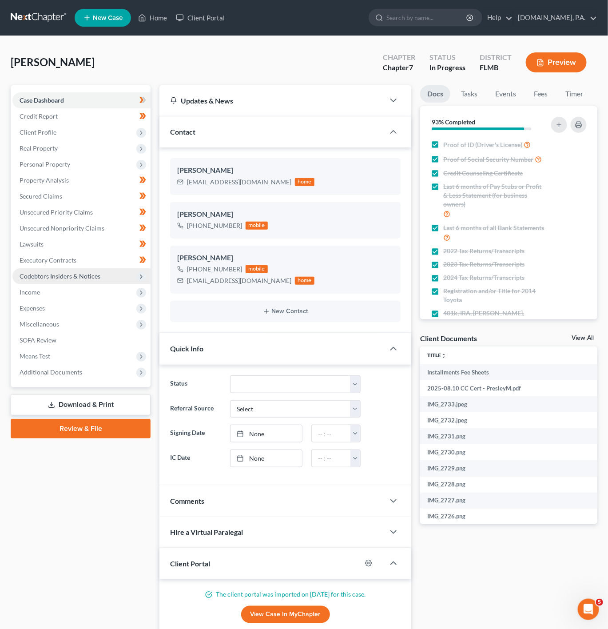
click at [102, 277] on span "Codebtors Insiders & Notices" at bounding box center [81, 276] width 138 height 16
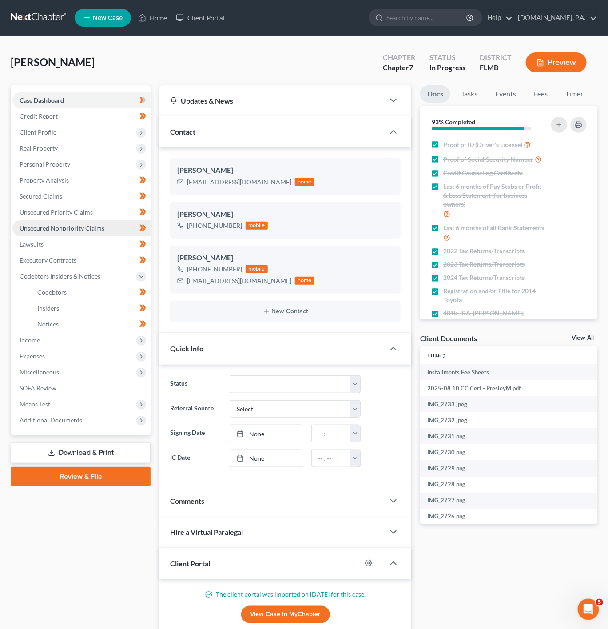
click at [57, 224] on span "Unsecured Nonpriority Claims" at bounding box center [62, 228] width 85 height 8
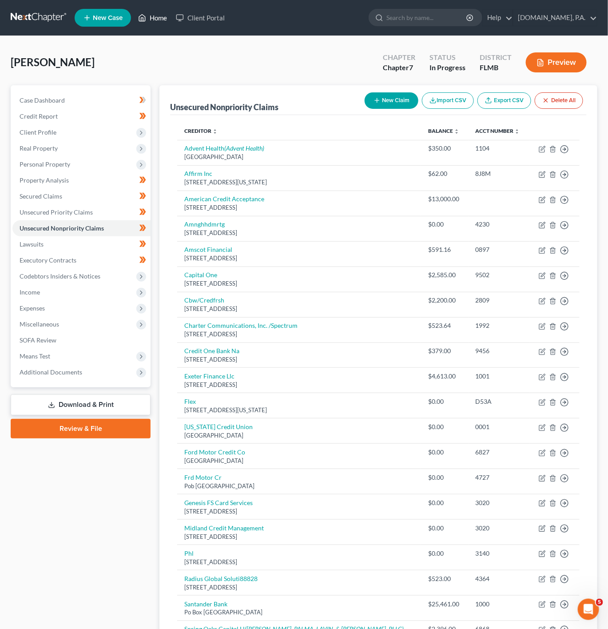
click at [146, 20] on icon at bounding box center [142, 18] width 6 height 7
